Goal: Task Accomplishment & Management: Complete application form

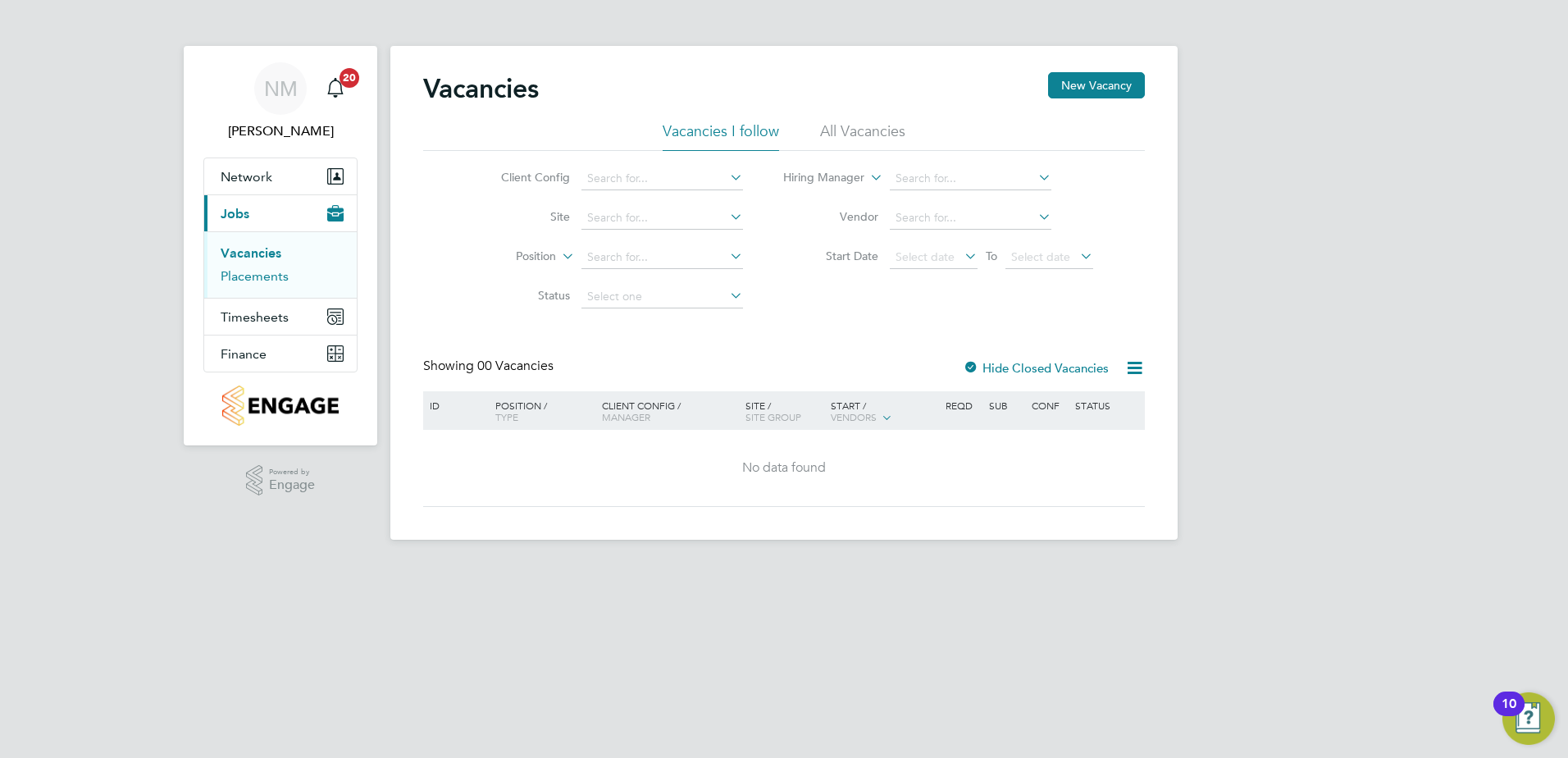
click at [261, 276] on link "Placements" at bounding box center [254, 276] width 68 height 16
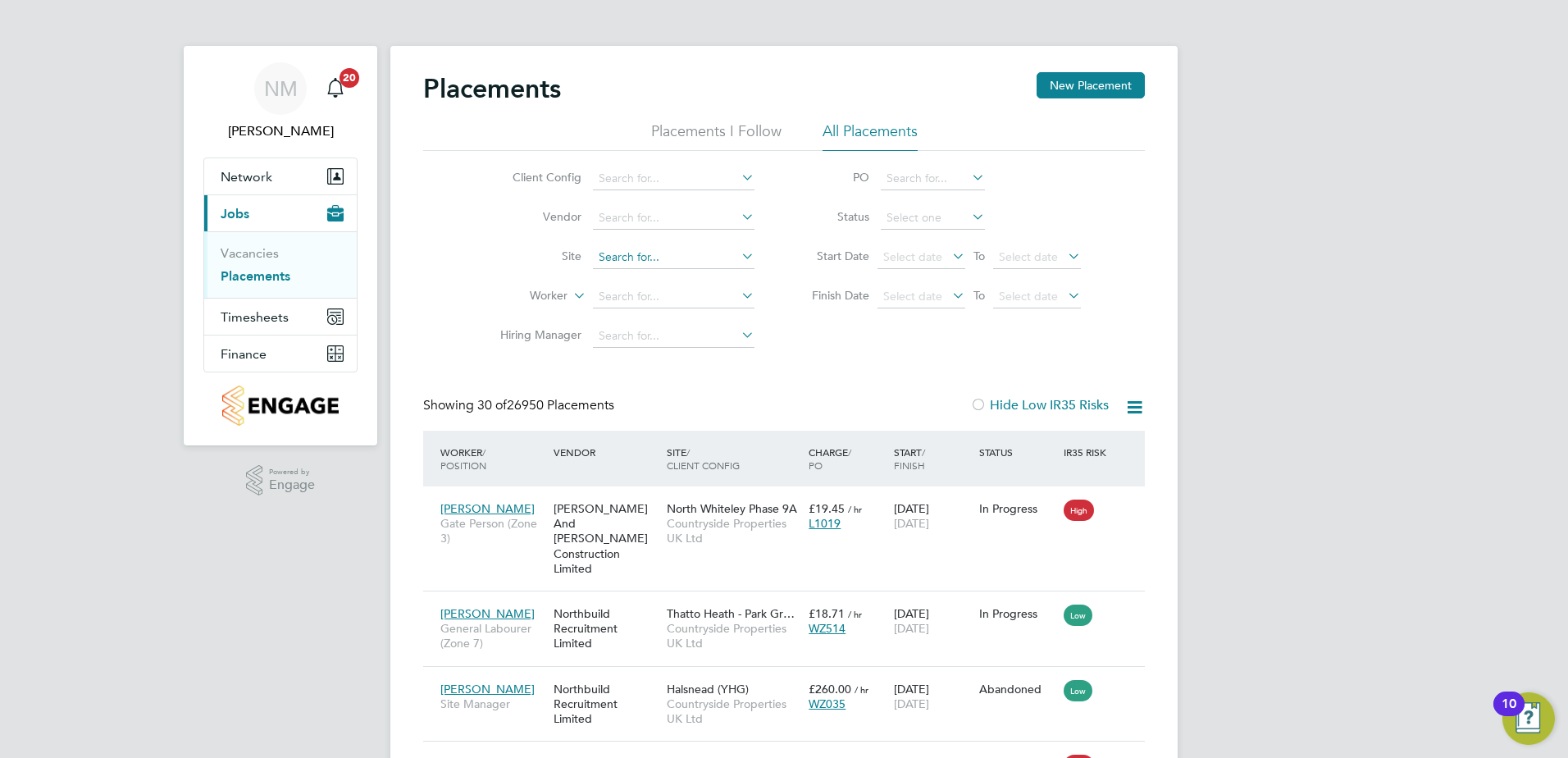
click at [672, 259] on input at bounding box center [674, 258] width 162 height 23
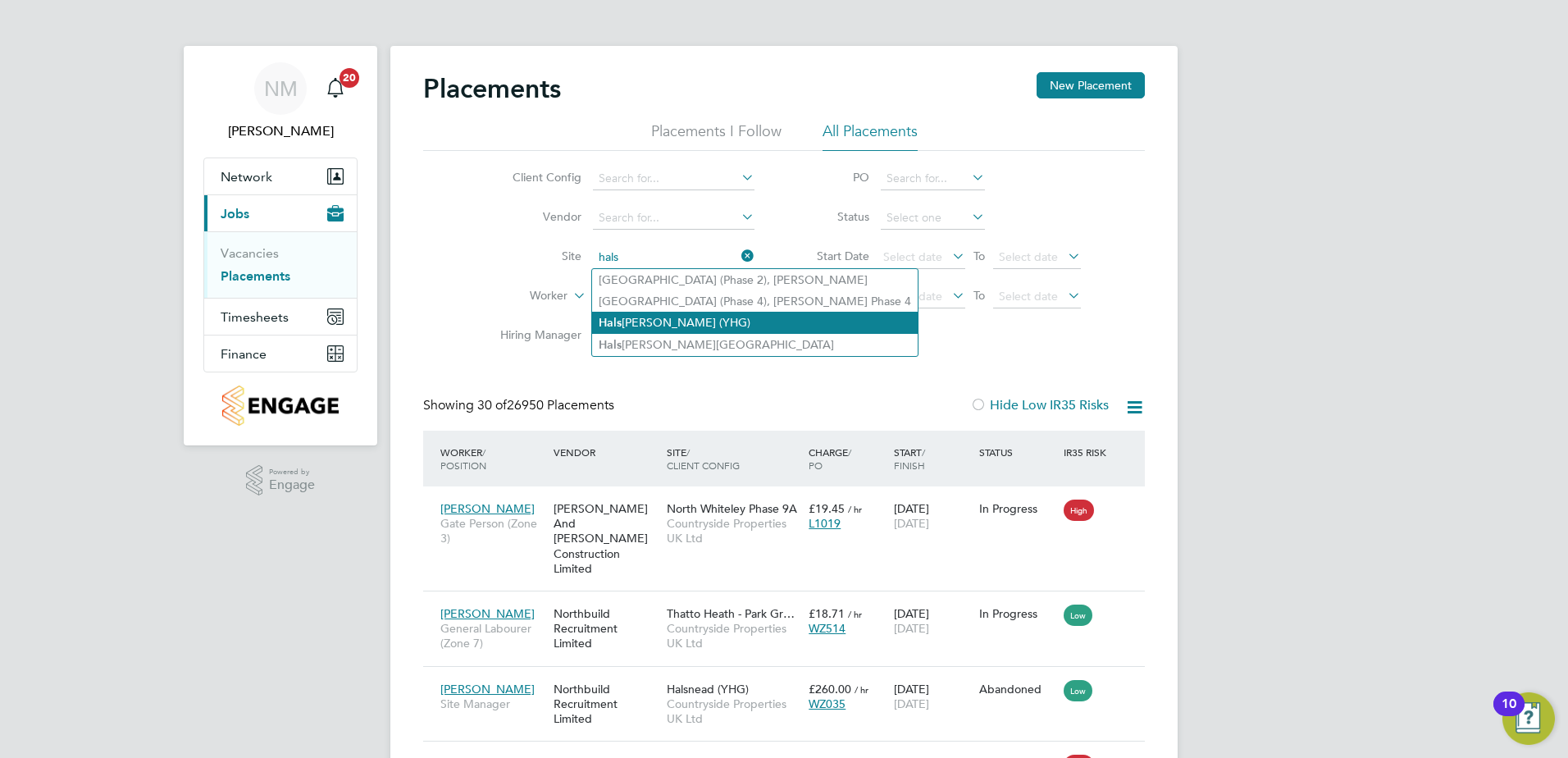
click at [652, 314] on li "Hals nead (YHG)" at bounding box center [755, 323] width 325 height 22
type input "Halsnead (YHG)"
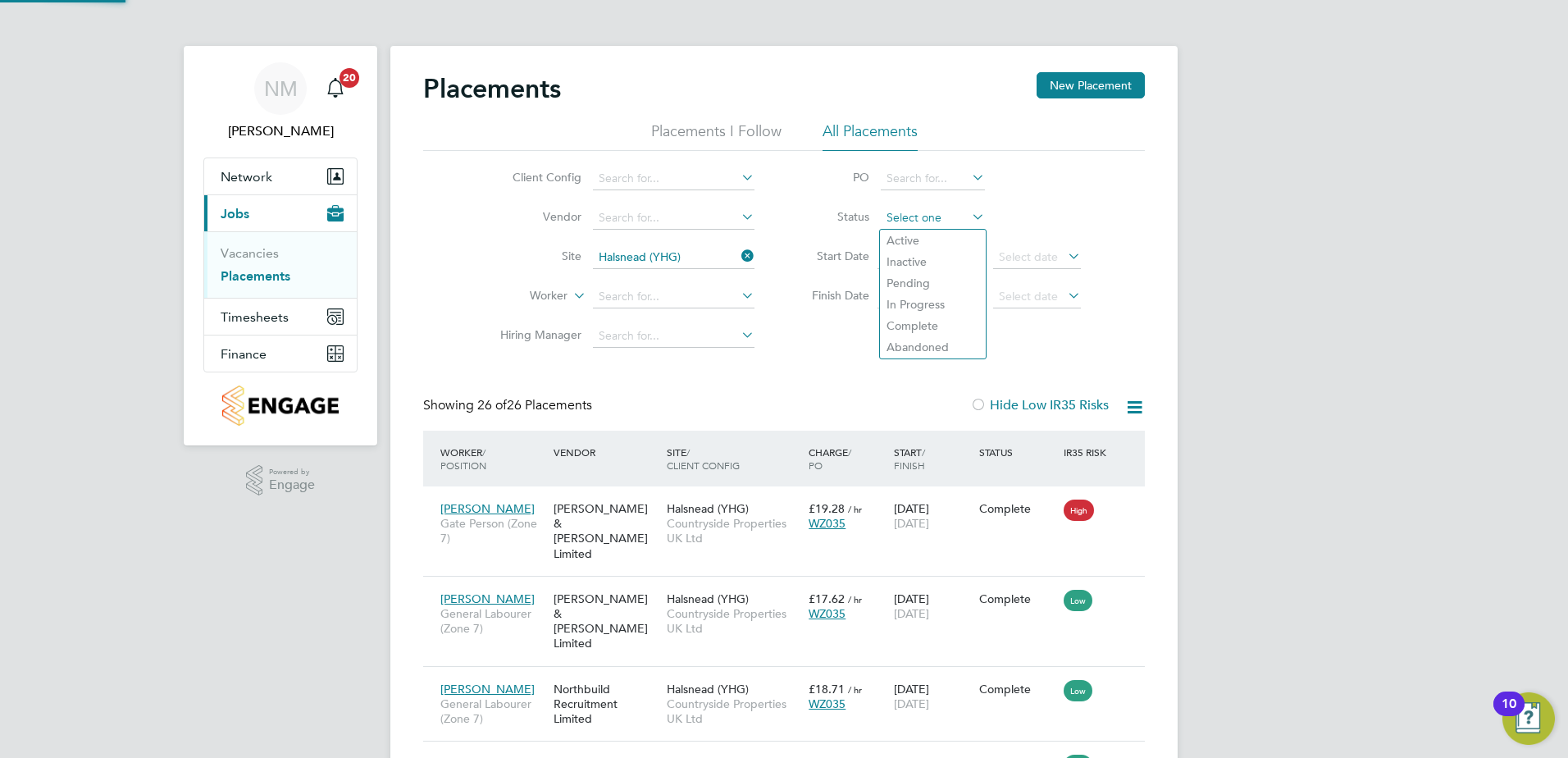
click at [911, 222] on input at bounding box center [933, 218] width 104 height 23
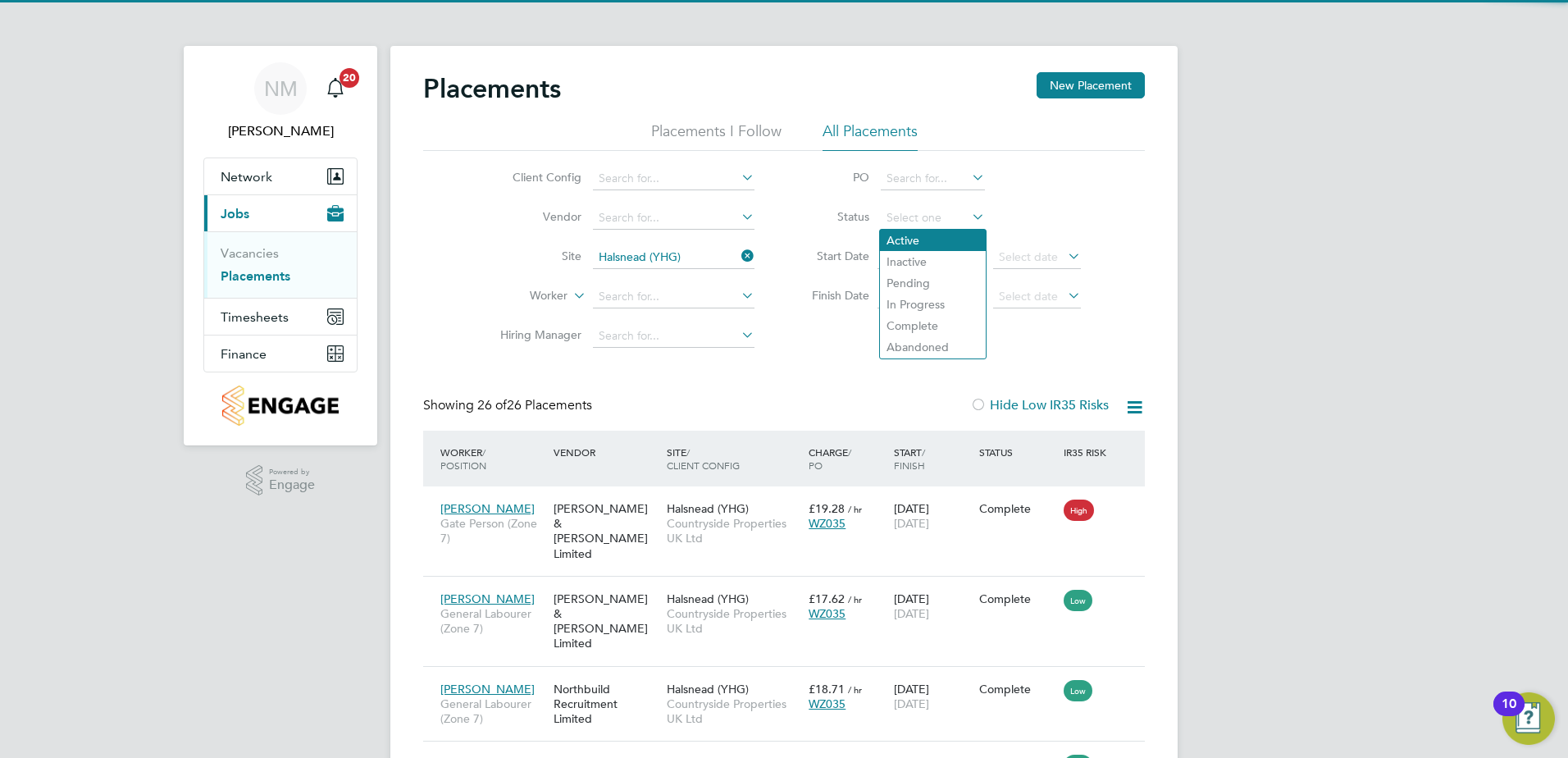
click at [925, 244] on li "Active" at bounding box center [933, 240] width 106 height 21
type input "Active"
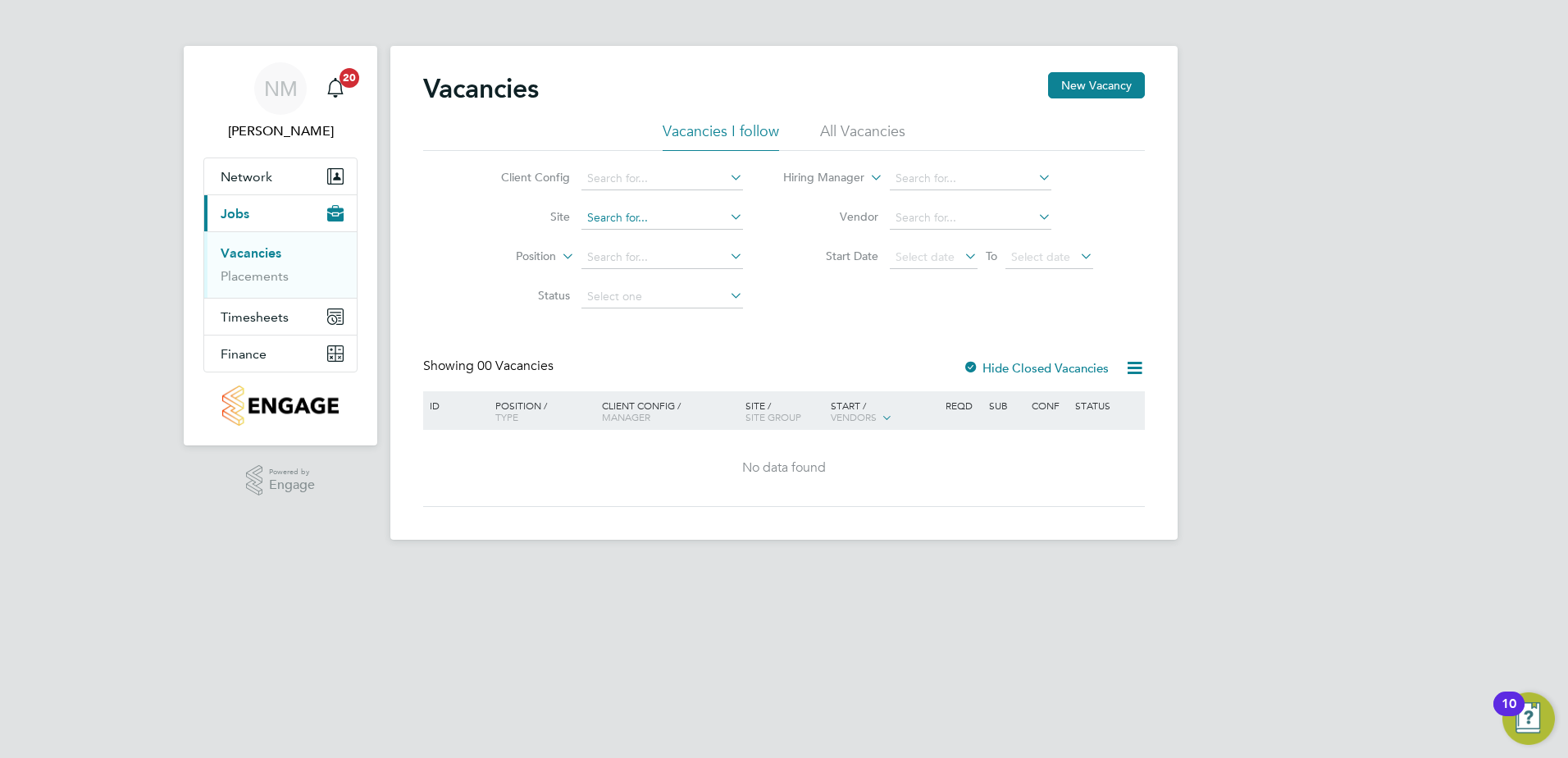
click at [639, 210] on input at bounding box center [663, 218] width 162 height 23
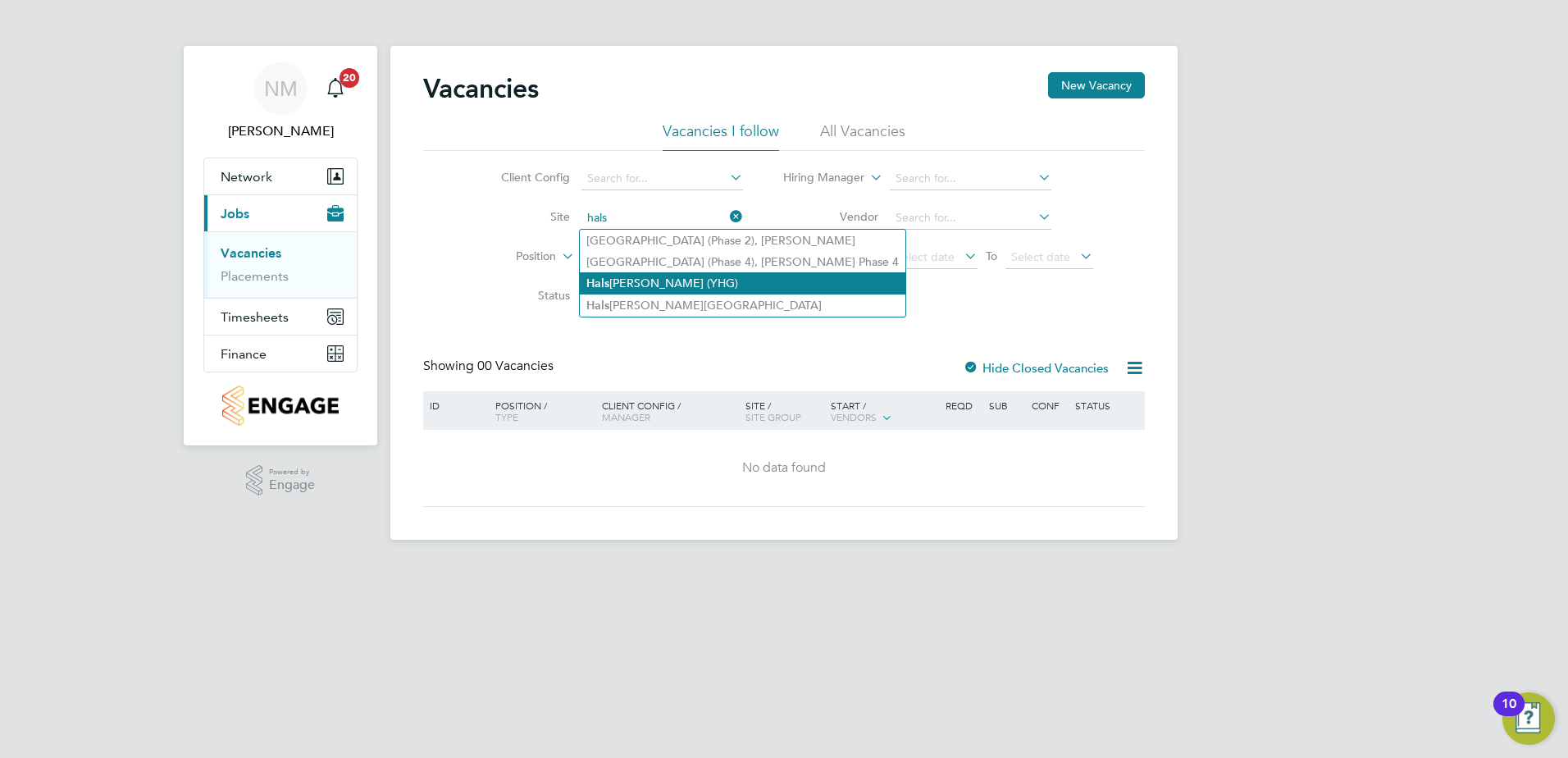
click at [649, 277] on li "Hals nead (YHG)" at bounding box center [743, 284] width 325 height 22
type input "Halsnead (YHG)"
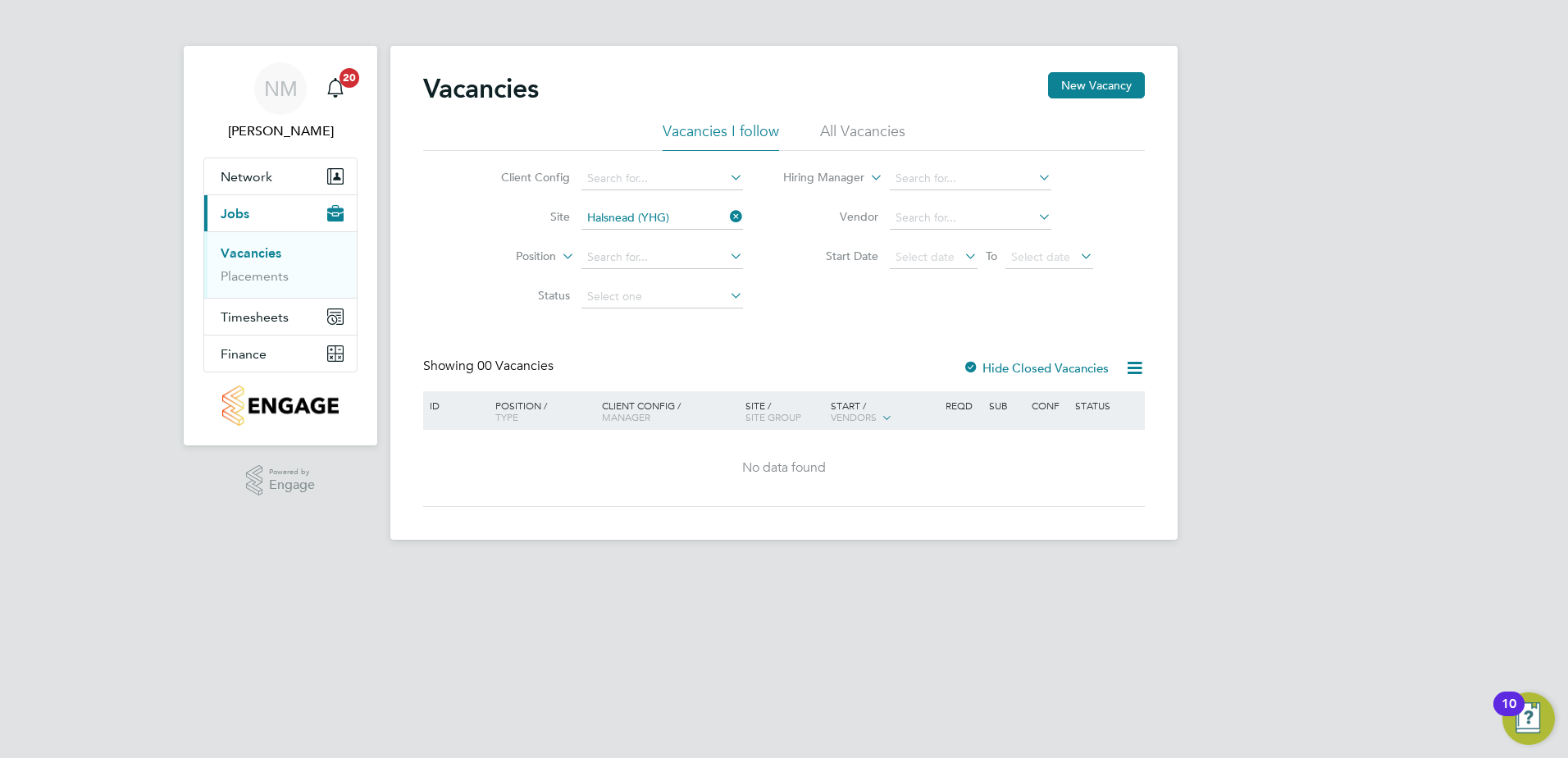
click at [850, 132] on li "All Vacancies" at bounding box center [863, 137] width 86 height 30
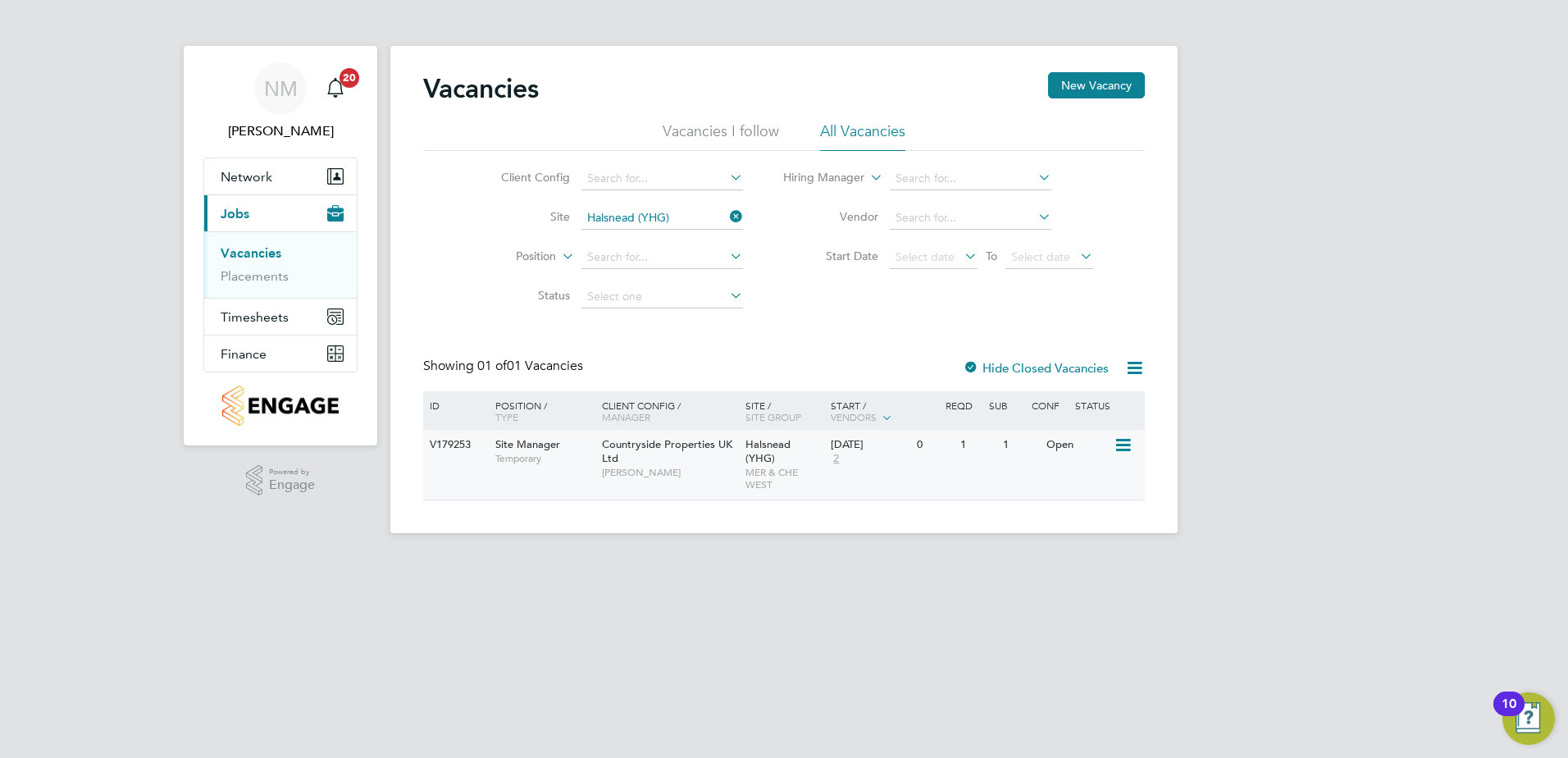
click at [700, 459] on div "Countryside Properties UK Ltd Lee Roche" at bounding box center [669, 458] width 143 height 57
click at [999, 455] on div "1" at bounding box center [1021, 445] width 43 height 31
click at [1525, 725] on img "Open Resource Center, 10 new notifications" at bounding box center [1529, 719] width 52 height 52
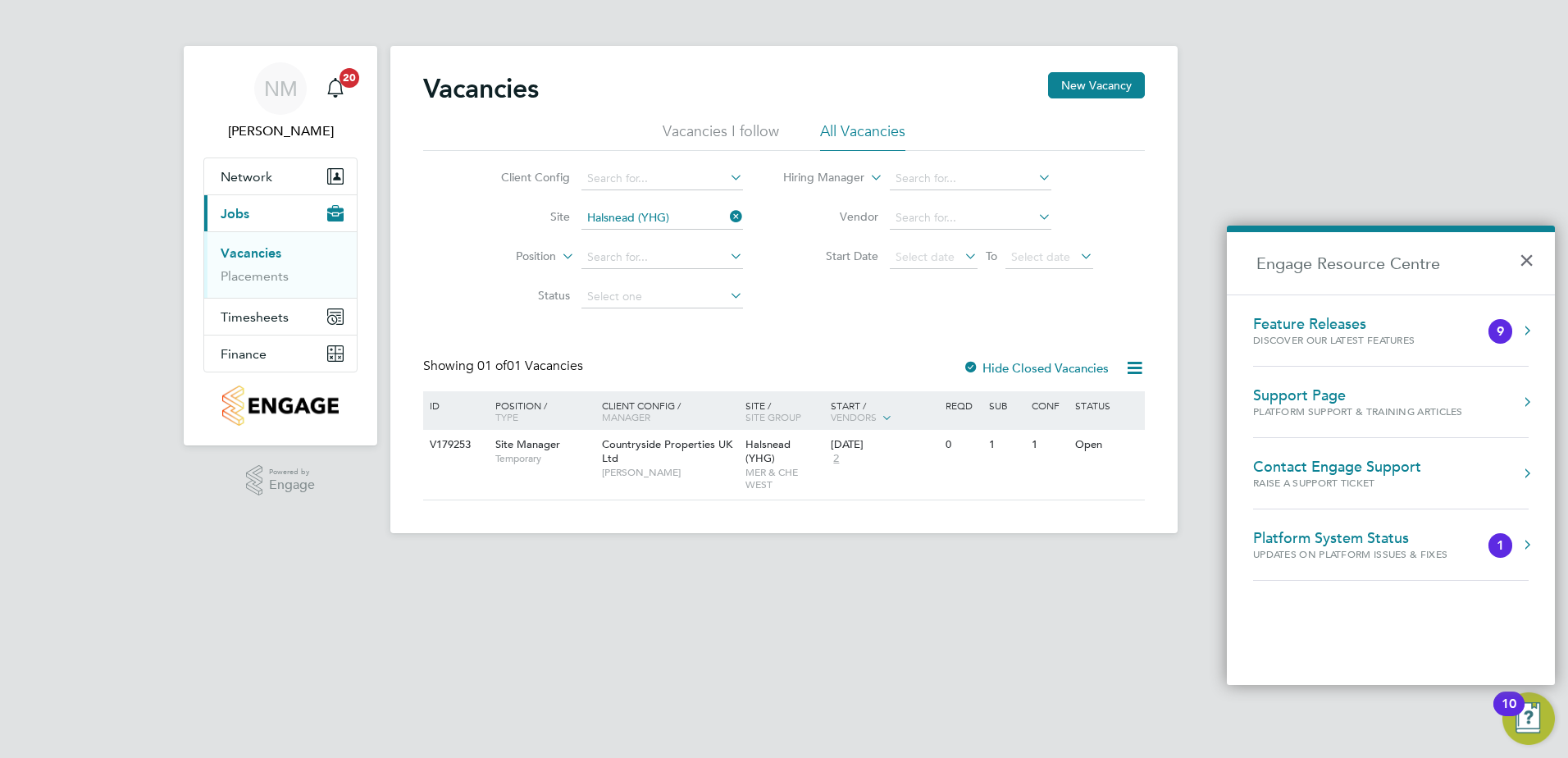
click at [1310, 400] on div "Support Page" at bounding box center [1358, 395] width 210 height 18
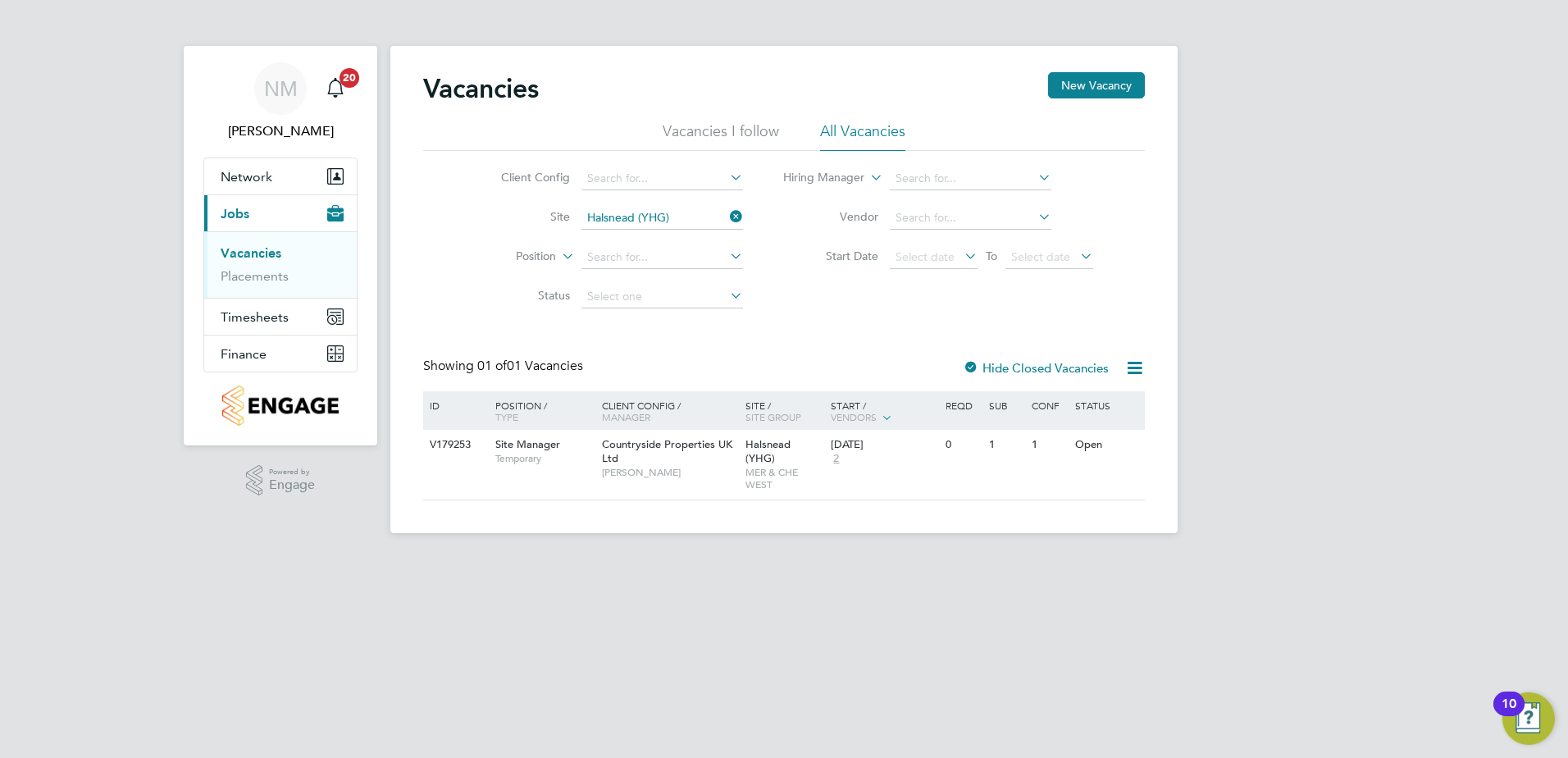
drag, startPoint x: 1113, startPoint y: 81, endPoint x: 1077, endPoint y: 139, distance: 68.3
click at [1077, 138] on ul "Vacancies I follow All Vacancies" at bounding box center [784, 137] width 722 height 30
click at [1098, 90] on button "New Vacancy" at bounding box center [1097, 86] width 97 height 26
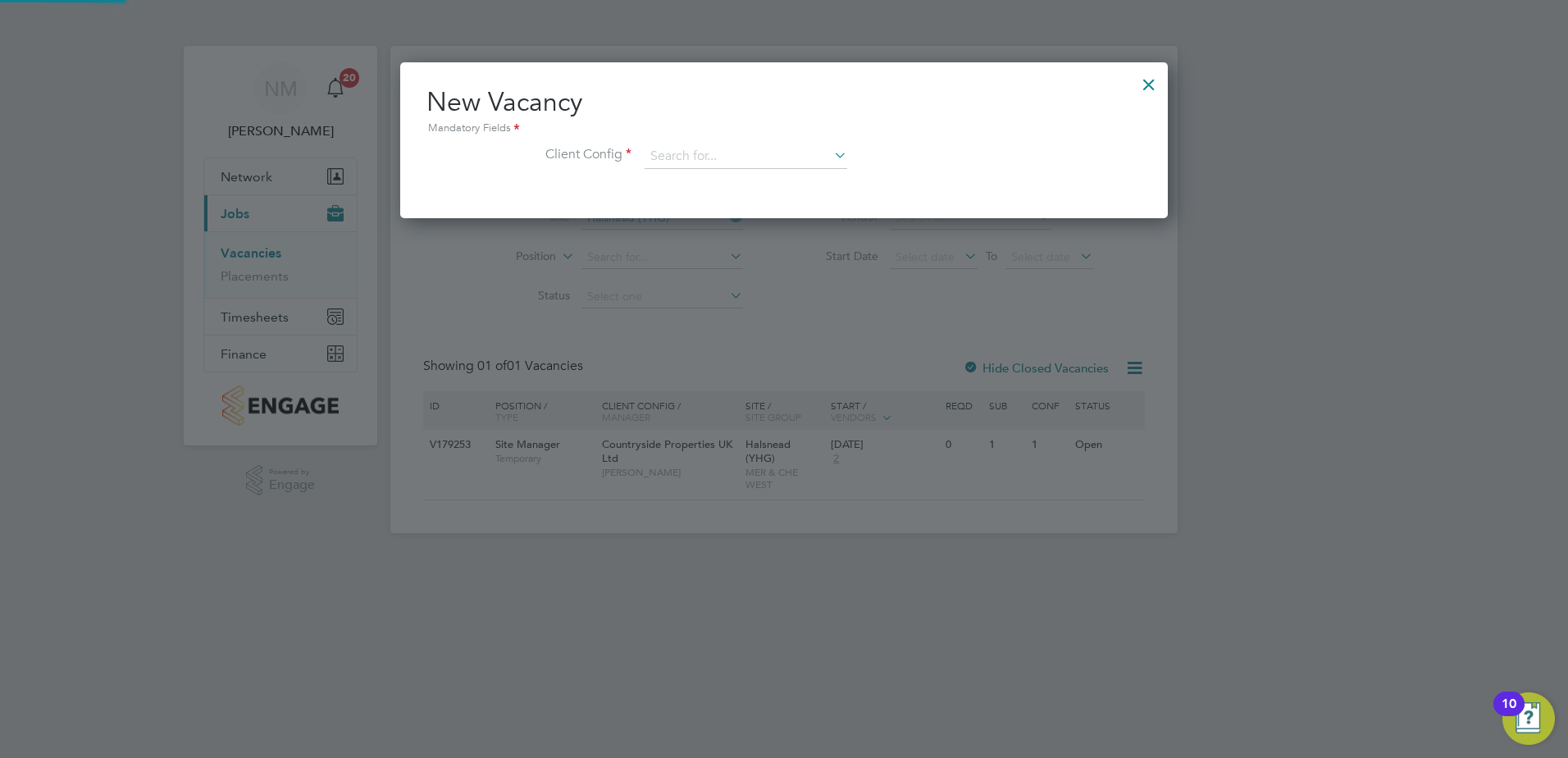
scroll to position [156, 769]
click at [782, 158] on input at bounding box center [746, 156] width 203 height 24
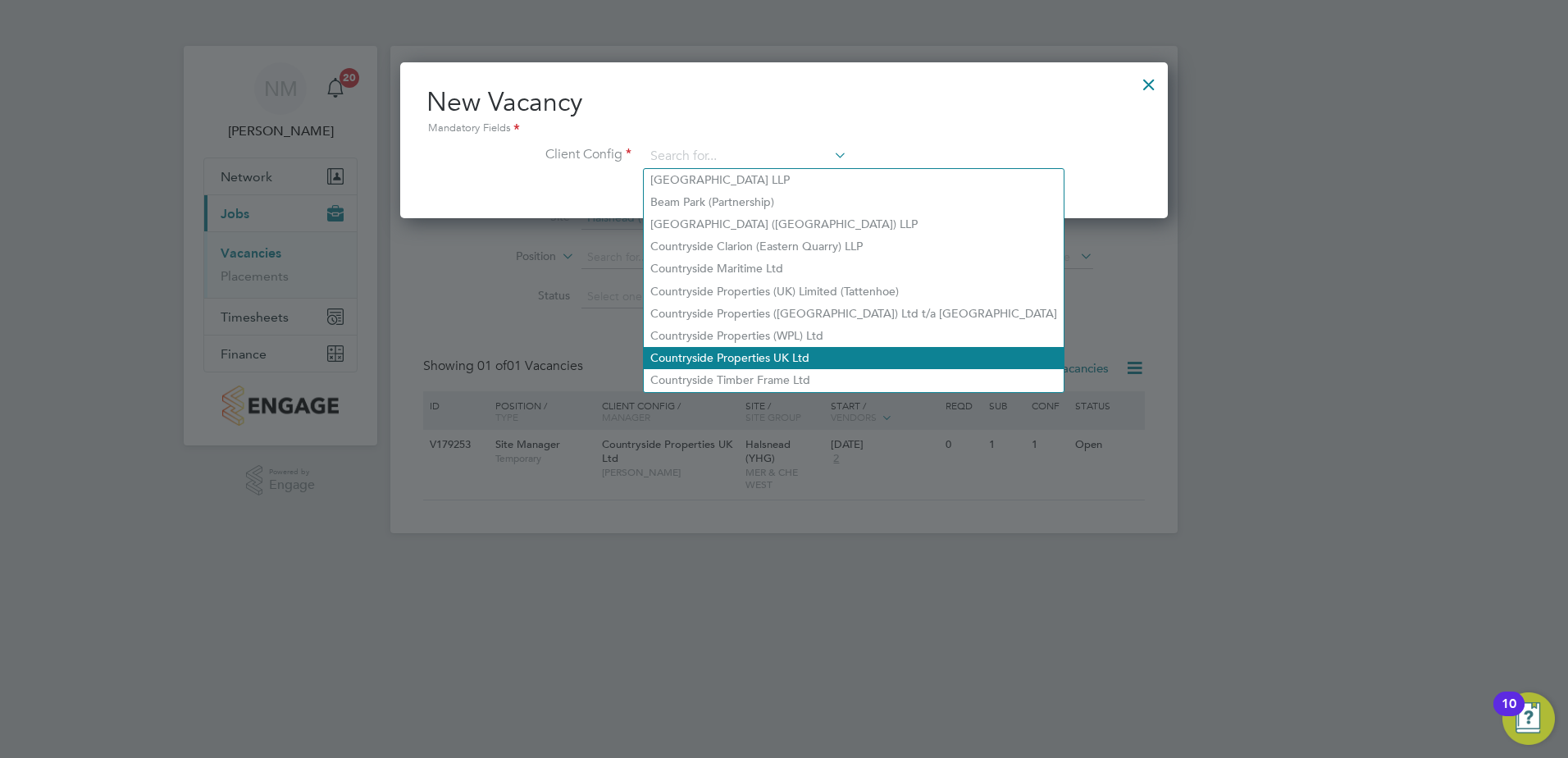
click at [758, 358] on li "Countryside Properties UK Ltd" at bounding box center [854, 358] width 420 height 22
type input "Countryside Properties UK Ltd"
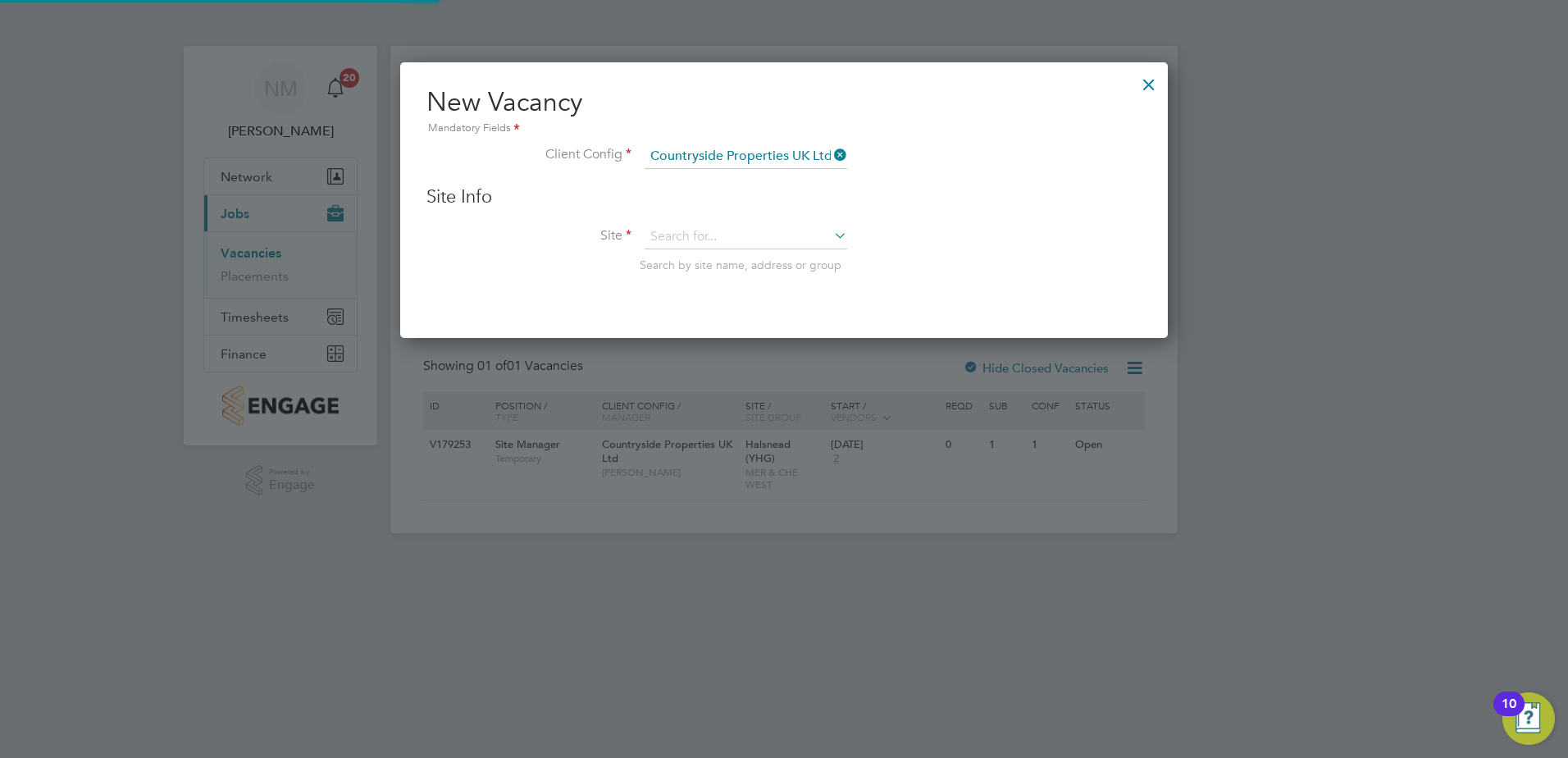
scroll to position [277, 769]
click at [708, 233] on input at bounding box center [746, 237] width 203 height 24
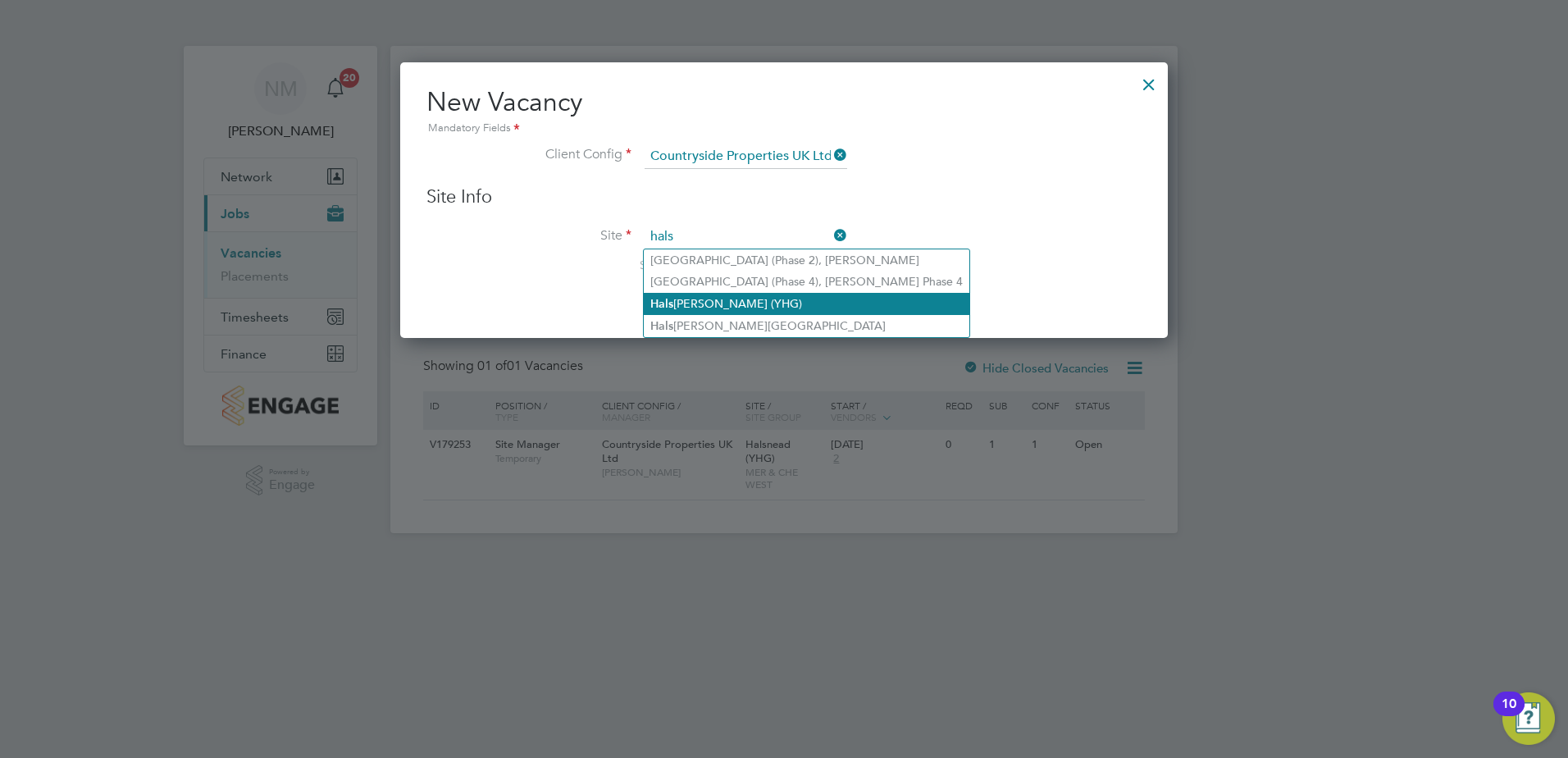
click at [698, 296] on li "Hals nead (YHG)" at bounding box center [807, 304] width 325 height 22
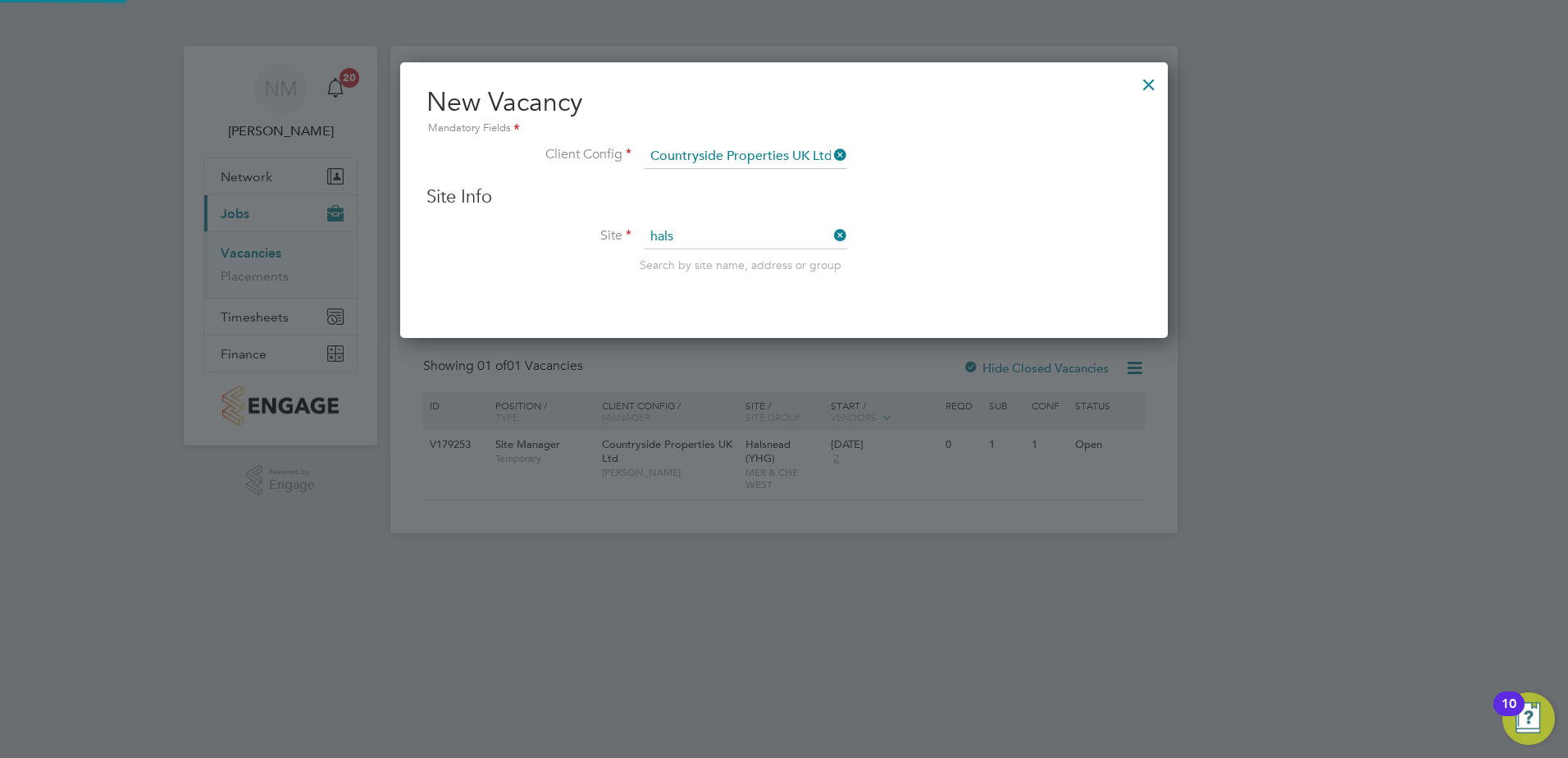
type input "Halsnead (YHG)"
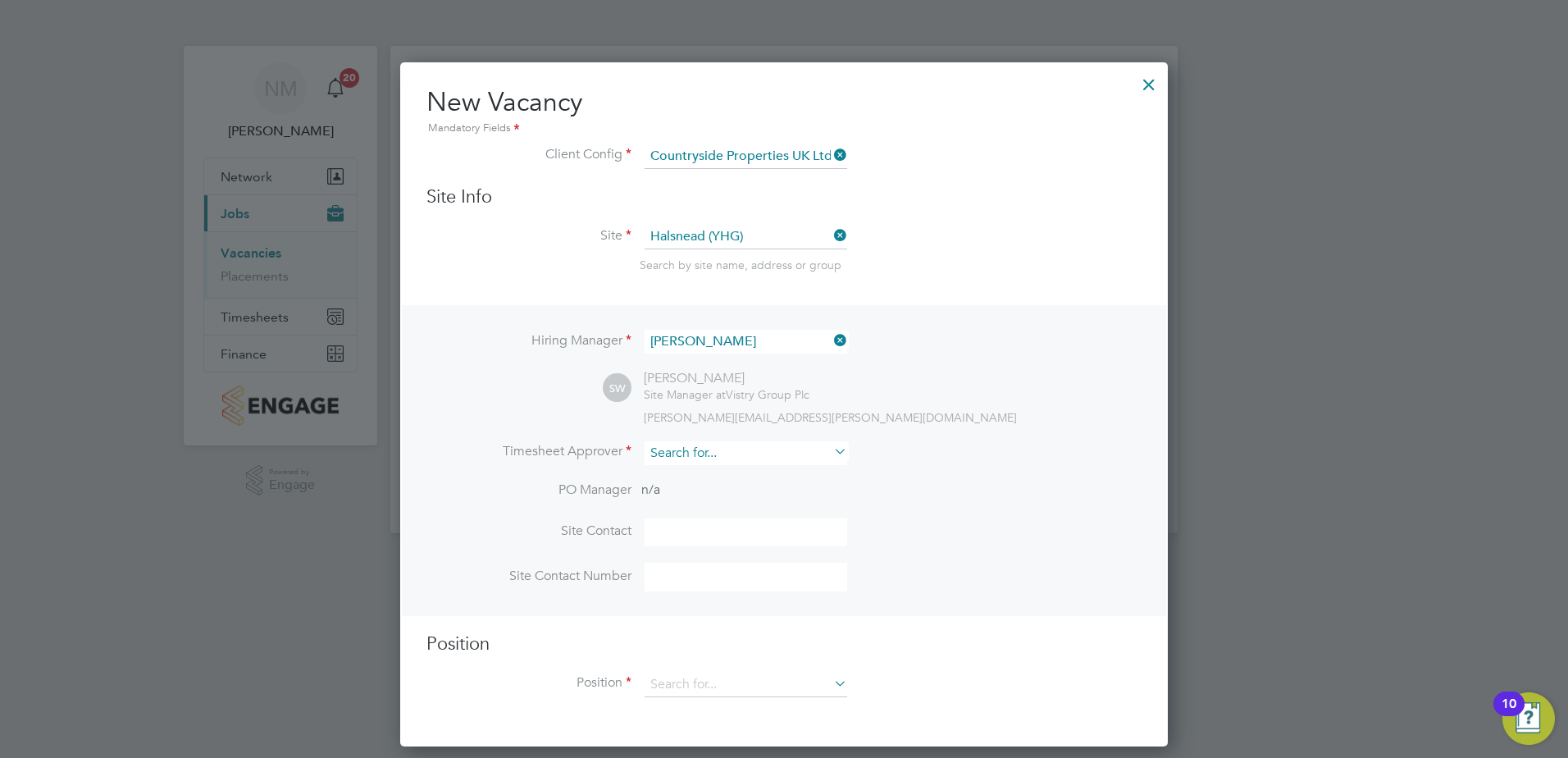
click at [689, 458] on input at bounding box center [746, 454] width 203 height 24
click at [698, 473] on li "Lee Ro che" at bounding box center [746, 477] width 204 height 22
type input "[PERSON_NAME]"
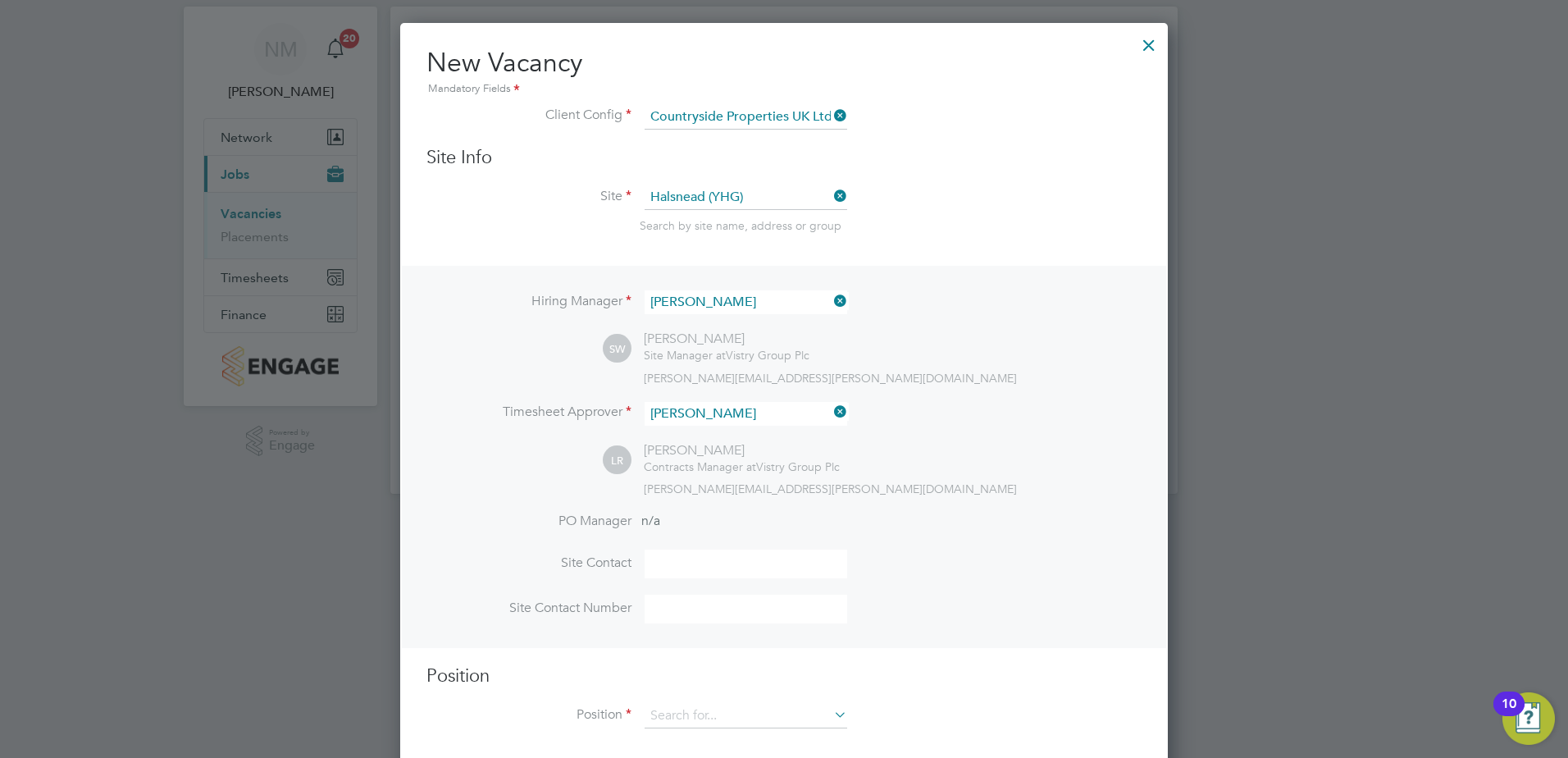
scroll to position [60, 0]
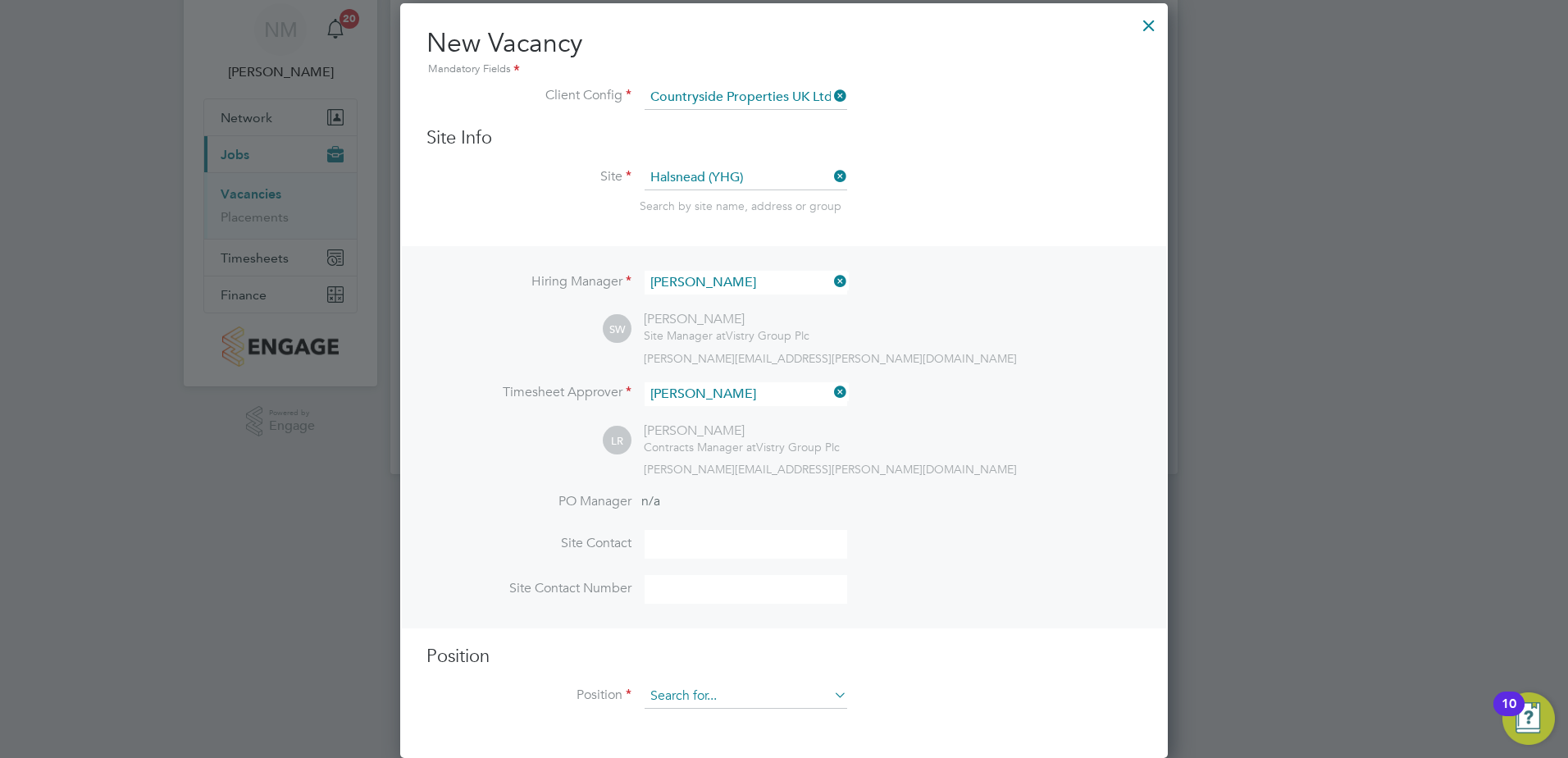
click at [704, 701] on input at bounding box center [746, 697] width 203 height 24
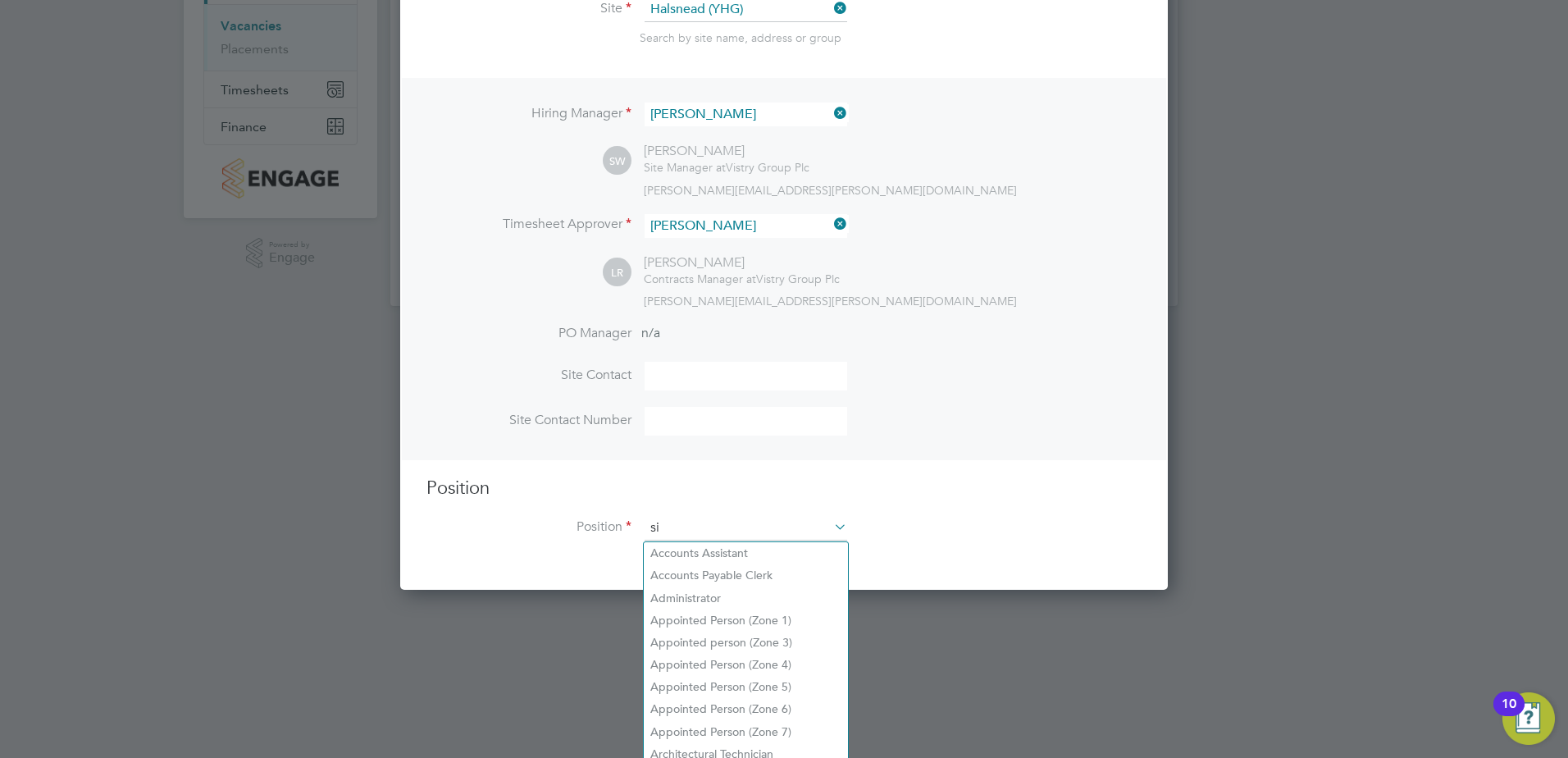
scroll to position [2366, 769]
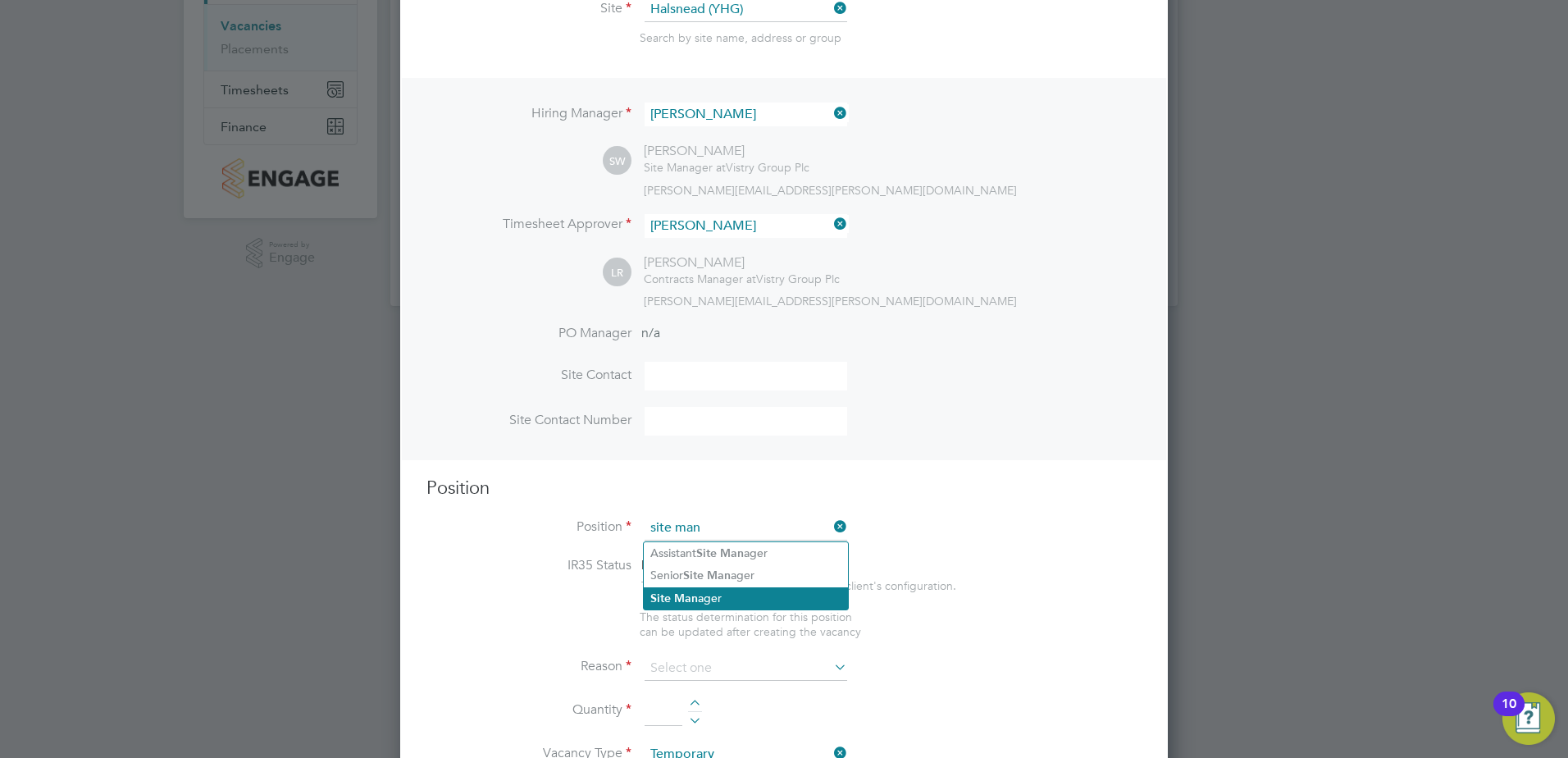
click at [682, 598] on b "Man" at bounding box center [686, 598] width 24 height 14
type input "Site Manager"
type textarea "• Ensures that works are carried out in accordance with the contract informatio…"
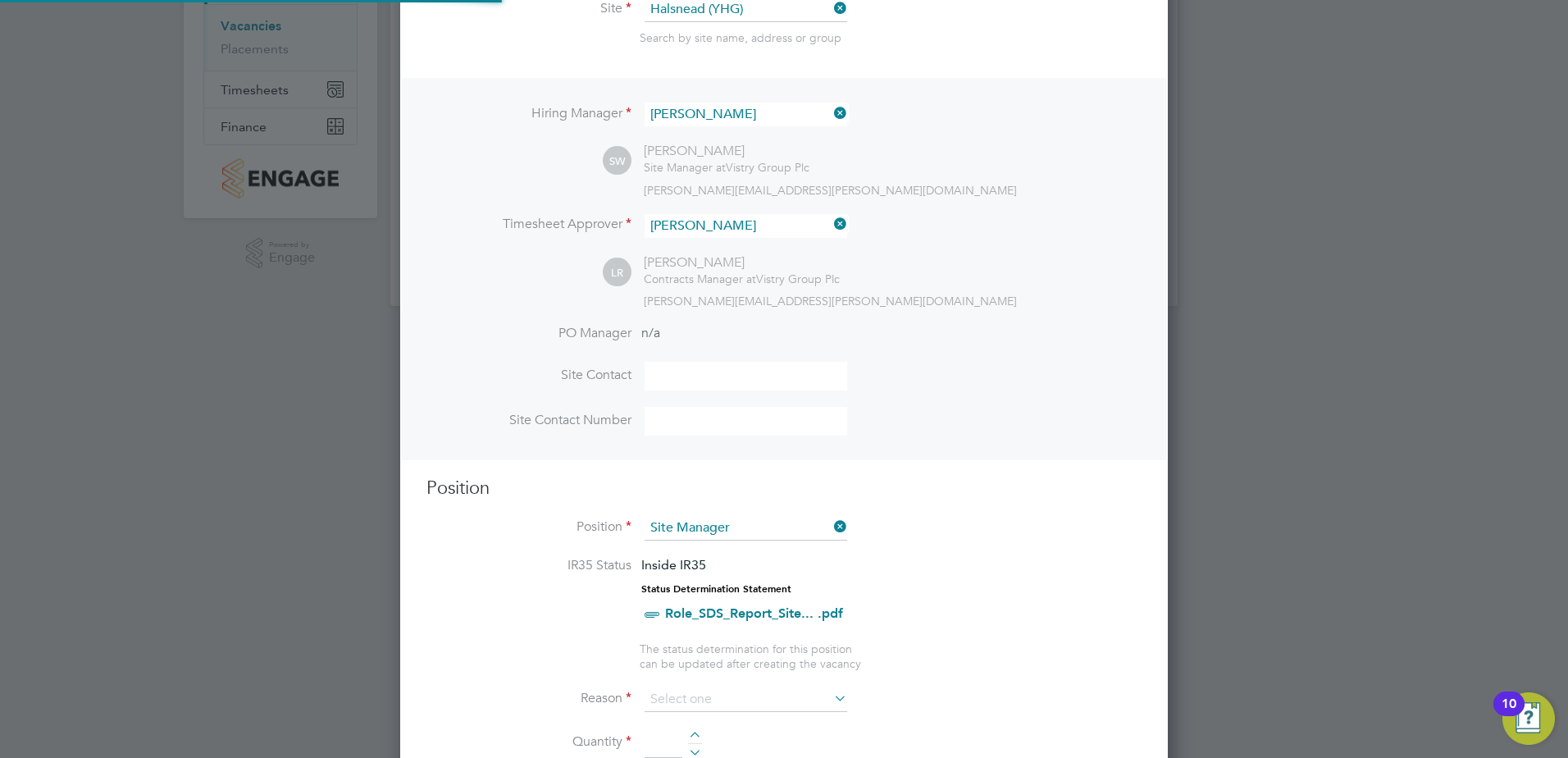
scroll to position [48, 86]
click at [531, 582] on li "IR35 Status Inside IR35 Status Determination Statement Role_SDS_Report_Site... …" at bounding box center [784, 599] width 715 height 84
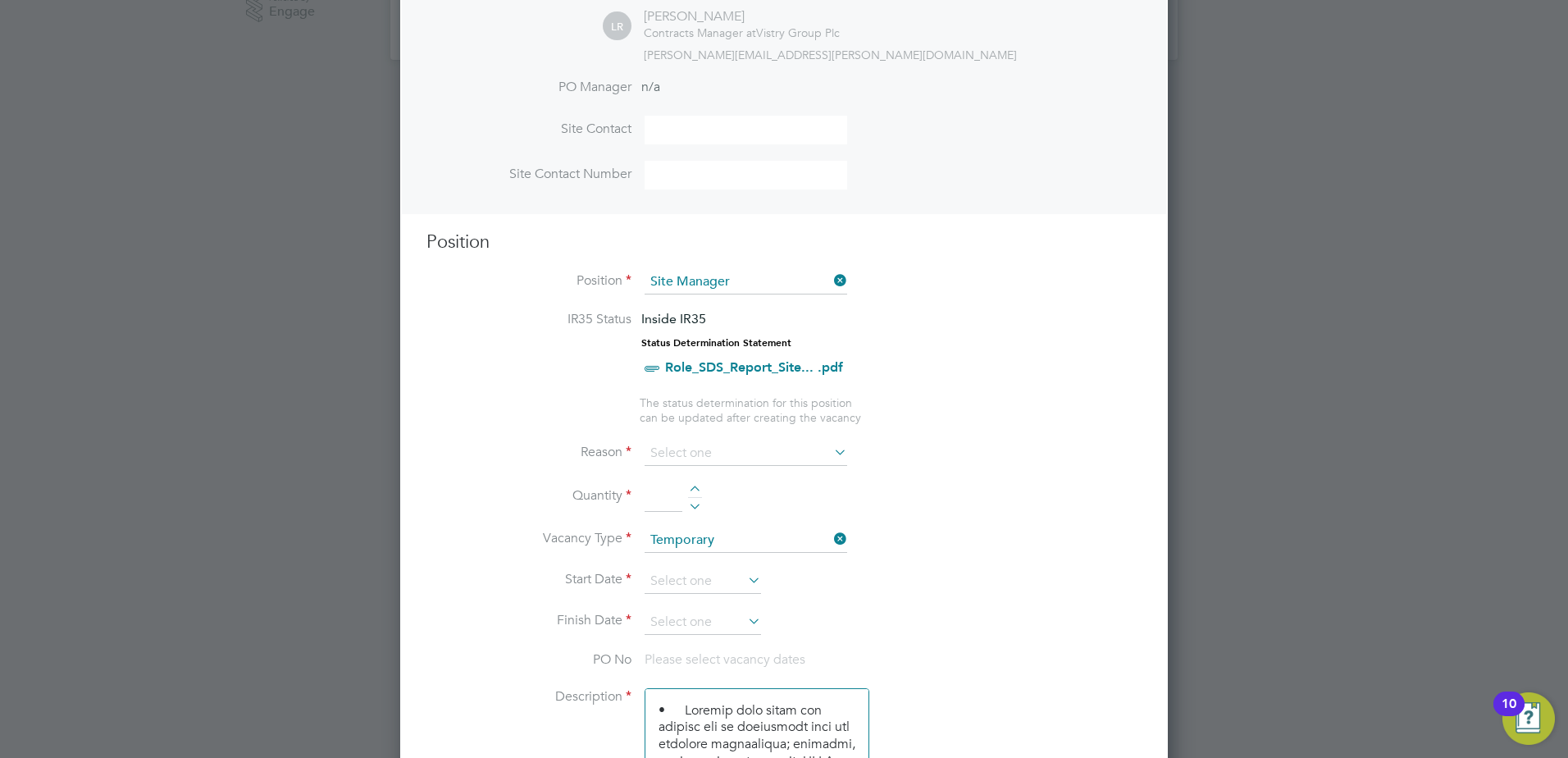
scroll to position [555, 0]
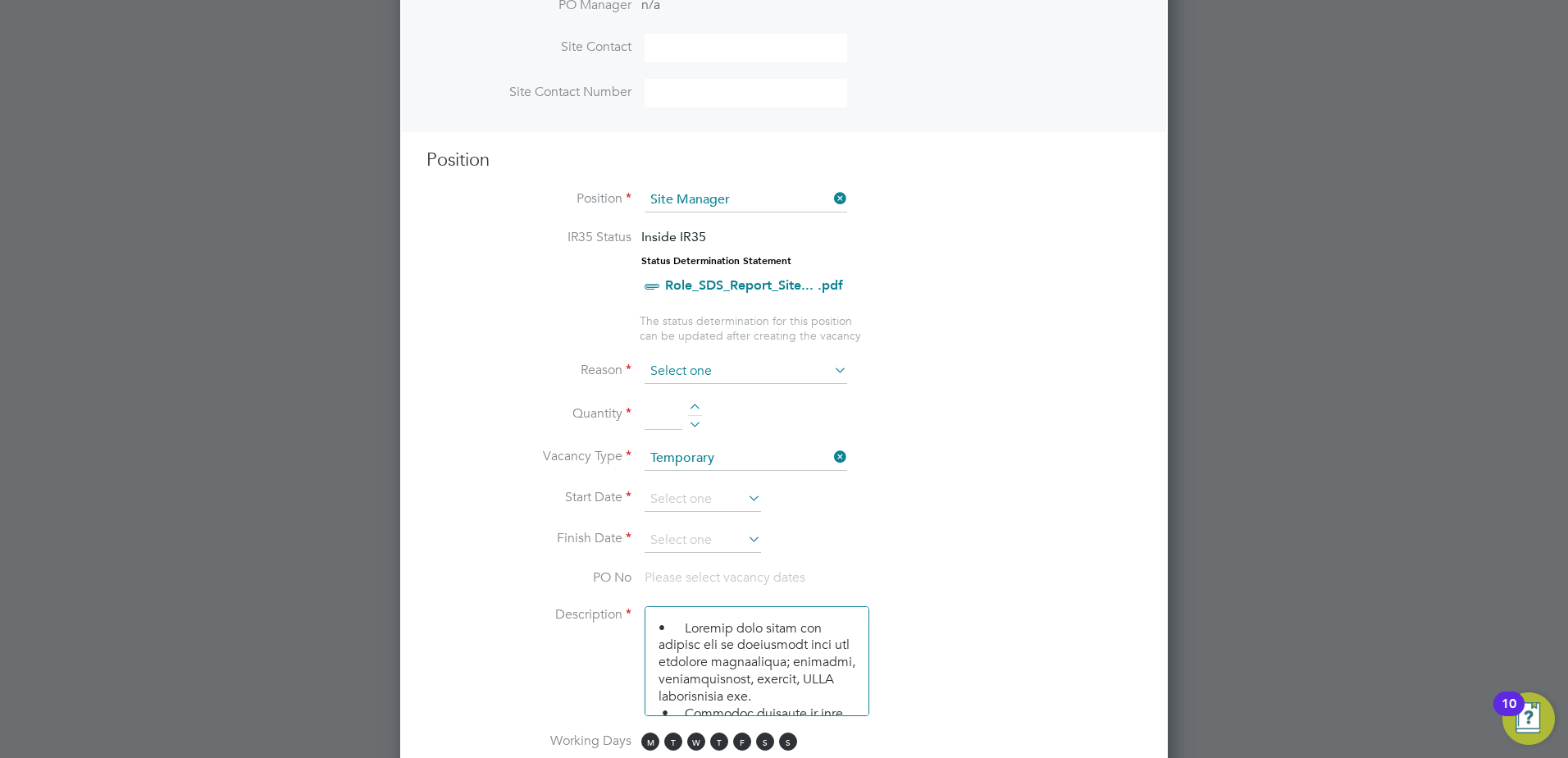
click at [658, 370] on input at bounding box center [746, 371] width 203 height 24
click at [706, 434] on li "Extra Work" at bounding box center [746, 438] width 204 height 21
type input "Extra Work"
click at [693, 406] on div at bounding box center [694, 409] width 14 height 11
type input "1"
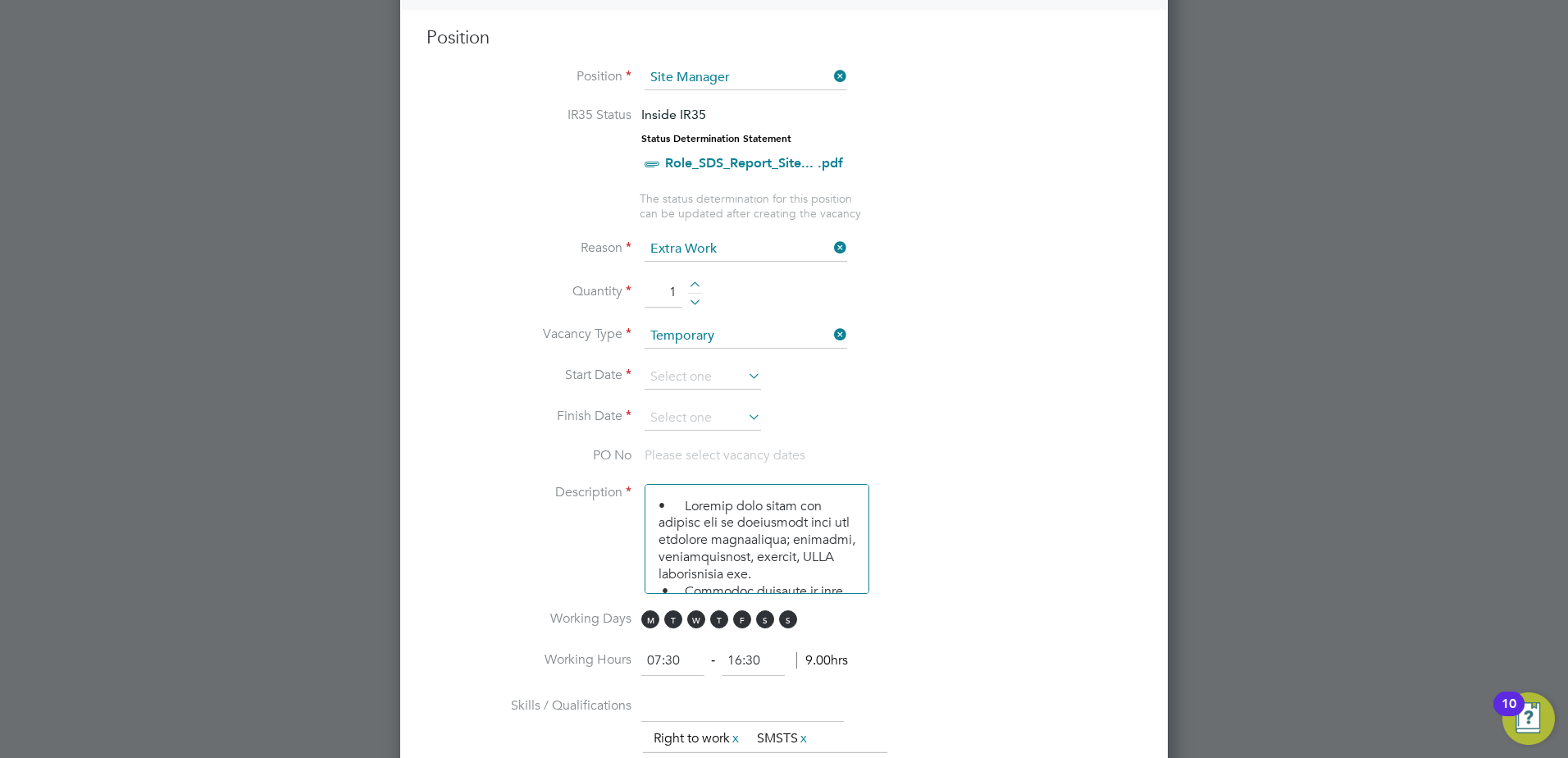
scroll to position [632, 0]
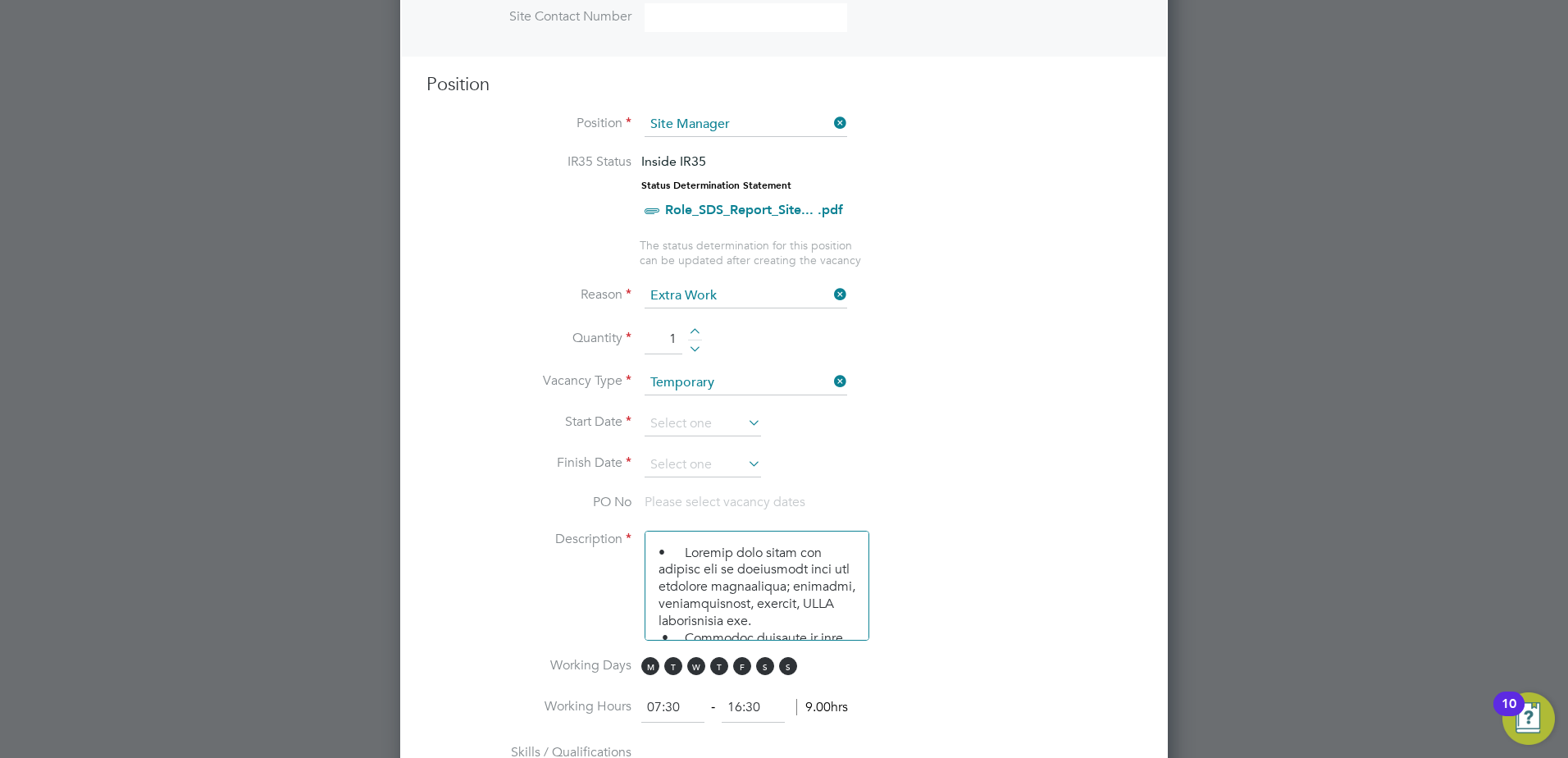
click at [831, 127] on icon at bounding box center [831, 123] width 0 height 23
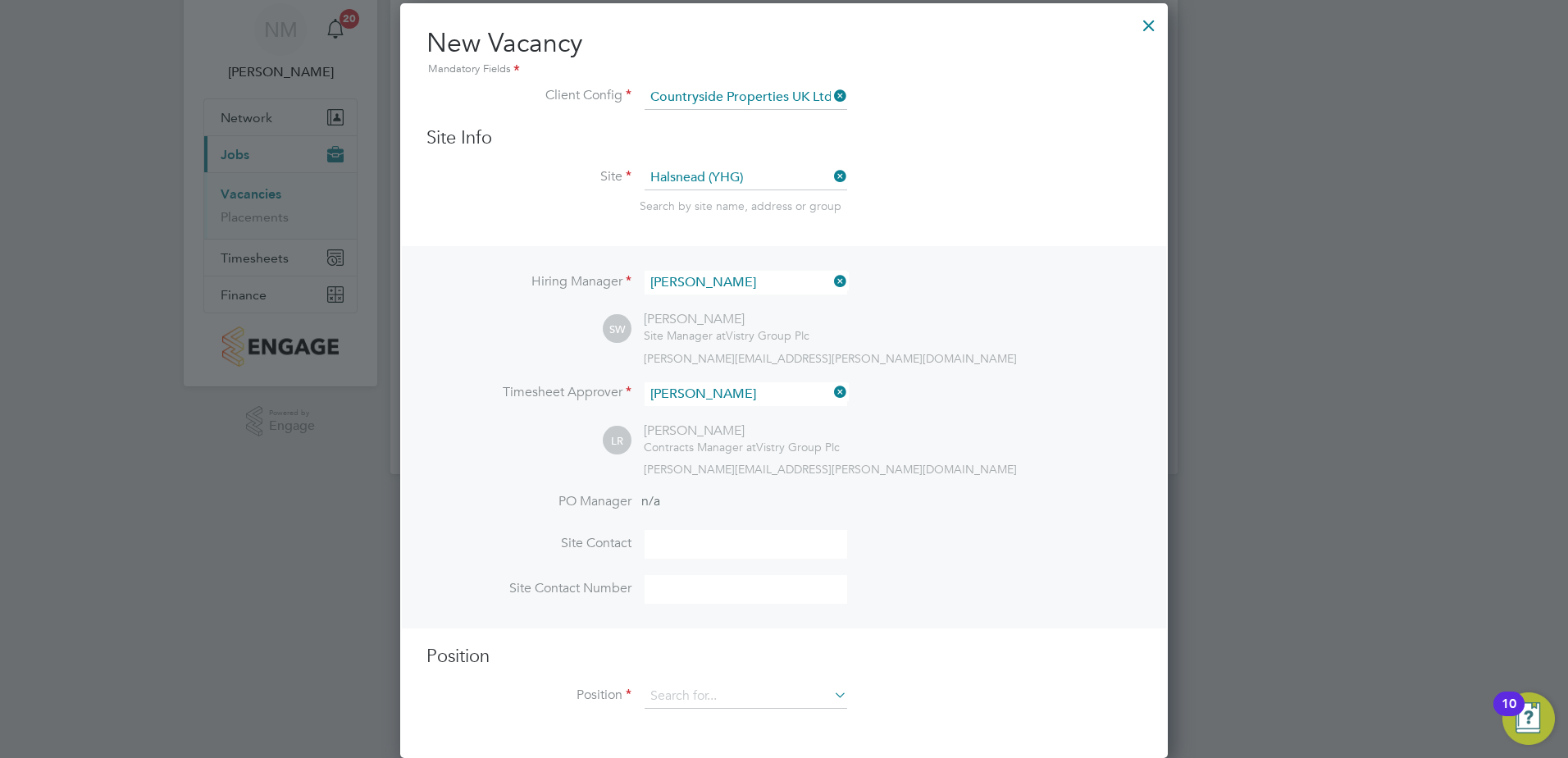
scroll to position [60, 0]
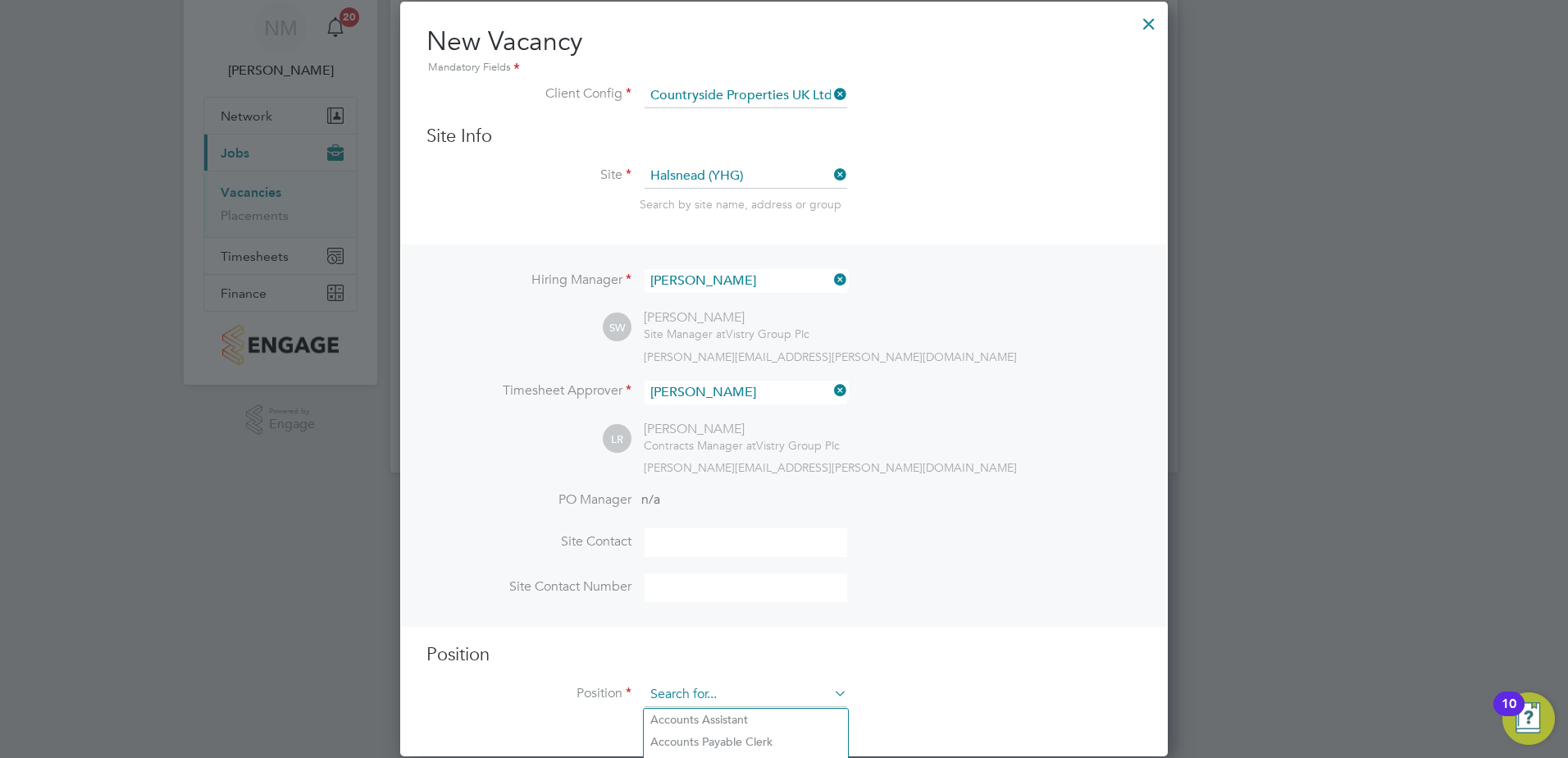
click at [676, 688] on input at bounding box center [746, 695] width 203 height 24
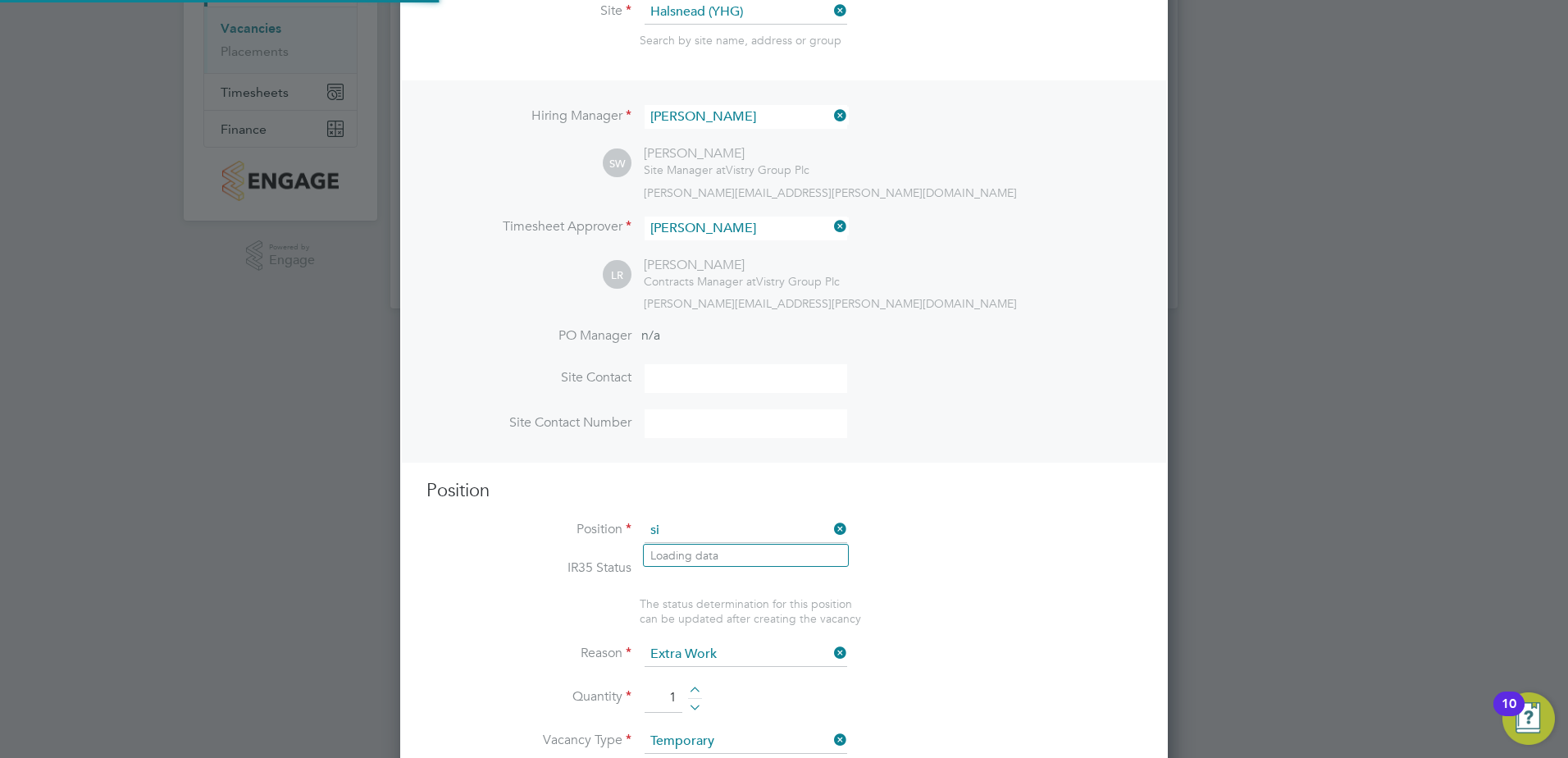
scroll to position [48, 86]
click at [710, 557] on b "Site" at bounding box center [706, 555] width 20 height 14
type input "Assistant Site Manager"
type textarea "• Supervises and ensures that all construction work under their control is buil…"
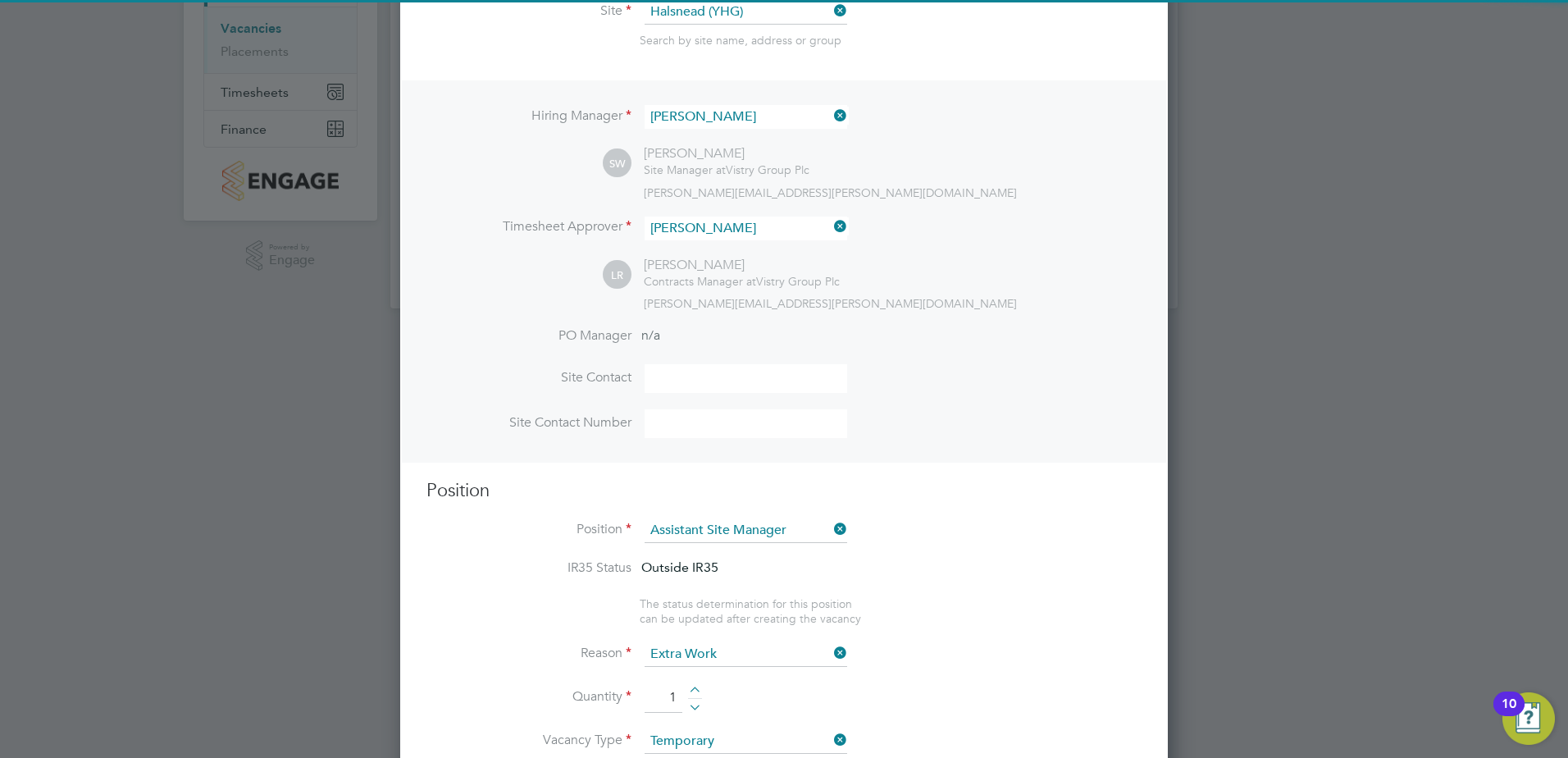
drag, startPoint x: 967, startPoint y: 532, endPoint x: 1001, endPoint y: 568, distance: 49.5
click at [967, 534] on li "Position Assistant Site Manager" at bounding box center [784, 539] width 715 height 41
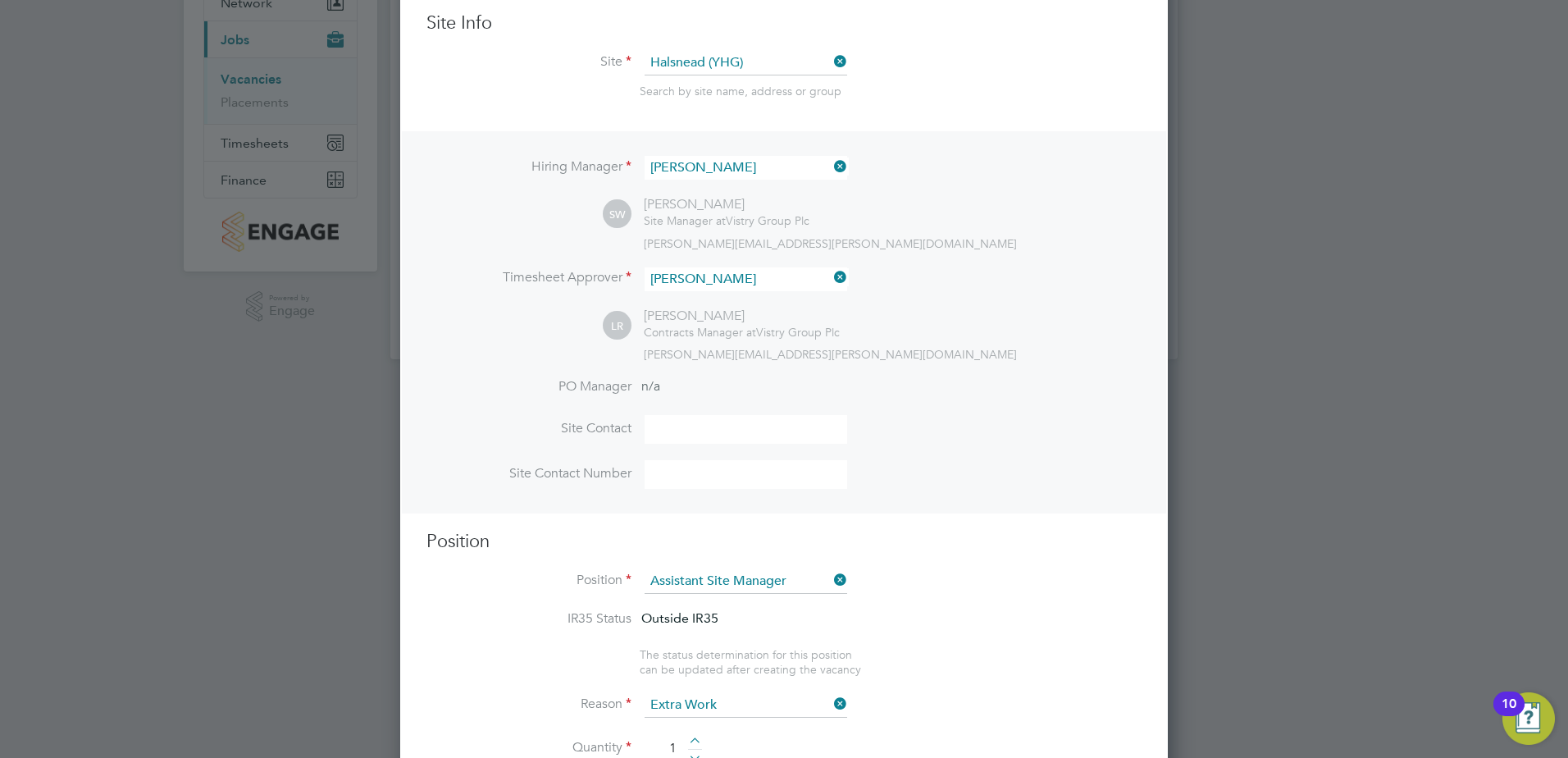
scroll to position [67, 0]
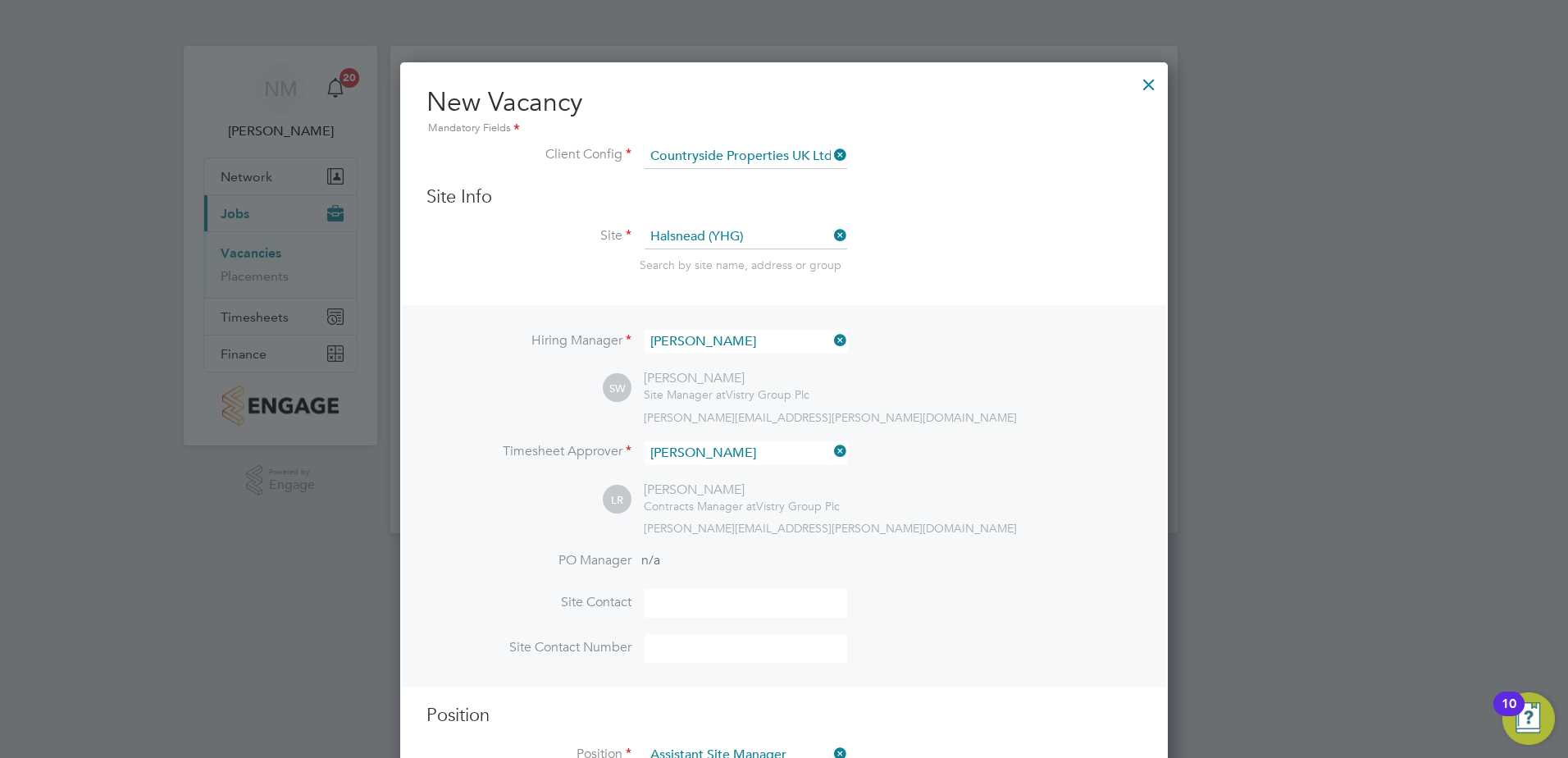
click at [1150, 83] on div at bounding box center [1149, 81] width 30 height 30
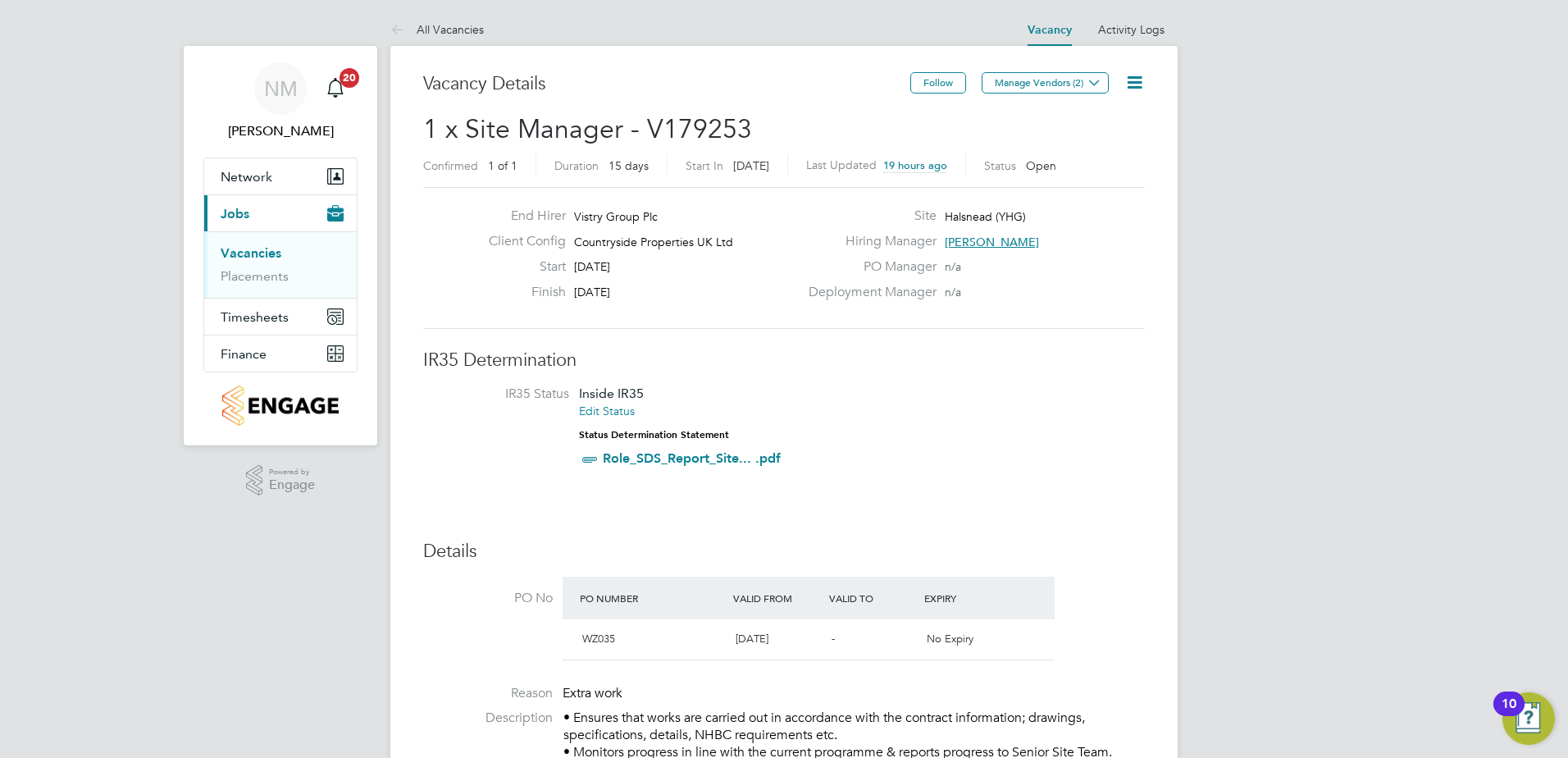
click at [1128, 80] on icon at bounding box center [1135, 83] width 20 height 20
click at [1101, 113] on li "Edit Vacancy e" at bounding box center [1095, 121] width 95 height 23
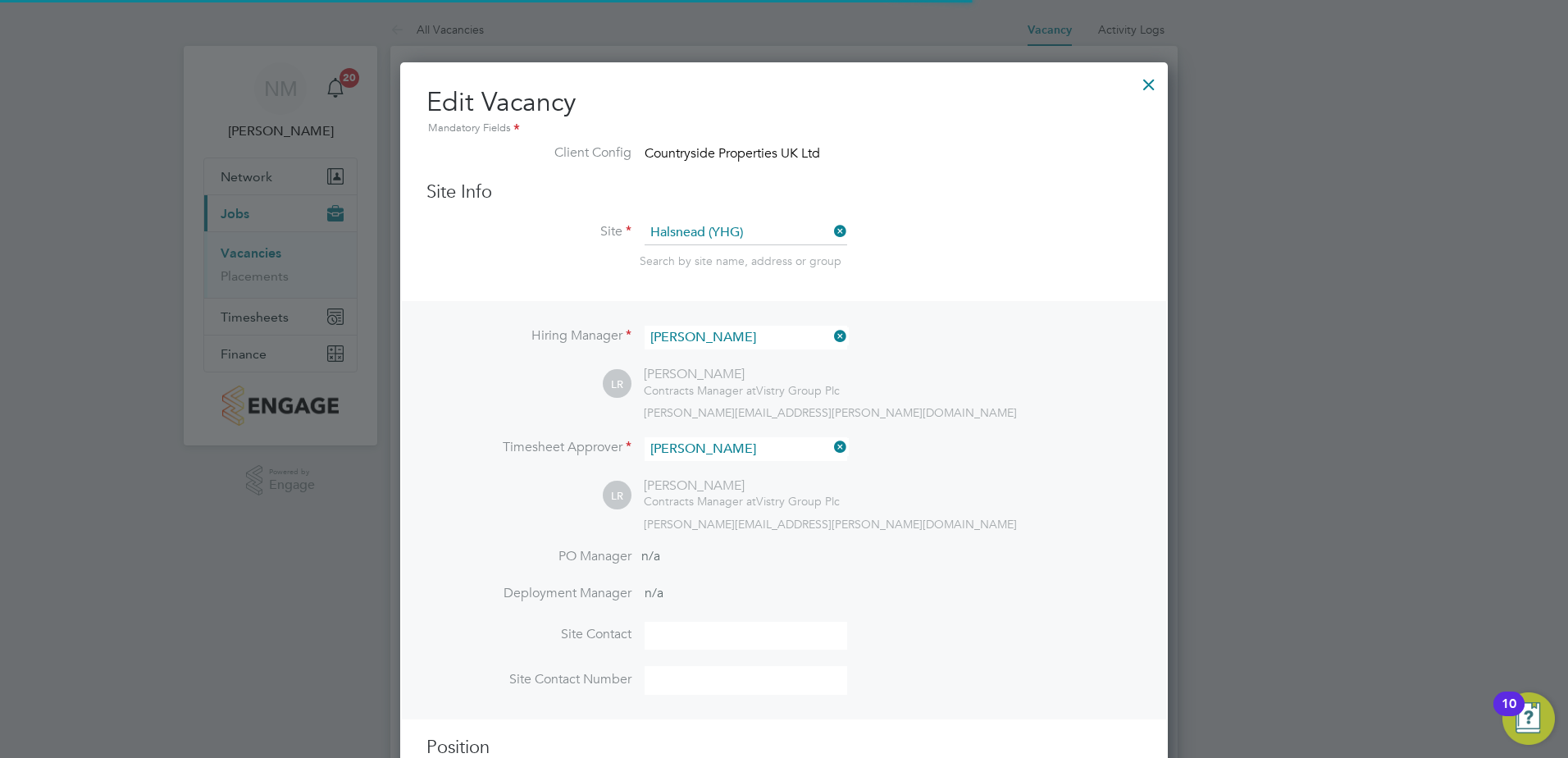
scroll to position [8, 8]
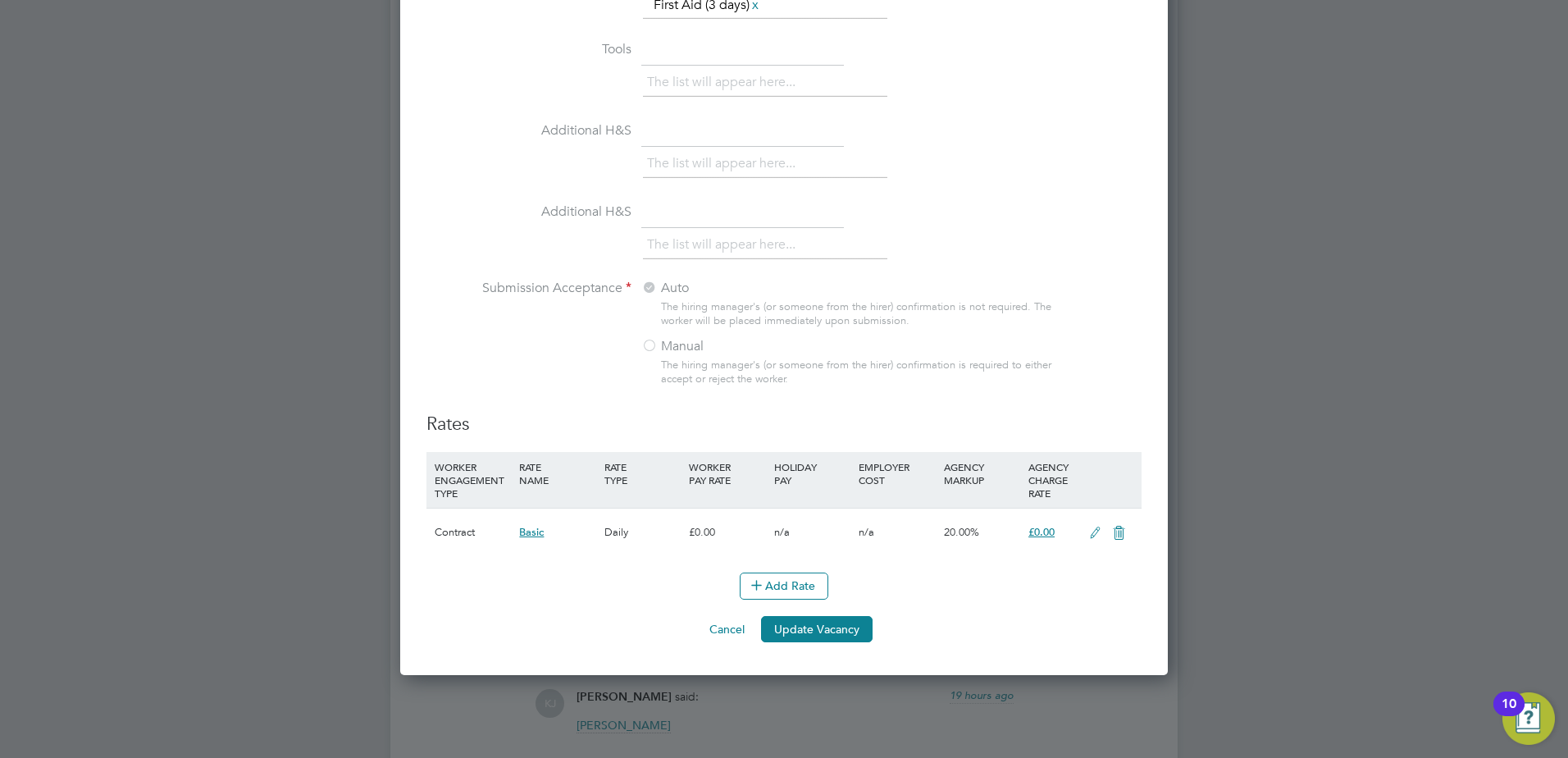
click at [1091, 529] on icon at bounding box center [1095, 533] width 20 height 13
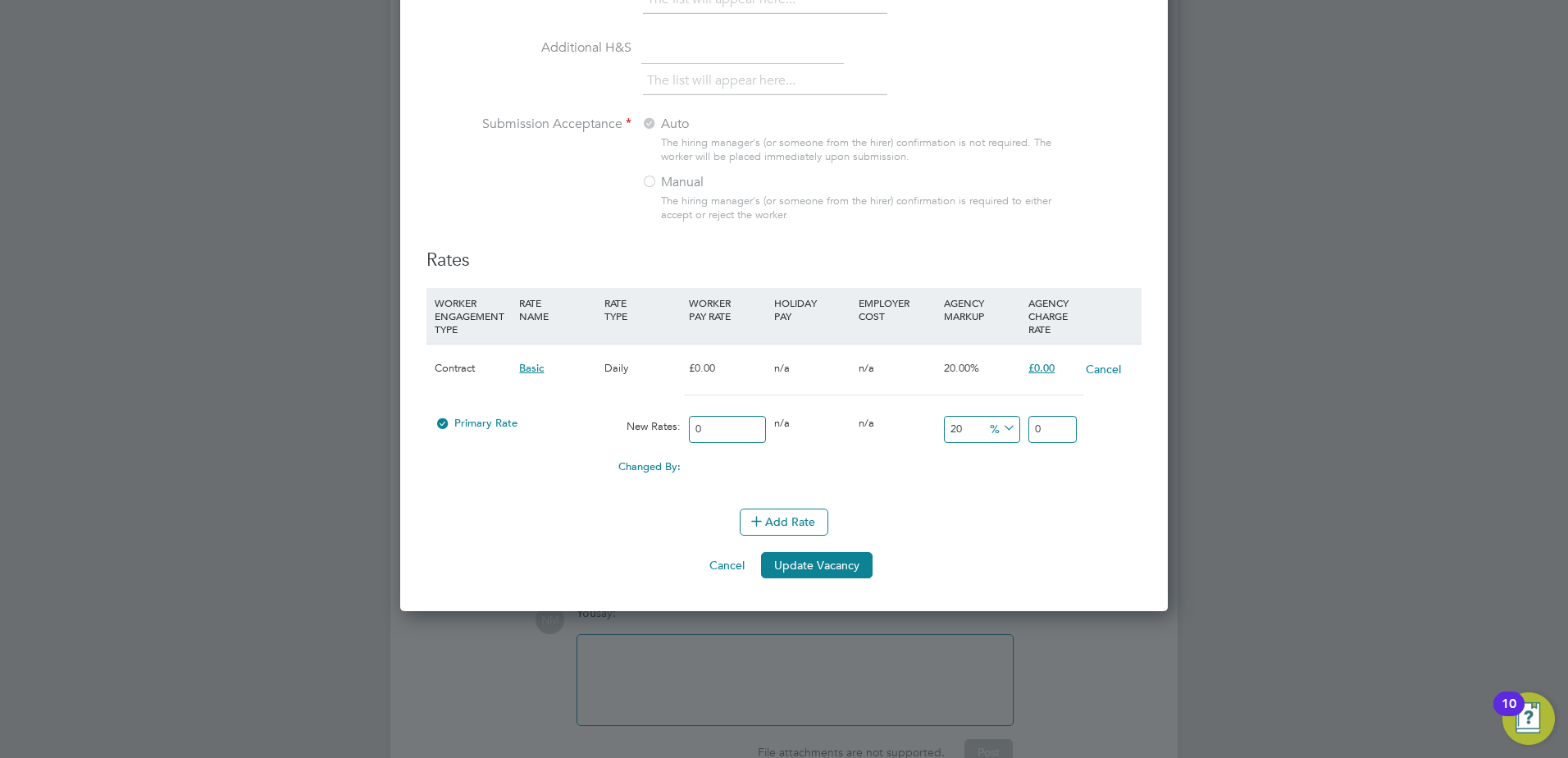
scroll to position [1642, 0]
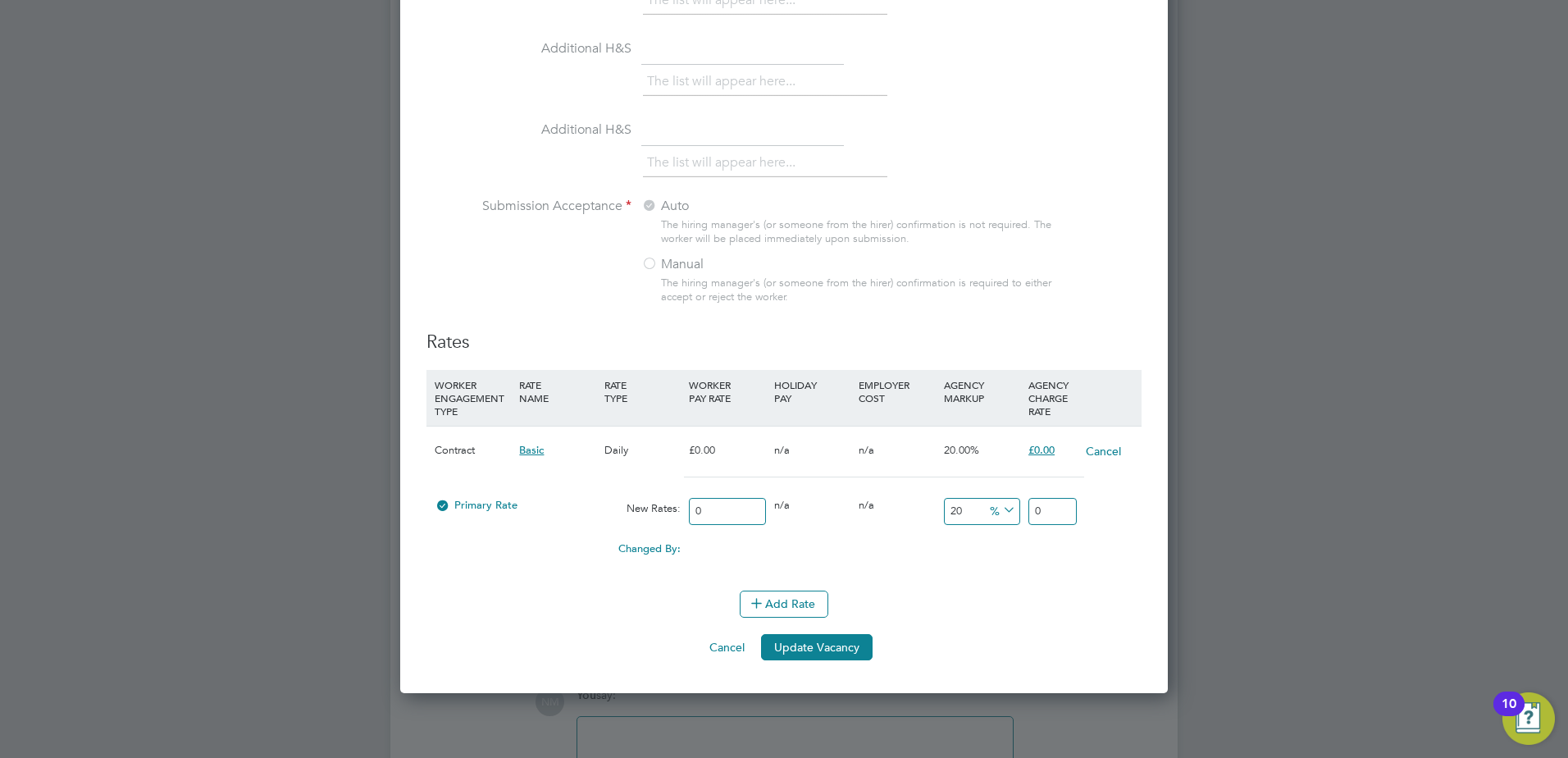
click at [619, 446] on div "Daily" at bounding box center [642, 450] width 85 height 47
click at [1109, 462] on div "Cancel" at bounding box center [1109, 451] width 57 height 49
click at [1108, 445] on button "Cancel" at bounding box center [1103, 451] width 37 height 17
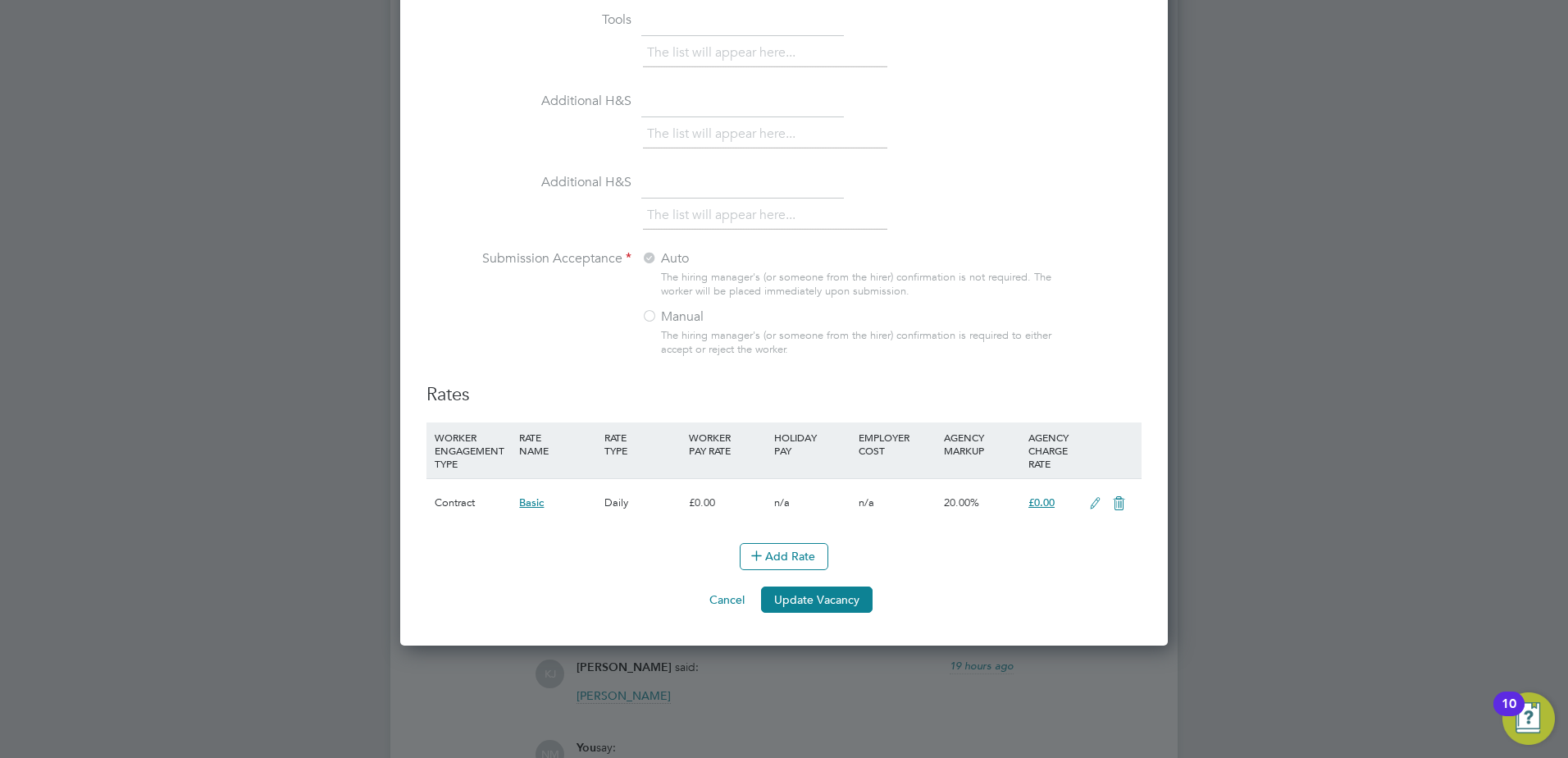
scroll to position [1560, 0]
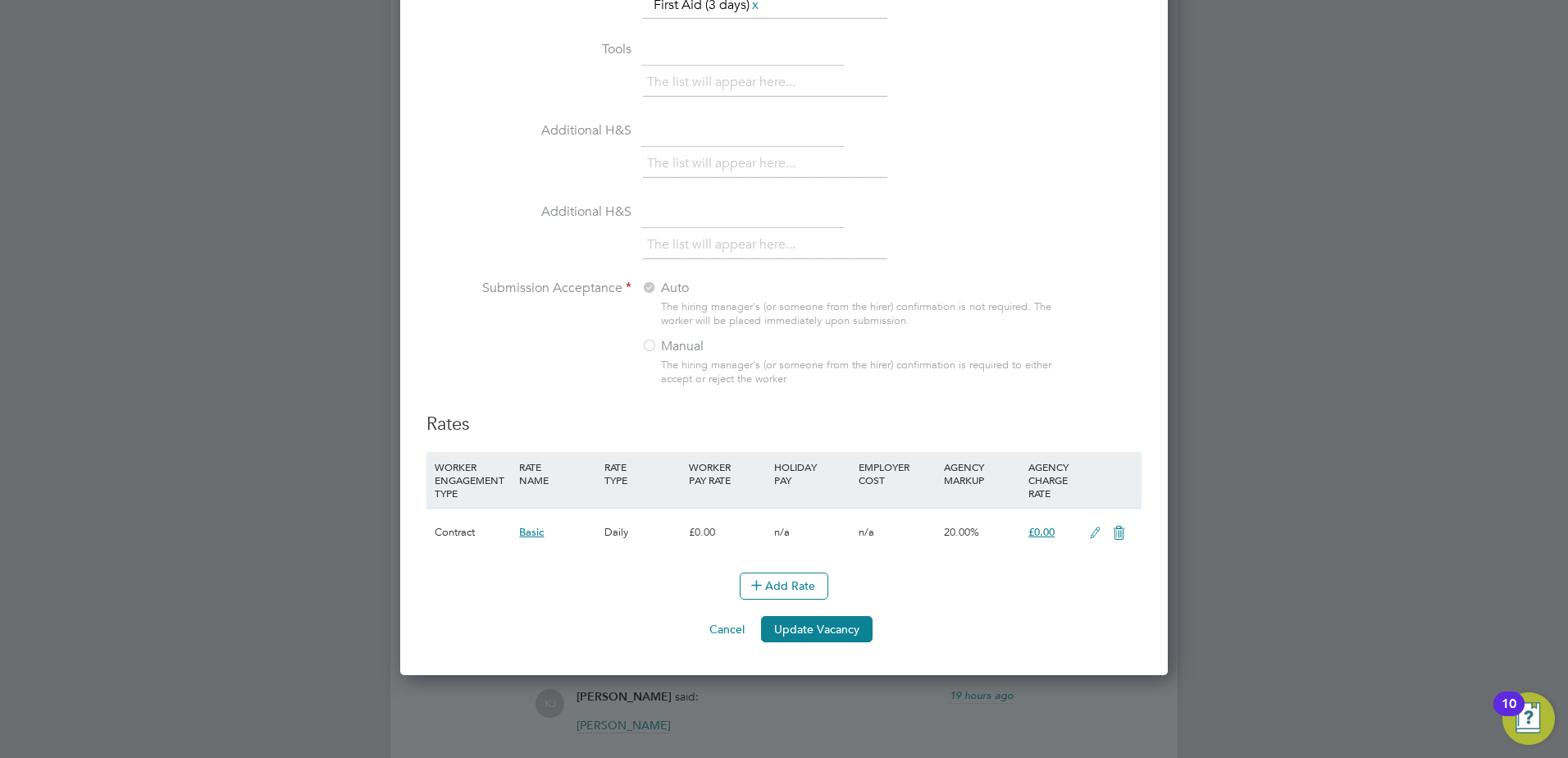
click at [735, 628] on button "Cancel" at bounding box center [727, 630] width 61 height 26
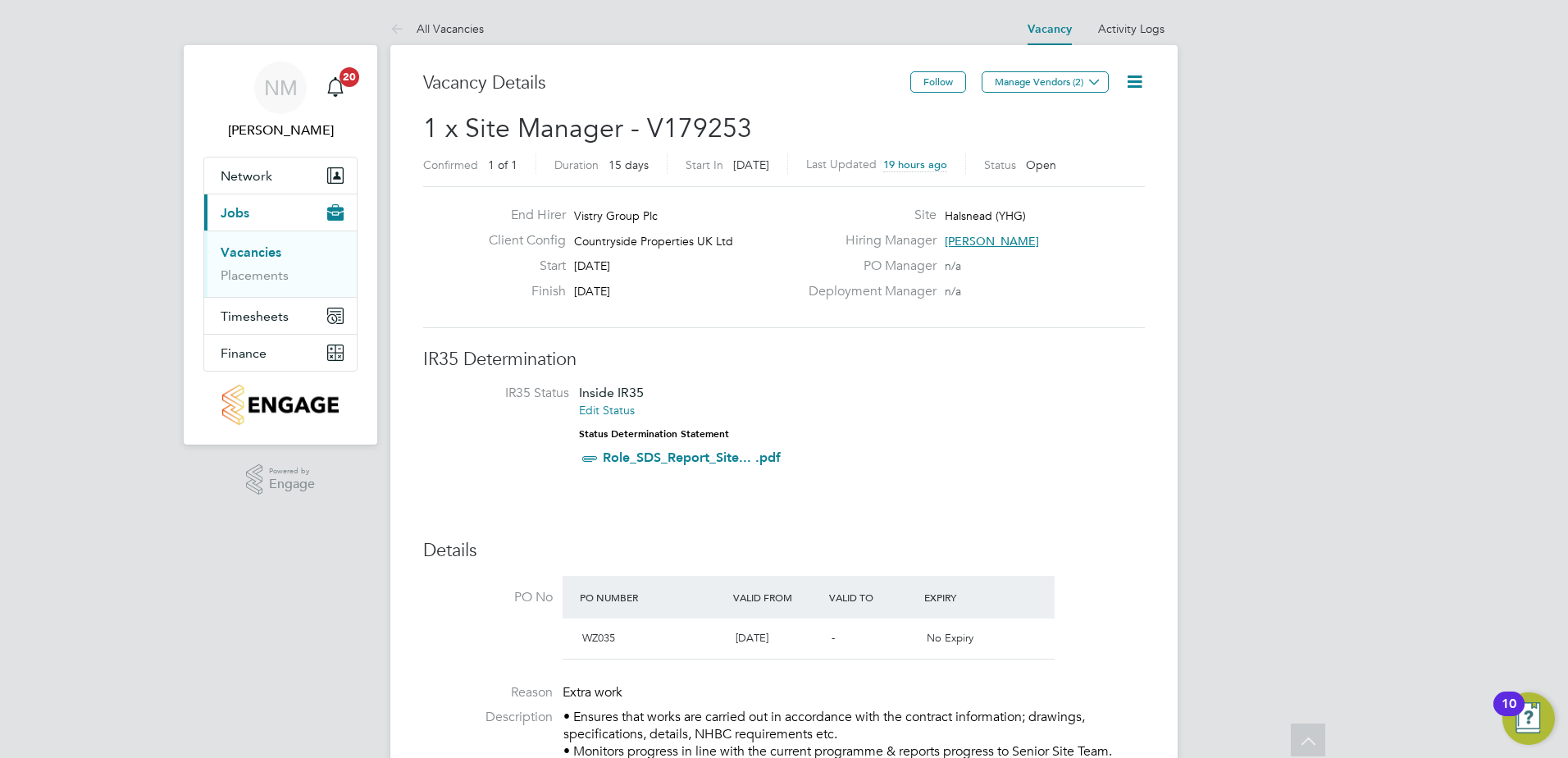
scroll to position [0, 0]
click at [1077, 85] on button "Manage Vendors (2)" at bounding box center [1045, 83] width 127 height 21
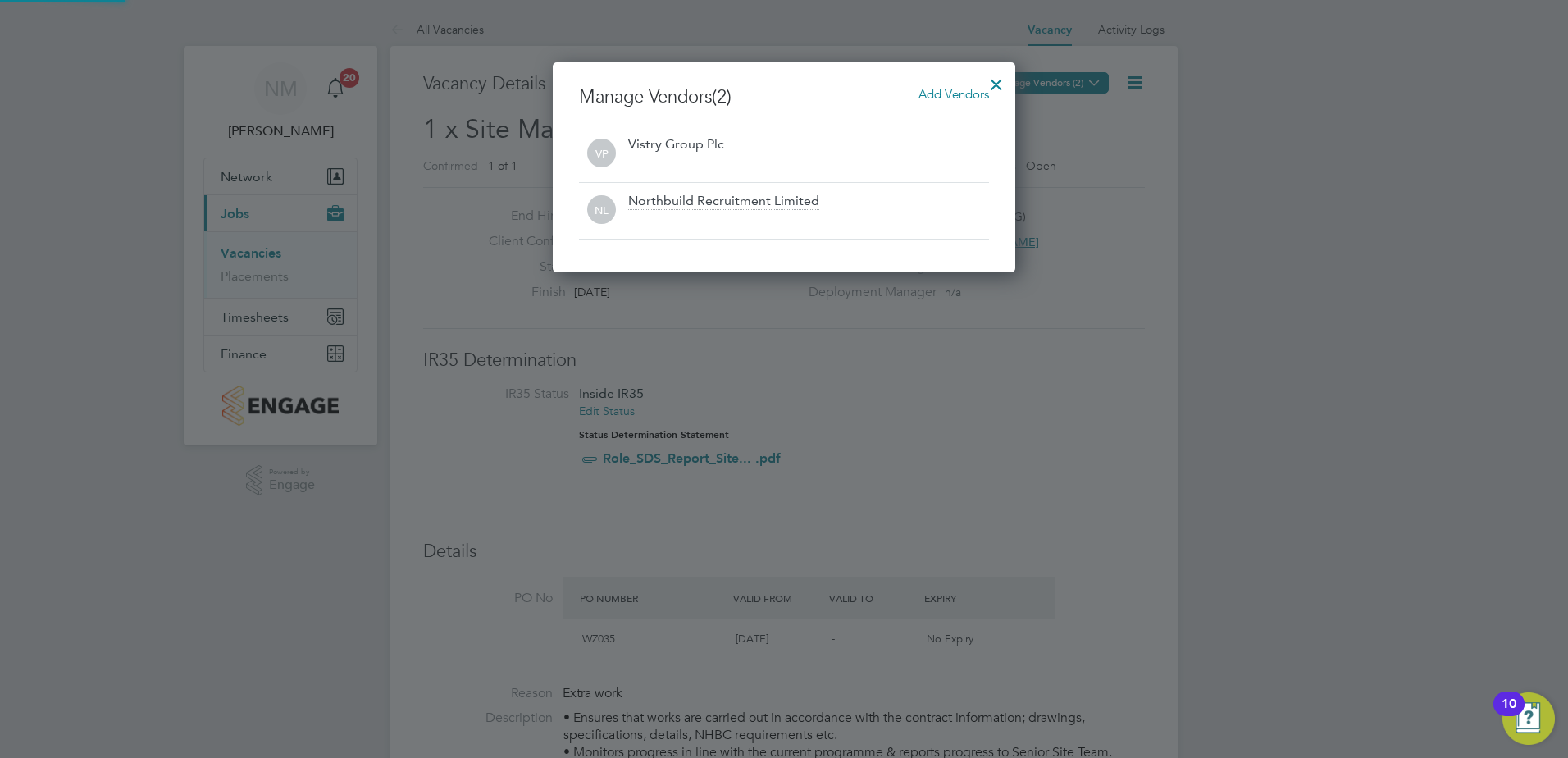
scroll to position [210, 464]
click at [988, 79] on div at bounding box center [996, 81] width 30 height 30
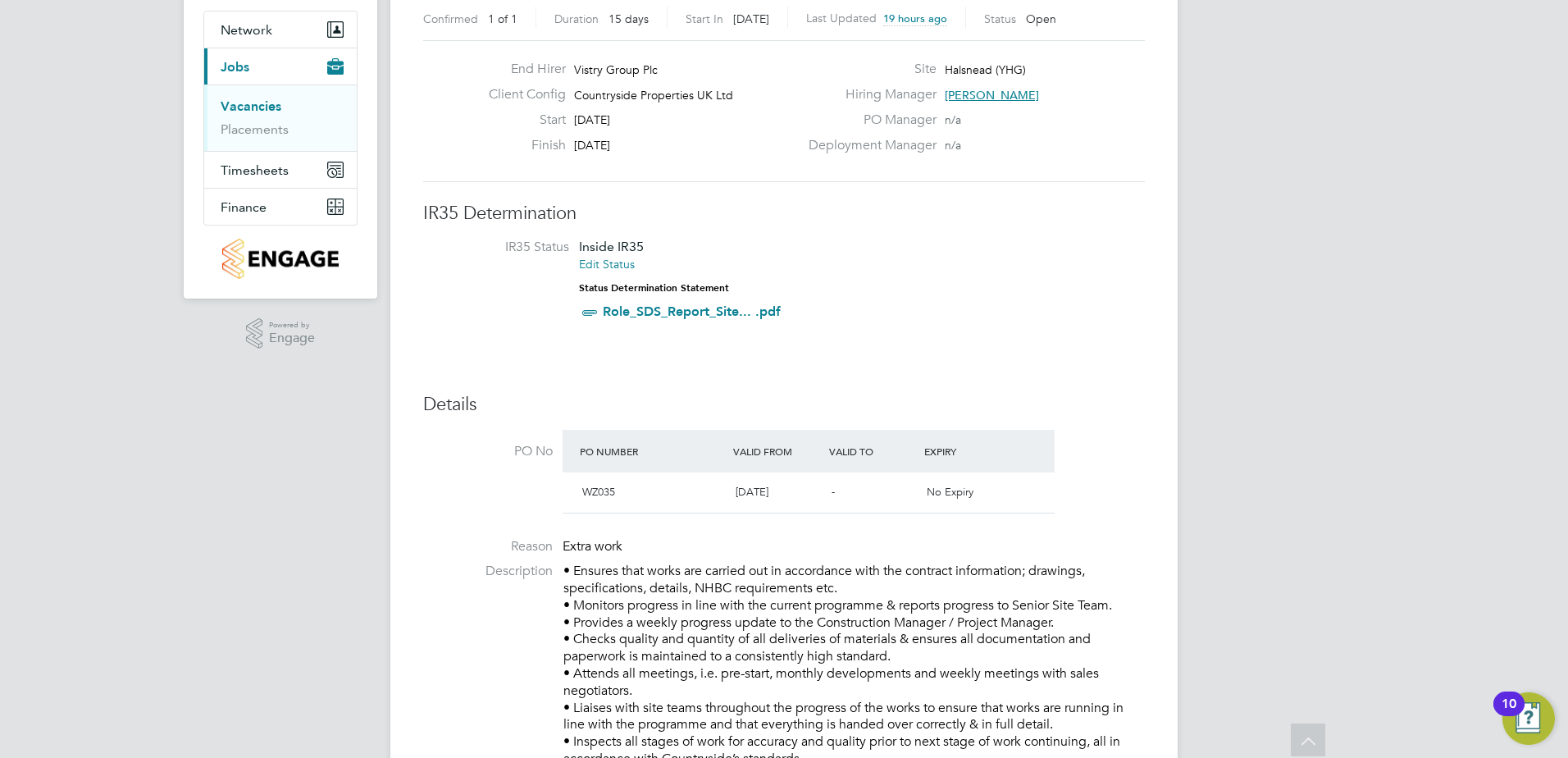
scroll to position [0, 0]
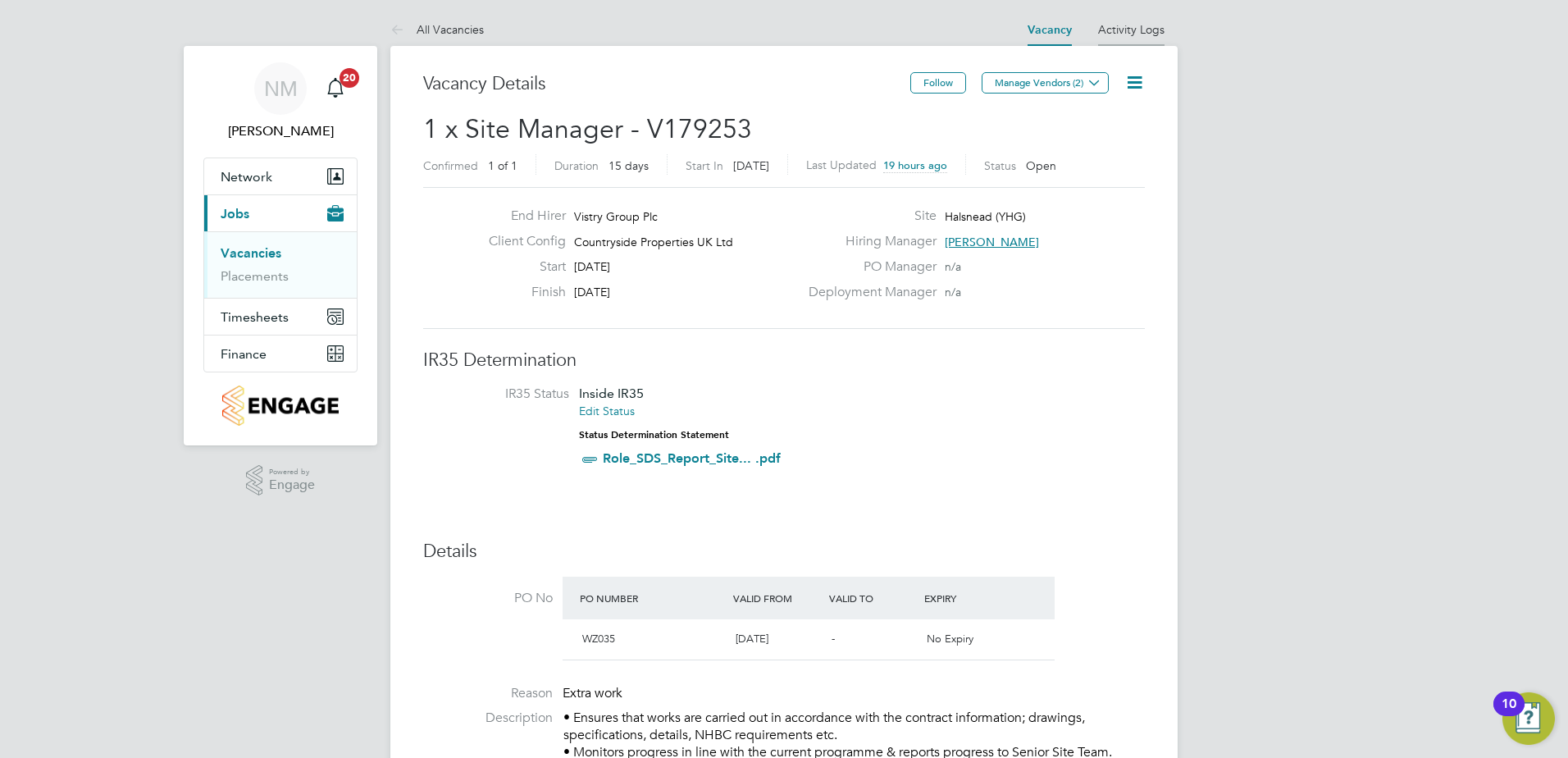
click at [1137, 28] on link "Activity Logs" at bounding box center [1131, 30] width 66 height 15
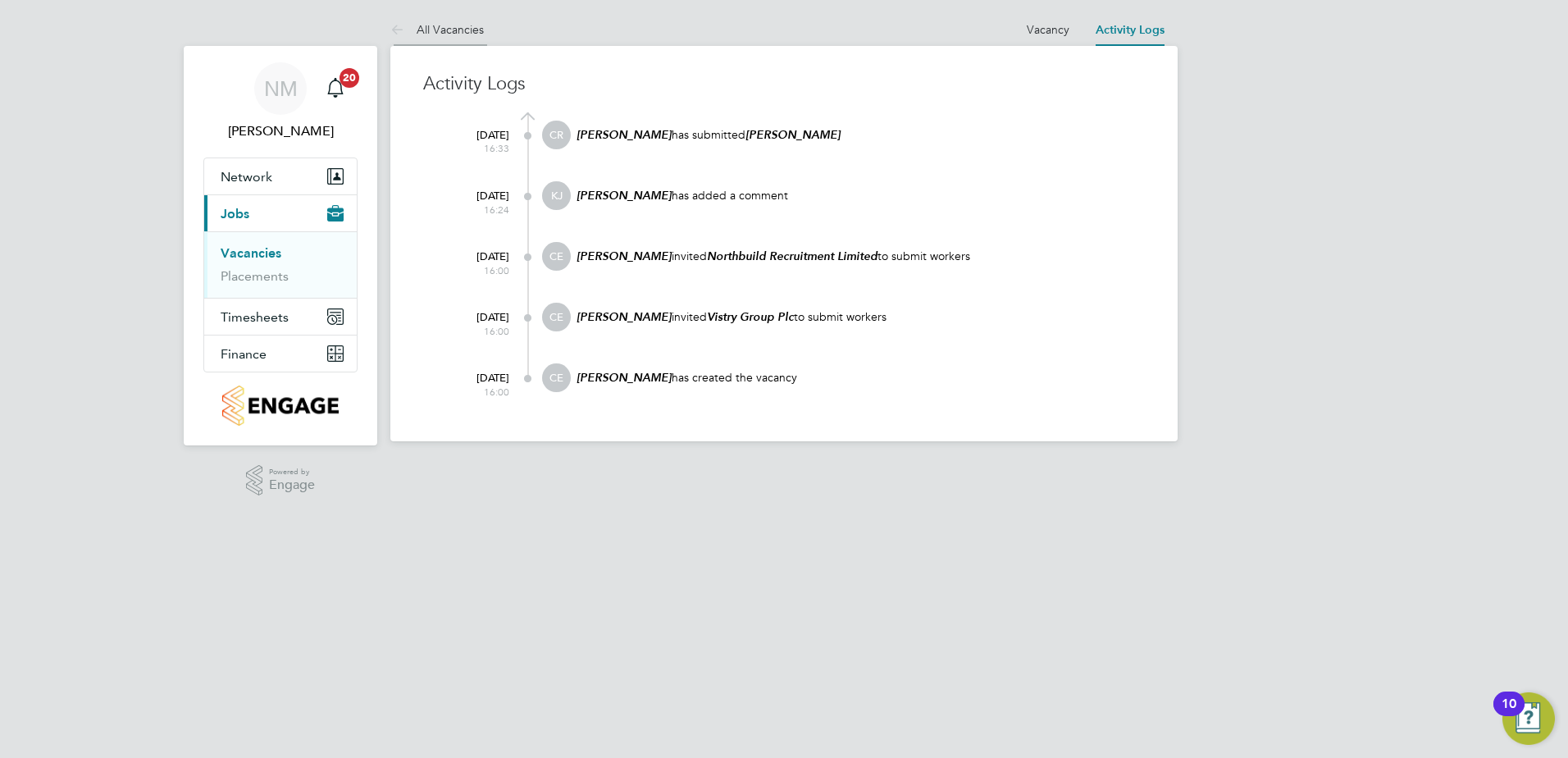
click at [468, 33] on link "All Vacancies" at bounding box center [437, 30] width 94 height 15
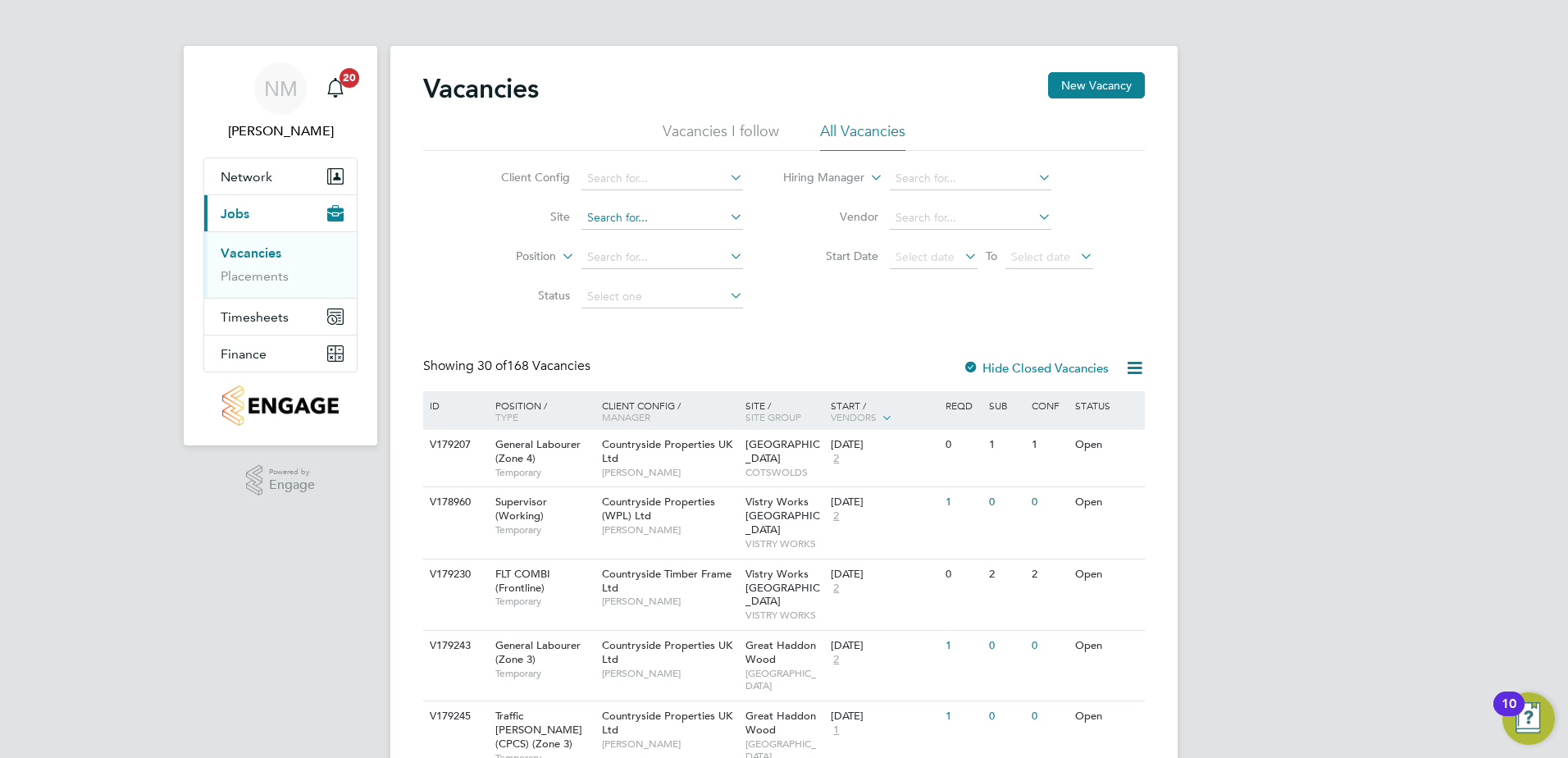
click at [659, 229] on li "Halsn ead (YHG)" at bounding box center [662, 240] width 164 height 22
type input "Halsnead (YHG)"
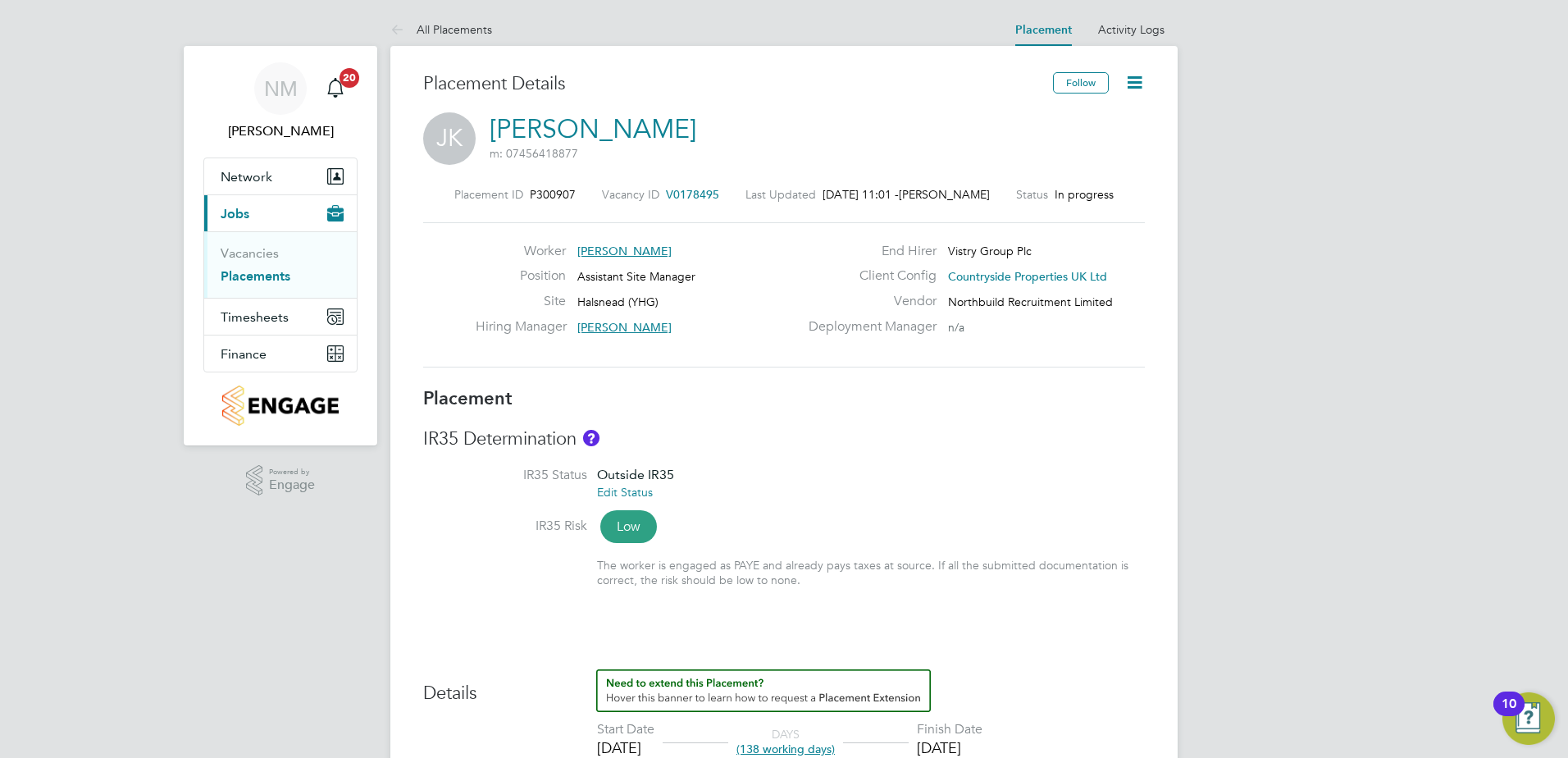
drag, startPoint x: 691, startPoint y: 195, endPoint x: 672, endPoint y: 202, distance: 20.2
drag, startPoint x: 672, startPoint y: 202, endPoint x: 687, endPoint y: 193, distance: 17.5
drag, startPoint x: 687, startPoint y: 193, endPoint x: 626, endPoint y: 237, distance: 75.2
click at [616, 244] on span "[PERSON_NAME]" at bounding box center [624, 251] width 94 height 15
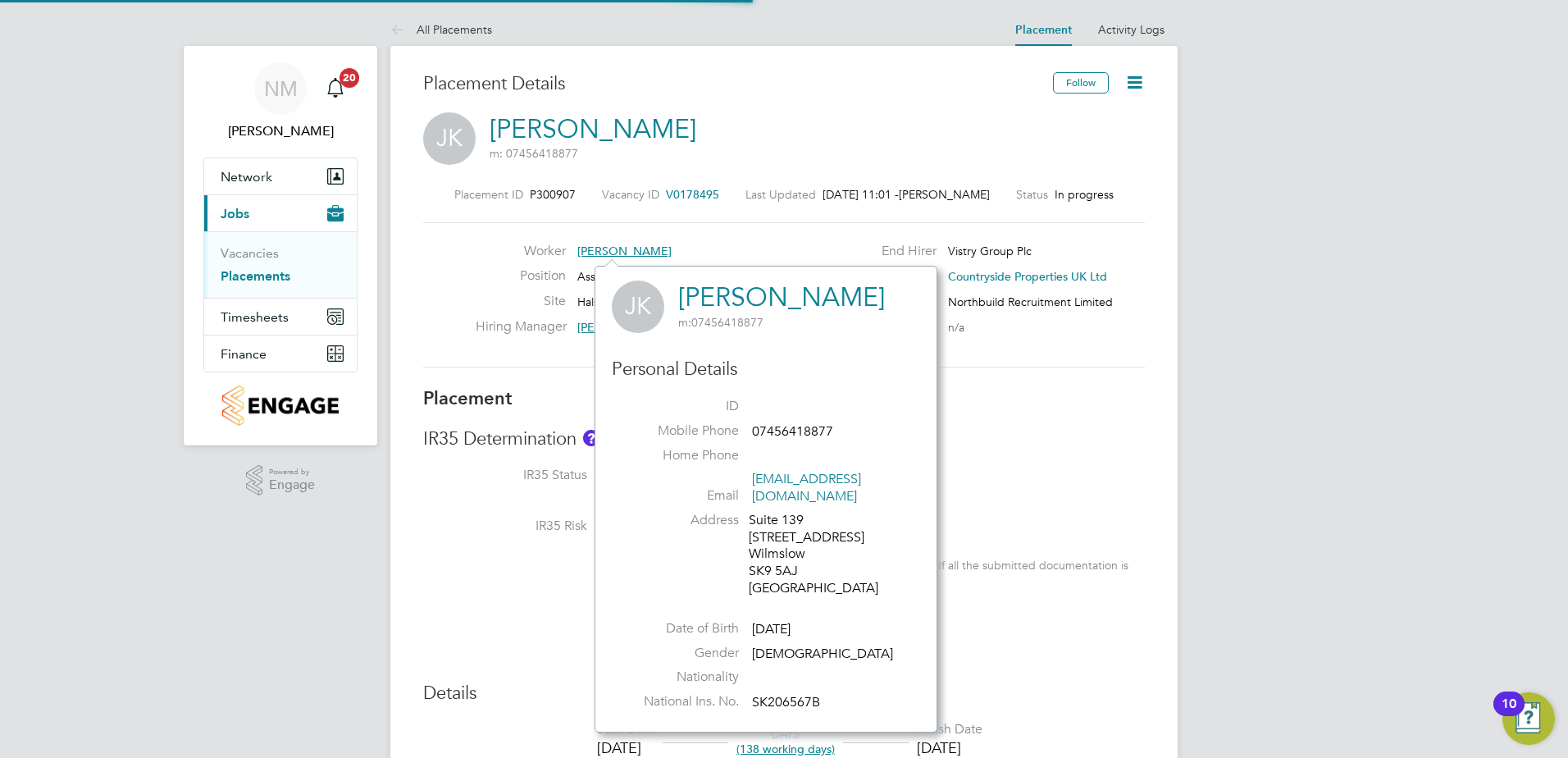
click at [694, 198] on span "V0178495" at bounding box center [692, 194] width 53 height 15
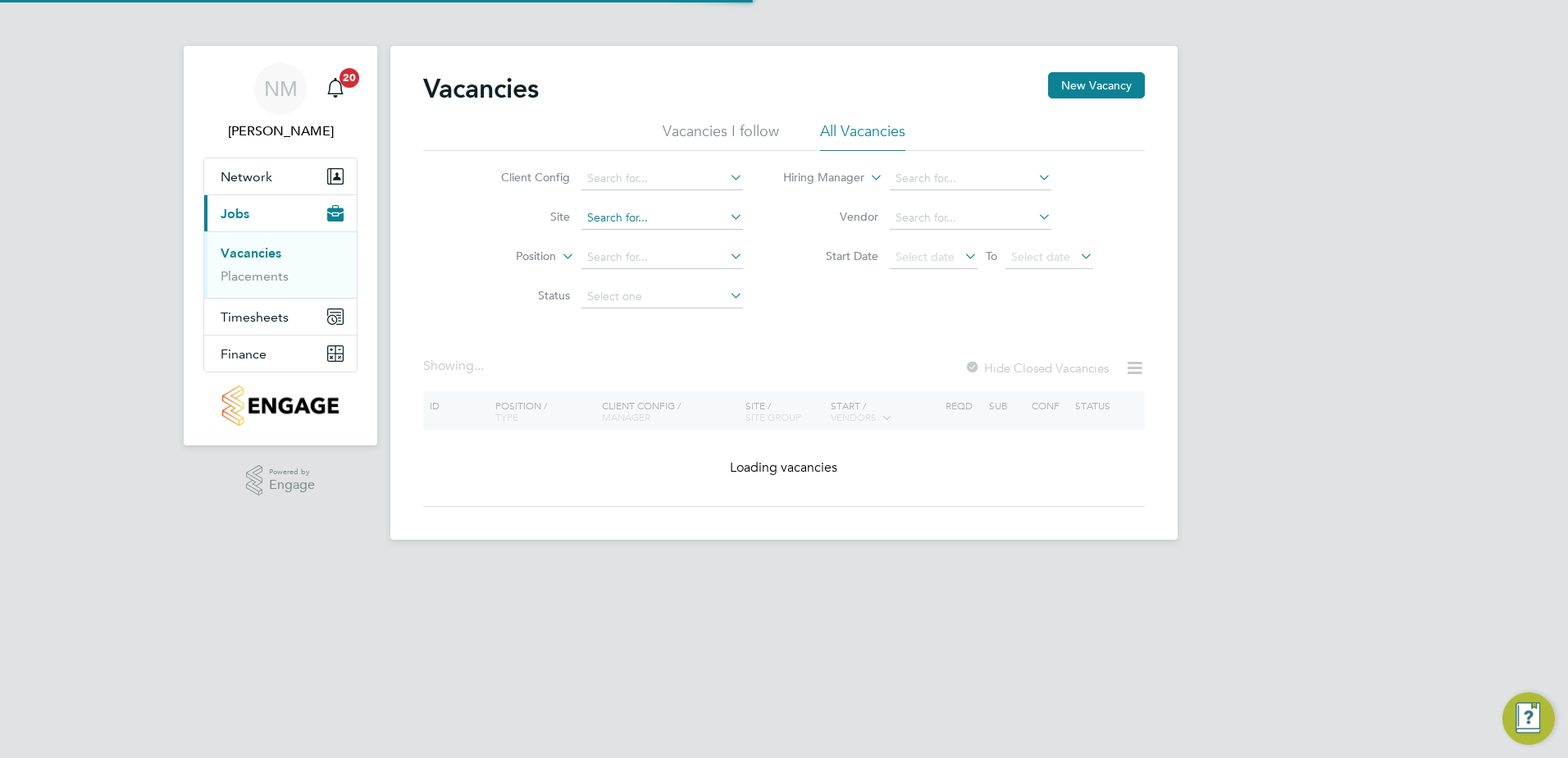
click at [657, 220] on input at bounding box center [663, 218] width 162 height 23
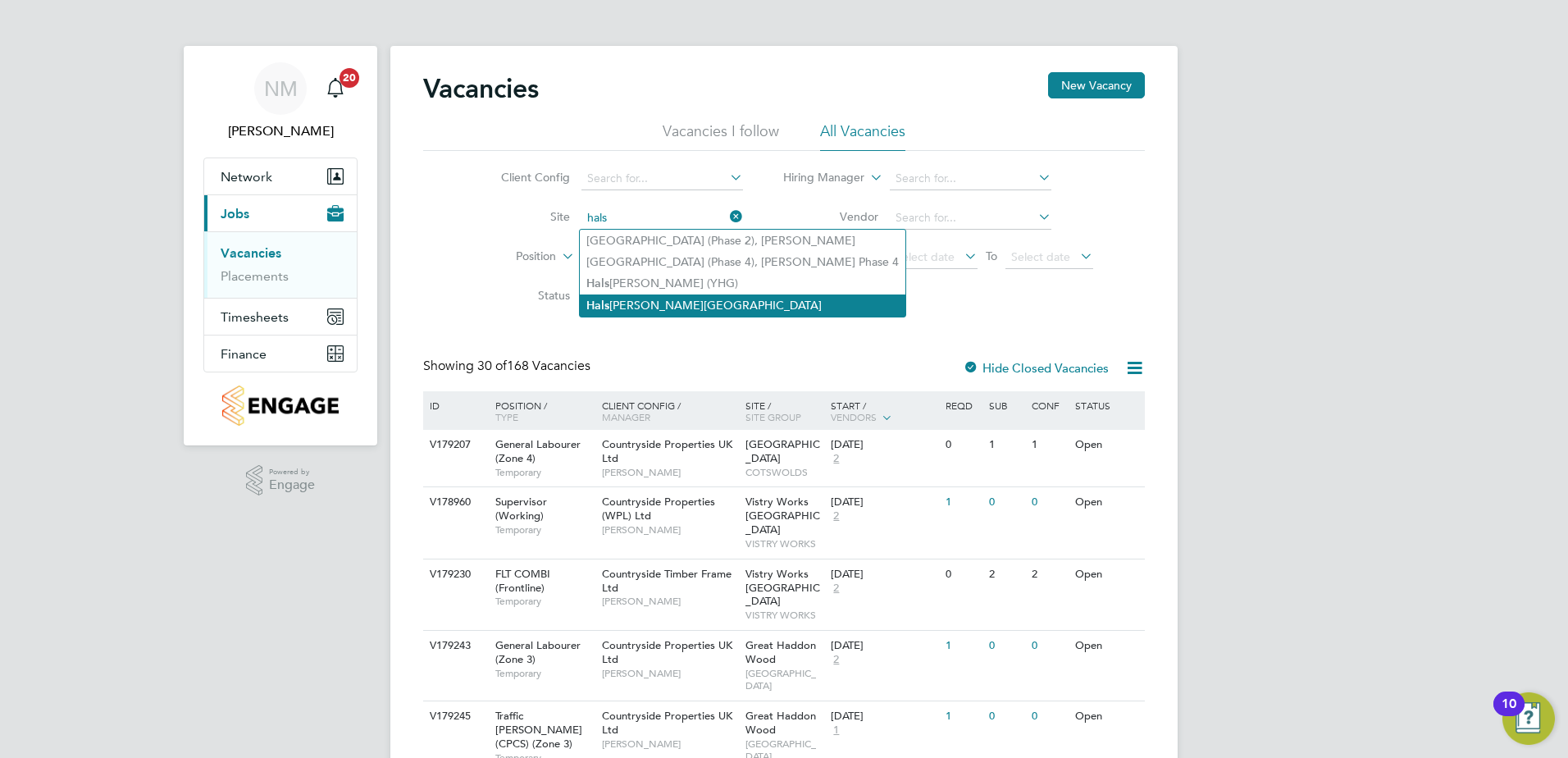
type input "hals"
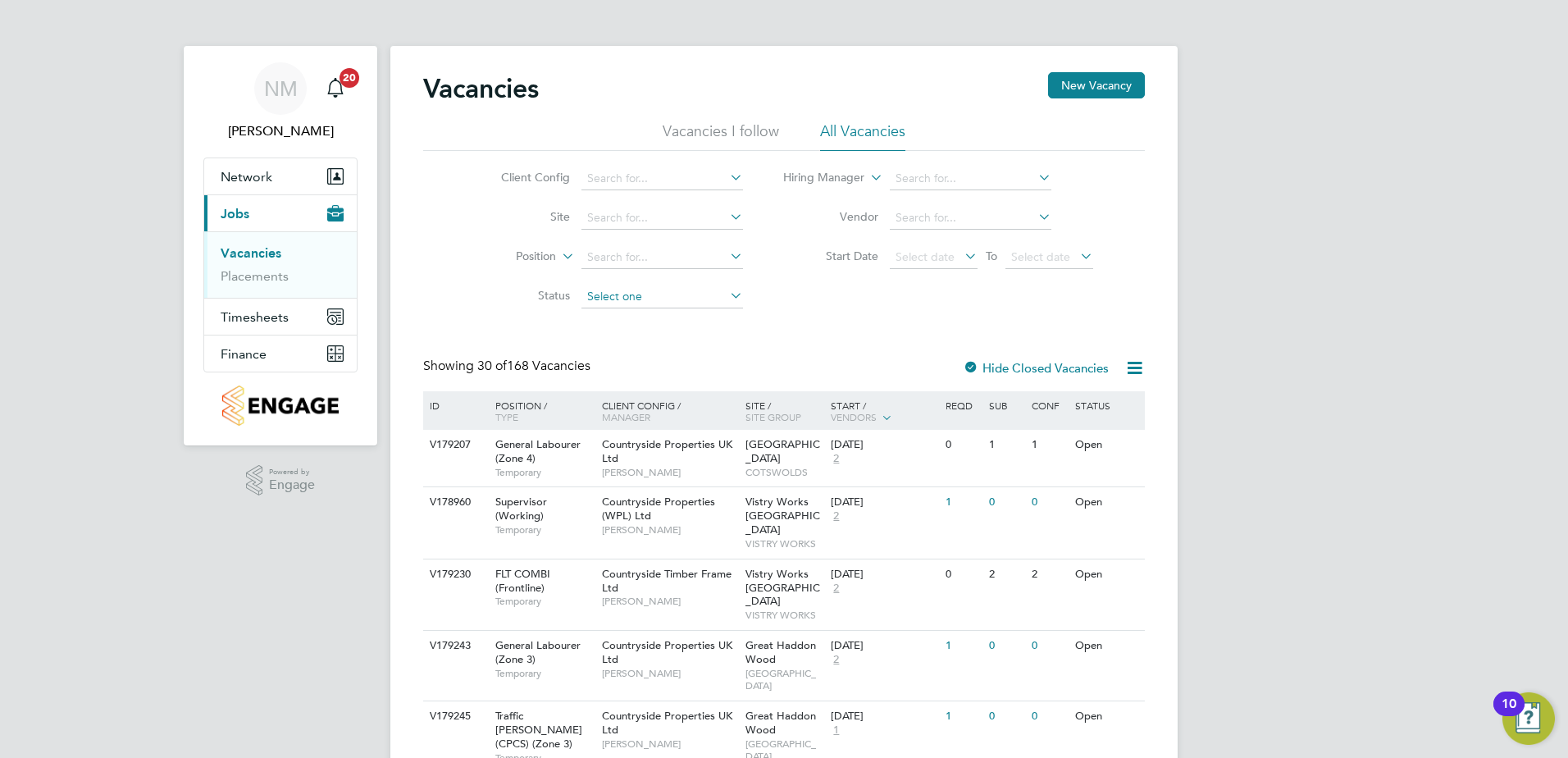
drag, startPoint x: 663, startPoint y: 295, endPoint x: 675, endPoint y: 286, distance: 15.0
click at [692, 215] on input at bounding box center [663, 218] width 162 height 23
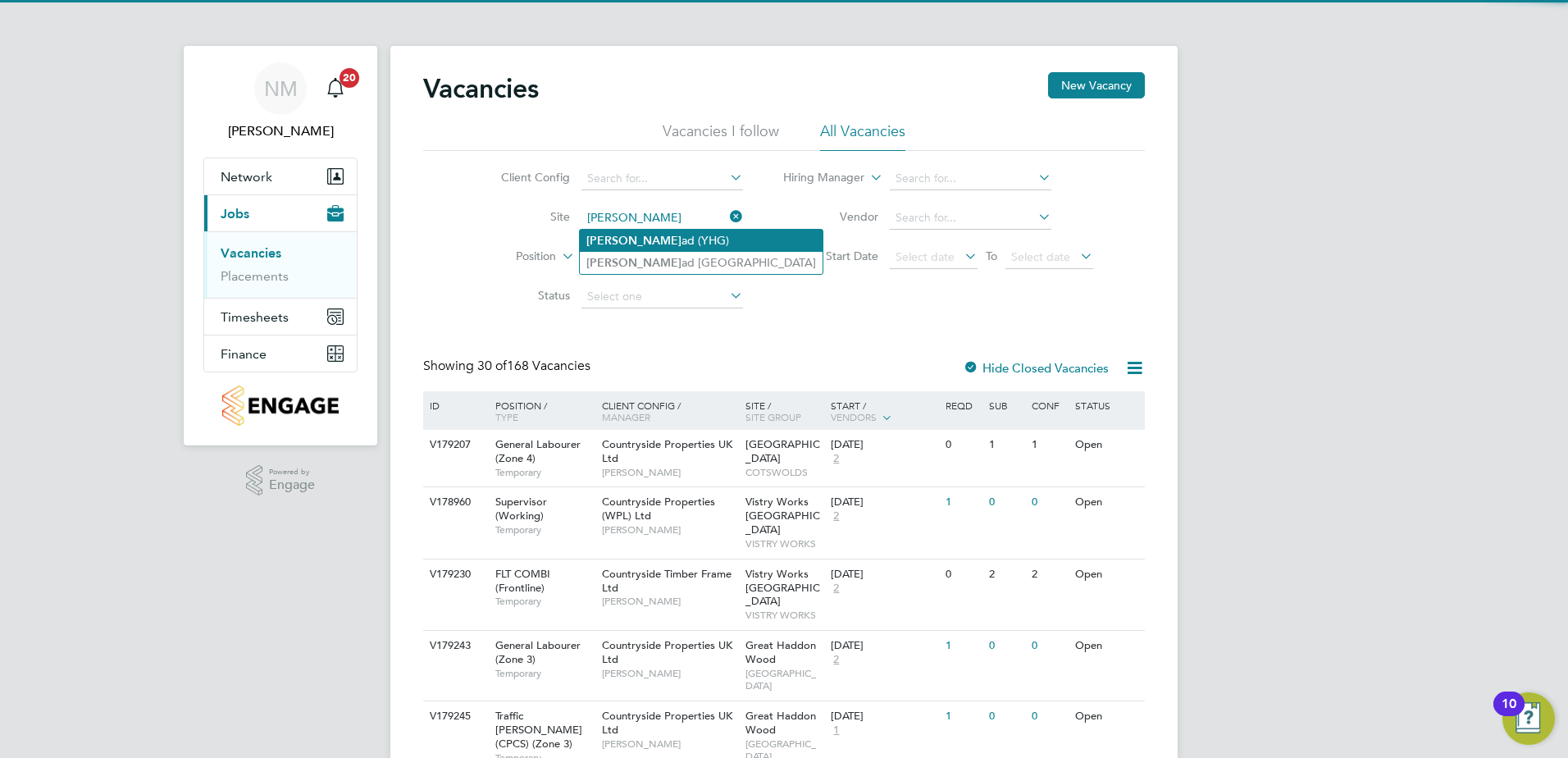
click at [634, 236] on li "Halsne ad (YHG)" at bounding box center [701, 241] width 243 height 22
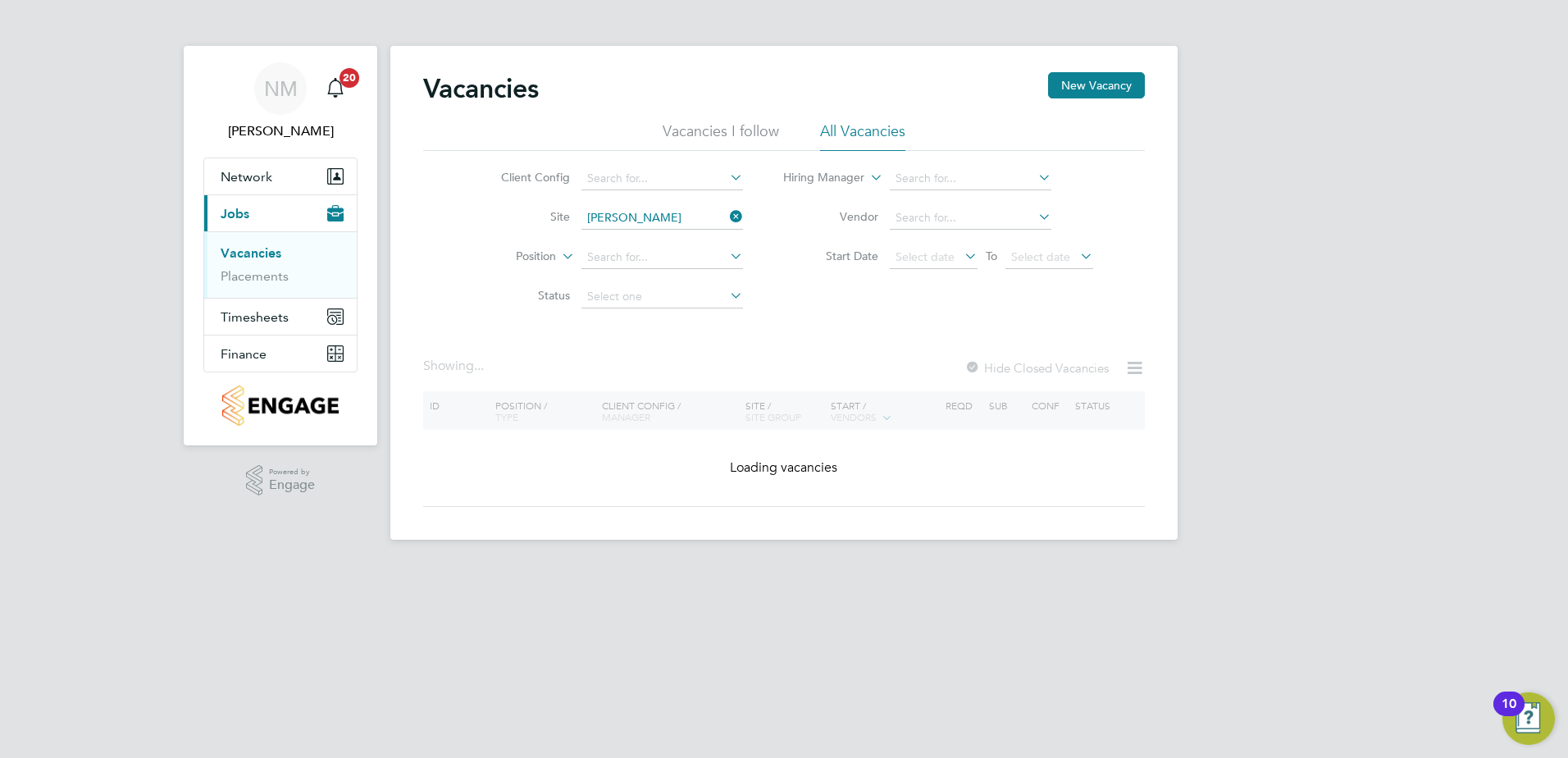
type input "Halsnead (YHG)"
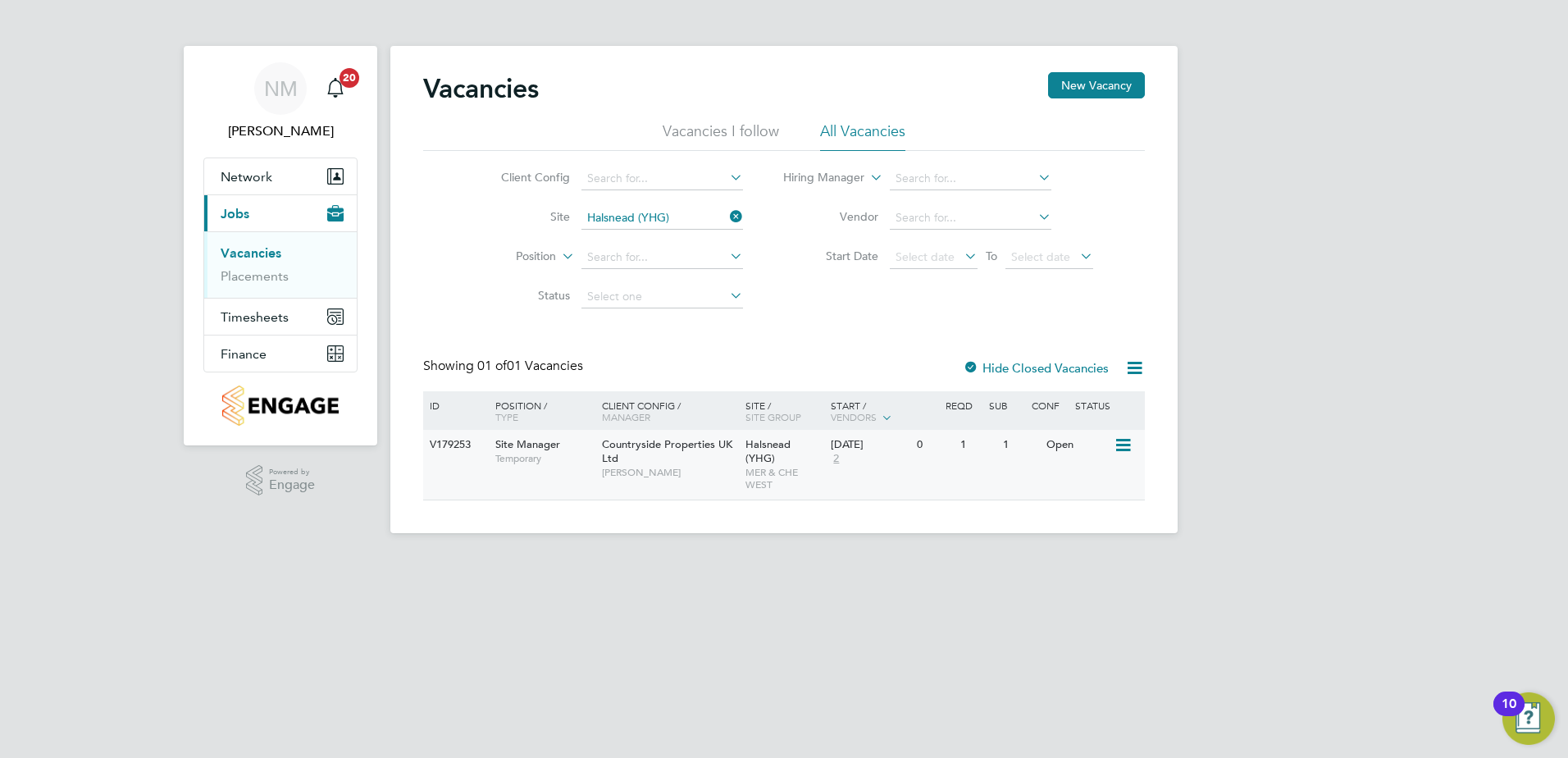
click at [728, 470] on span "[PERSON_NAME]" at bounding box center [670, 472] width 136 height 13
click at [688, 475] on span "[PERSON_NAME]" at bounding box center [670, 472] width 136 height 13
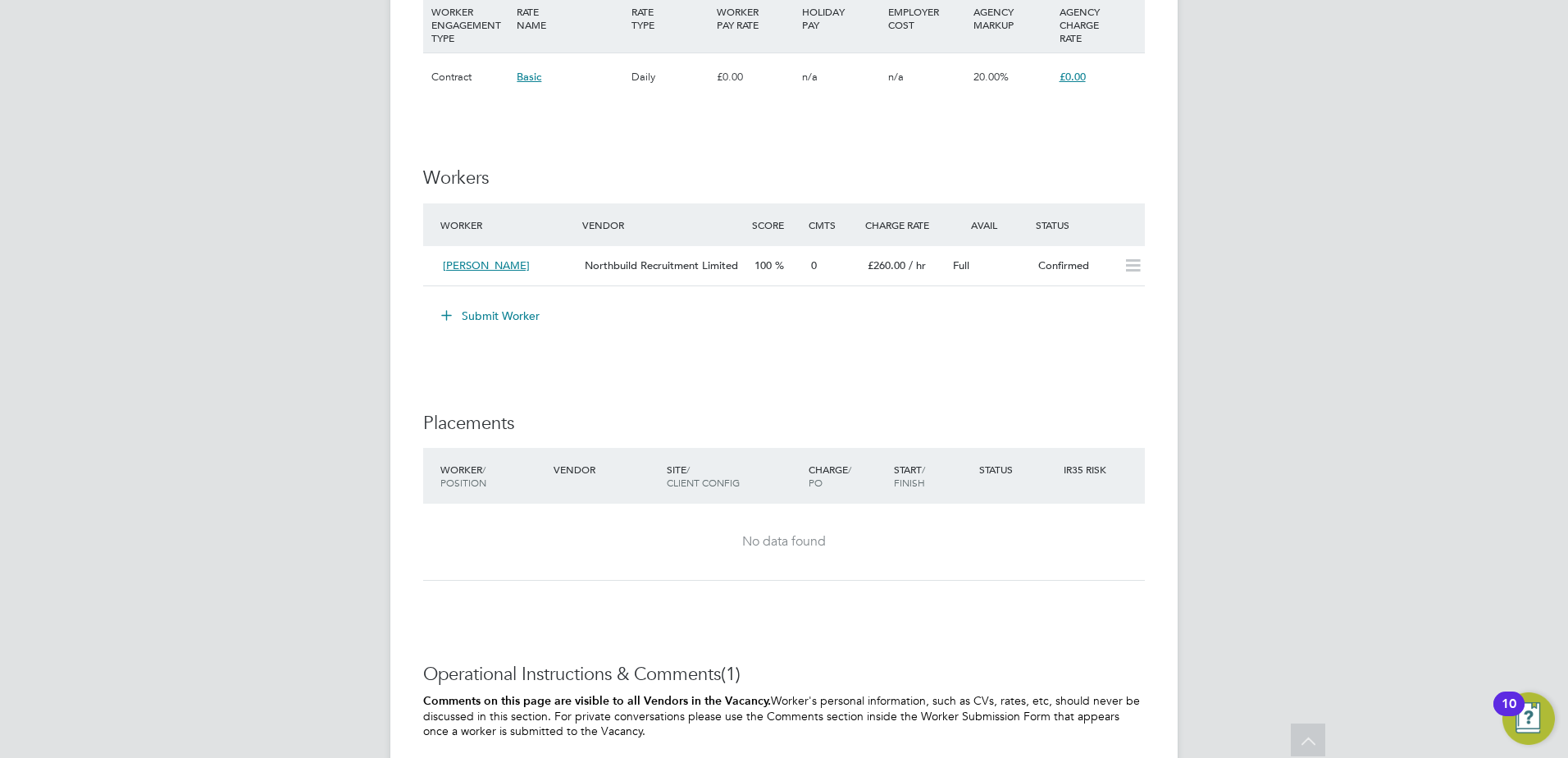
scroll to position [1313, 0]
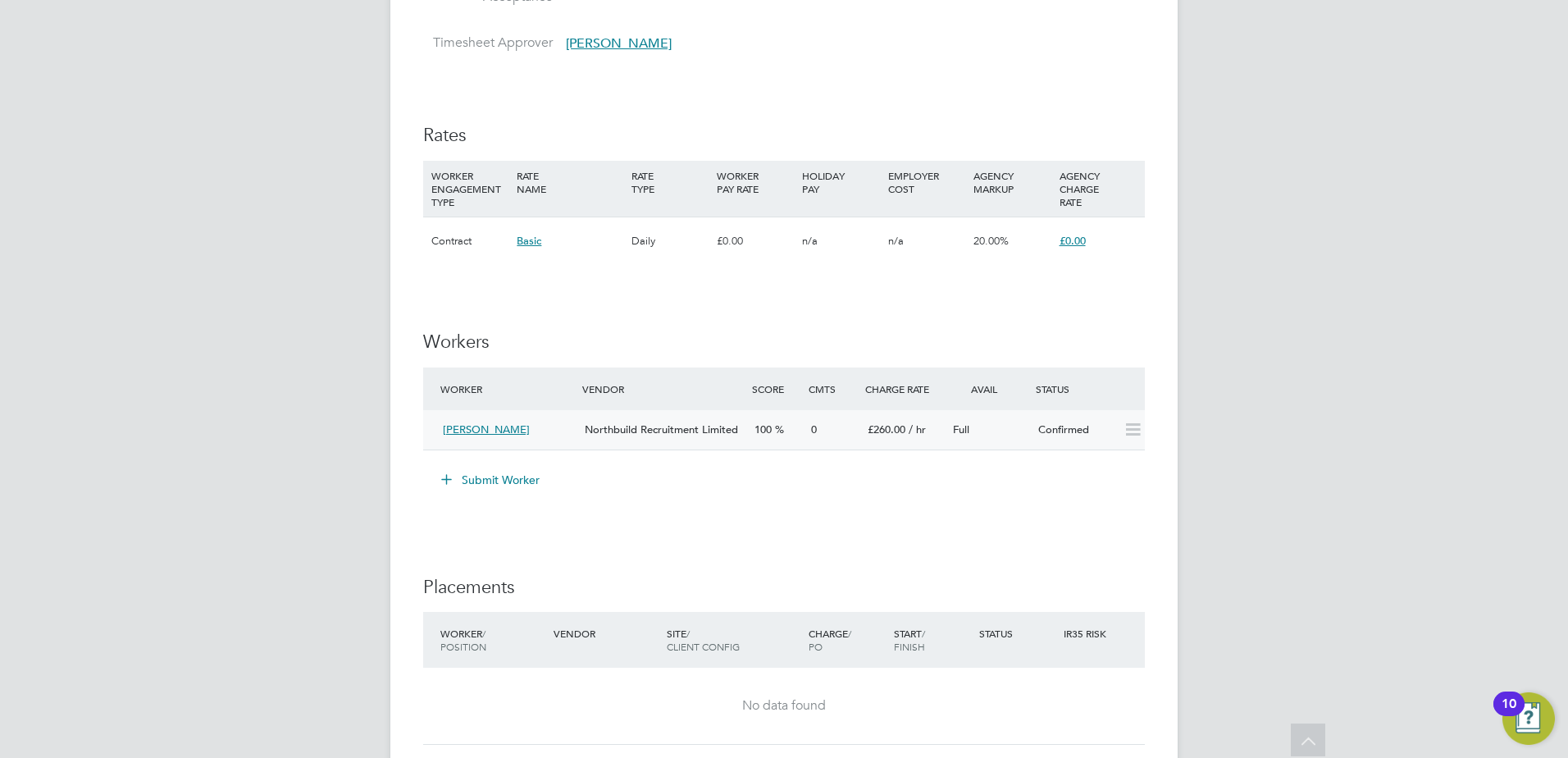
click at [1137, 431] on icon at bounding box center [1133, 430] width 20 height 13
drag, startPoint x: 497, startPoint y: 429, endPoint x: 975, endPoint y: 565, distance: 497.0
click at [975, 565] on div "IR35 Determination IR35 Status Inside IR35 Edit Status Status Determination Sta…" at bounding box center [784, 118] width 722 height 2165
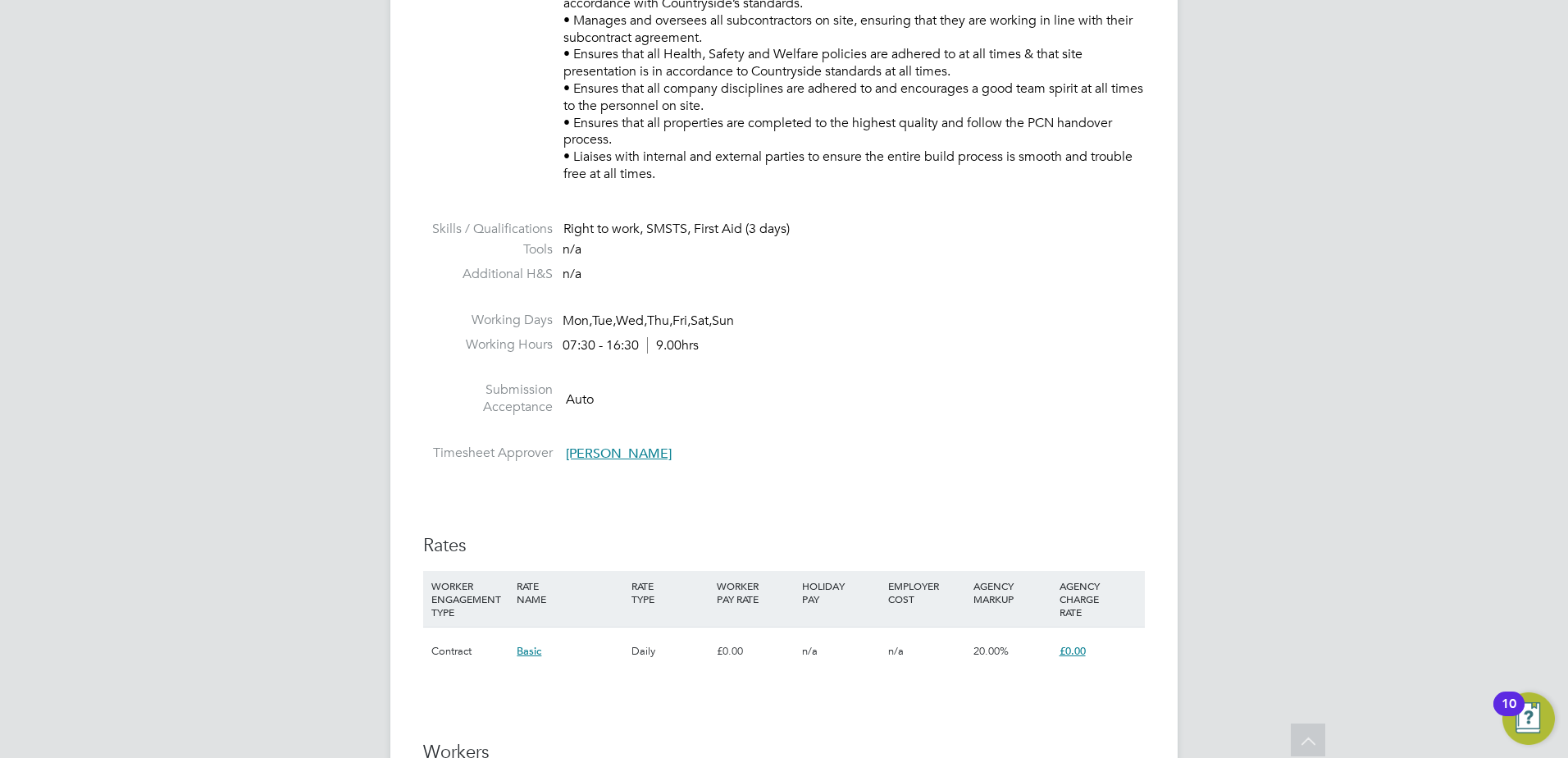
scroll to position [1395, 0]
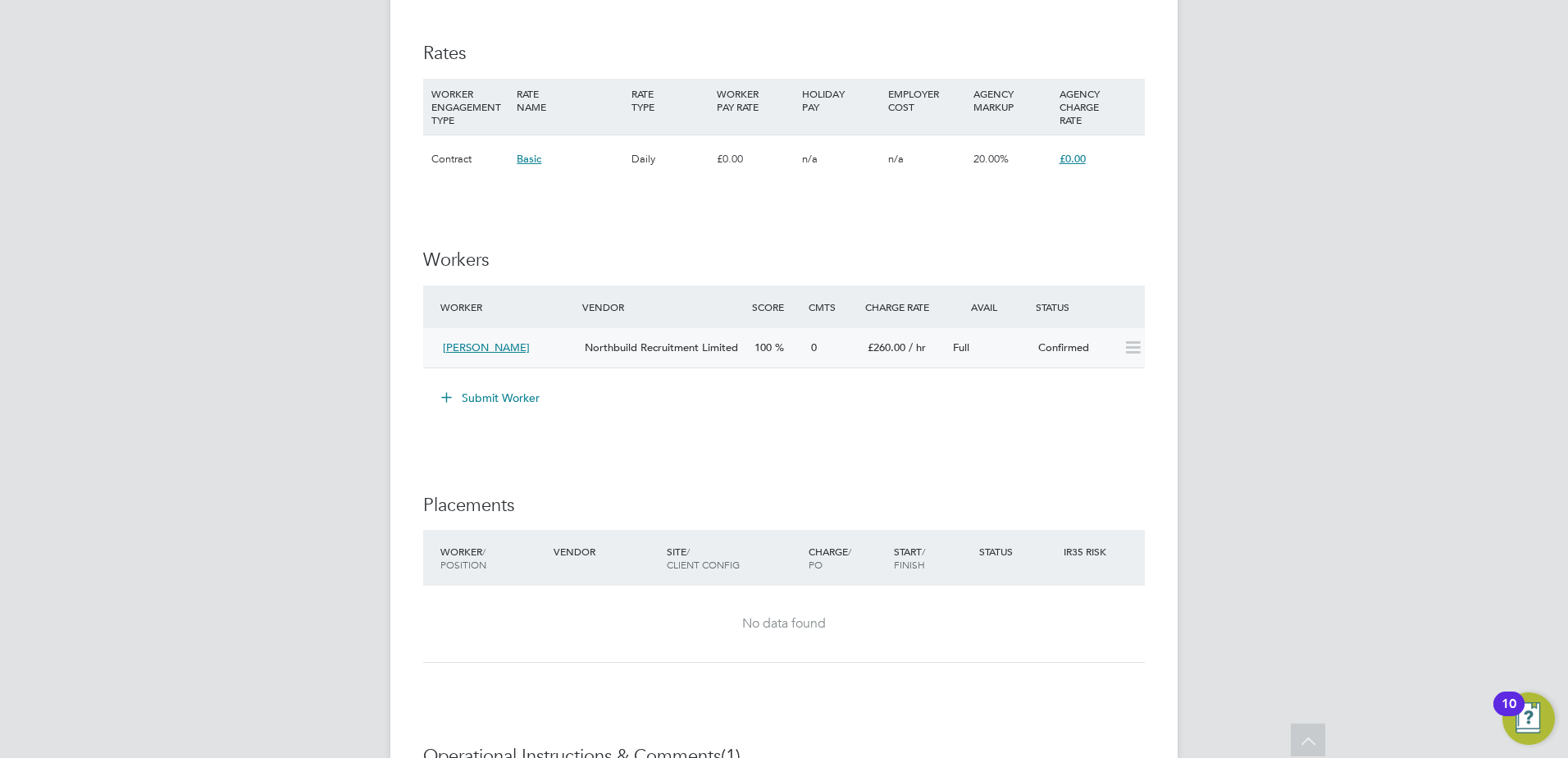
drag, startPoint x: 472, startPoint y: 352, endPoint x: 592, endPoint y: 331, distance: 121.8
click at [592, 331] on div "Bill Holcroft Northbuild Recruitment Limited 100 0 £260.00 / hr Full Confirmed" at bounding box center [784, 348] width 722 height 40
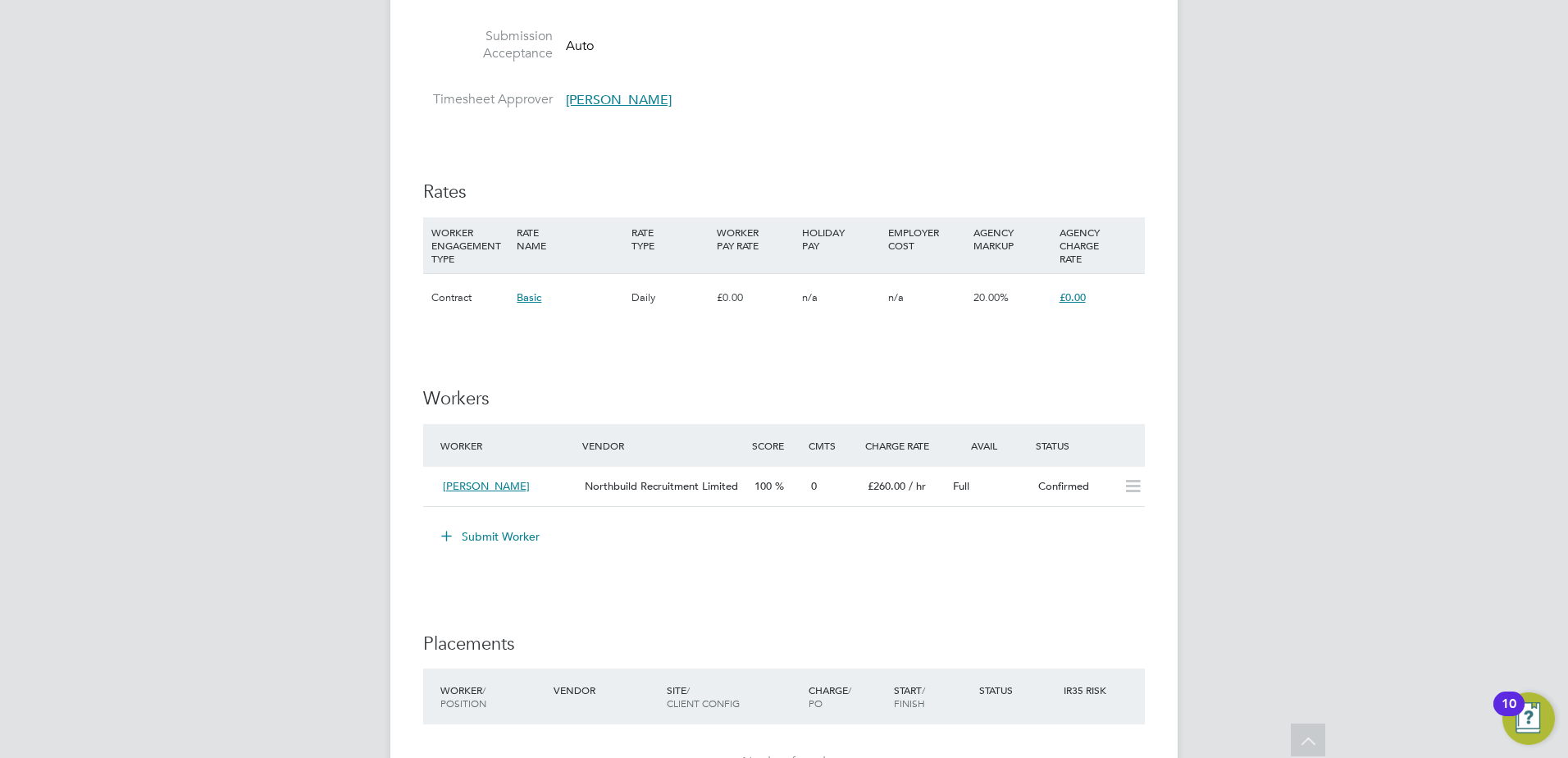
scroll to position [1157, 0]
